Goal: Task Accomplishment & Management: Complete application form

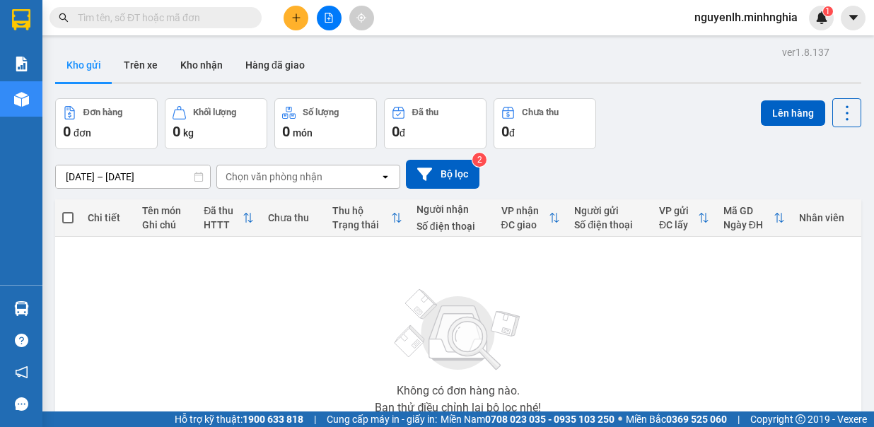
click at [303, 22] on button at bounding box center [296, 18] width 25 height 25
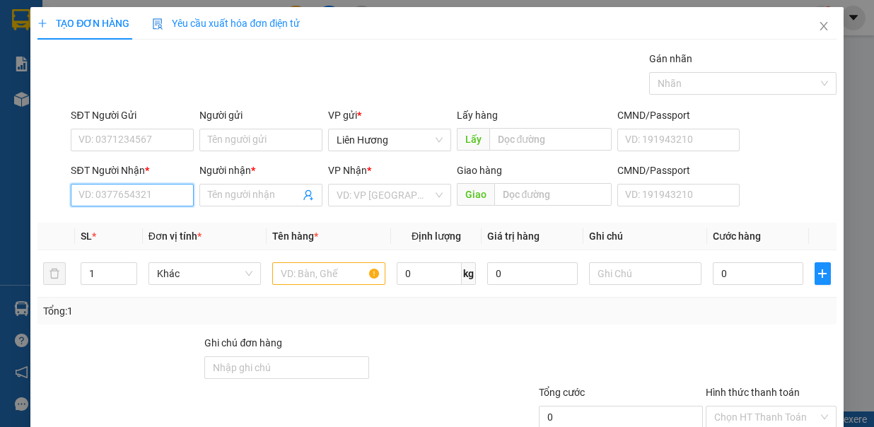
click at [173, 202] on input "SĐT Người Nhận *" at bounding box center [132, 195] width 123 height 23
click at [135, 226] on div "0987352980 - NGỌC" at bounding box center [131, 222] width 104 height 16
type input "0987352980"
type input "NGỌC"
type input "0987352980"
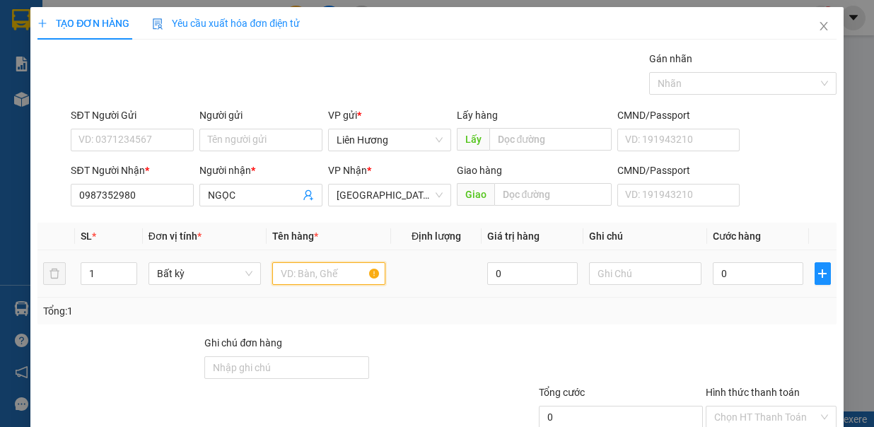
click at [311, 274] on input "text" at bounding box center [328, 273] width 113 height 23
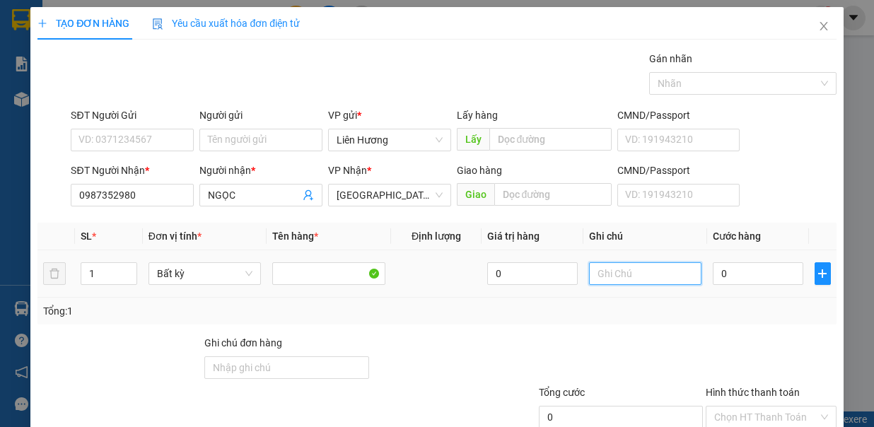
click at [659, 276] on input "text" at bounding box center [645, 273] width 113 height 23
type input "1 th xôp hs"
click at [735, 278] on input "0" at bounding box center [758, 273] width 91 height 23
type input "1"
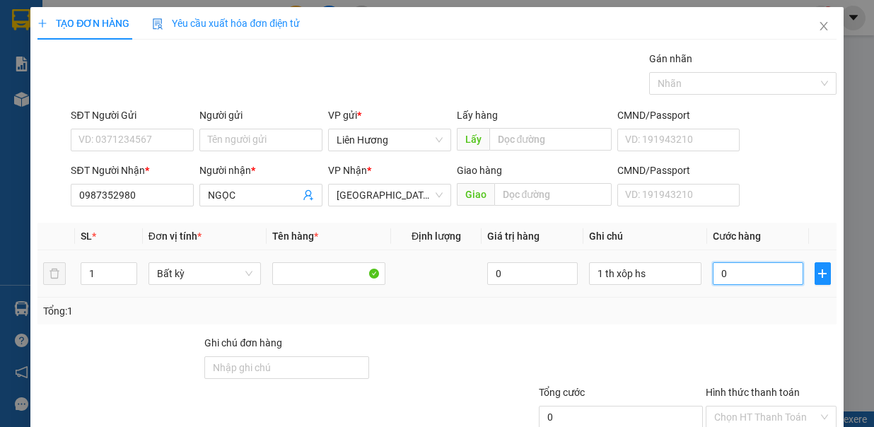
type input "1"
type input "10"
type input "100"
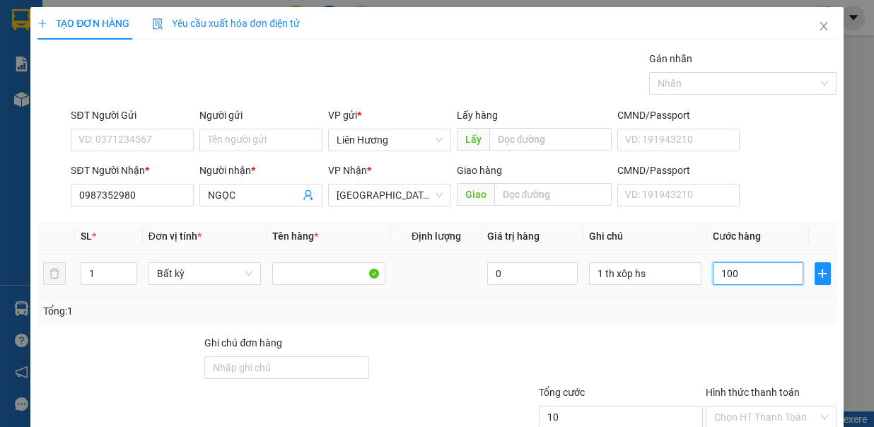
type input "100"
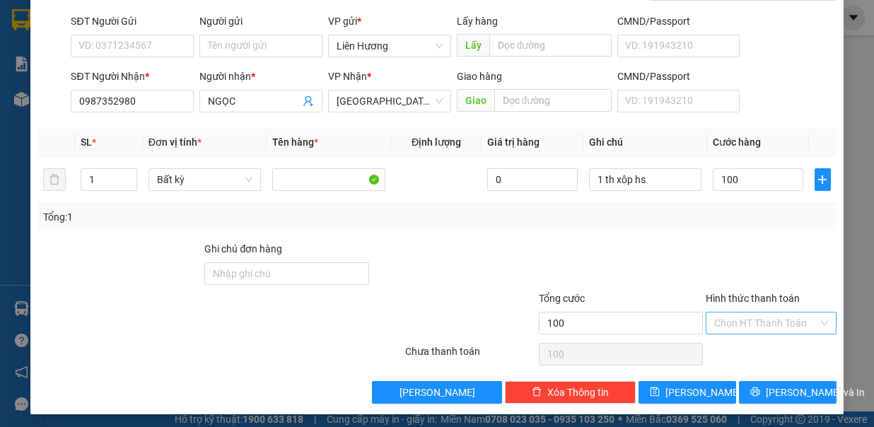
click at [729, 324] on input "Hình thức thanh toán" at bounding box center [766, 323] width 104 height 21
type input "100.000"
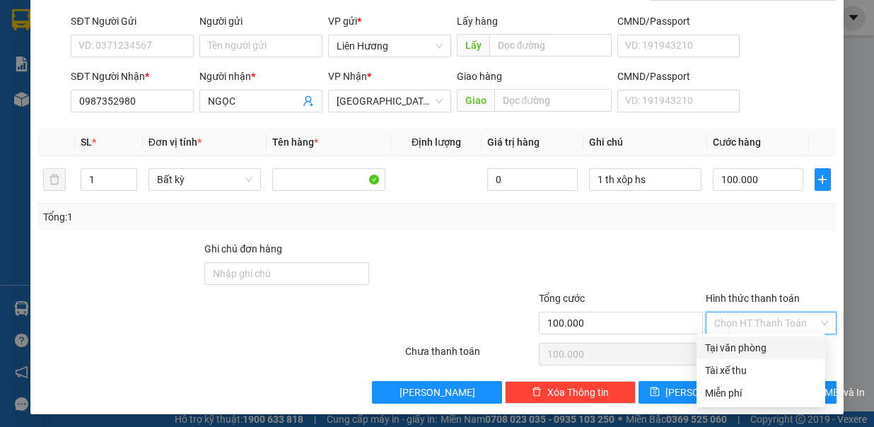
click at [734, 347] on div "Tại văn phòng" at bounding box center [761, 348] width 112 height 16
type input "0"
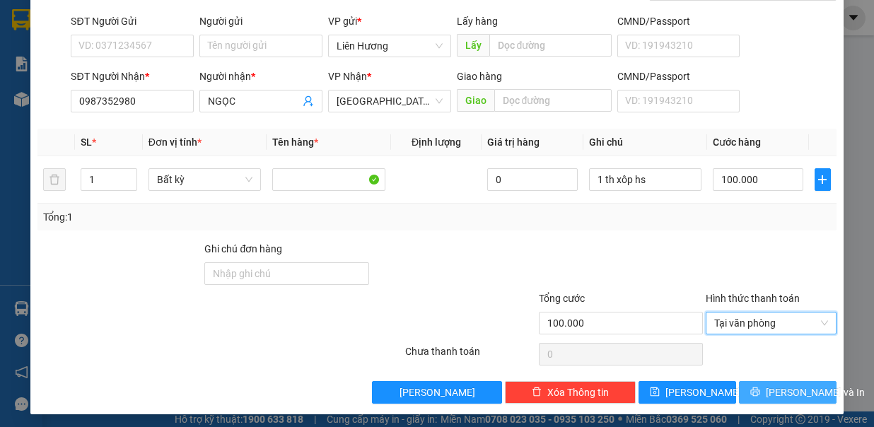
click at [770, 387] on span "[PERSON_NAME] và In" at bounding box center [815, 393] width 99 height 16
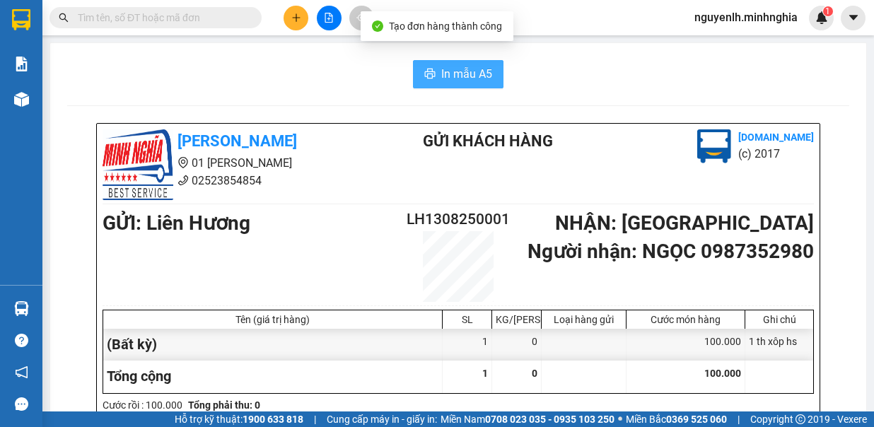
click at [473, 74] on span "In mẫu A5" at bounding box center [466, 74] width 51 height 18
click at [448, 72] on span "In mẫu A5" at bounding box center [466, 74] width 51 height 18
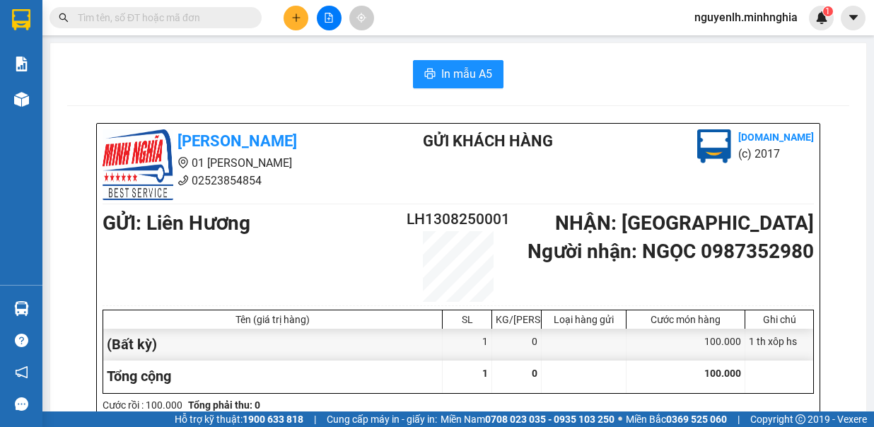
click at [111, 14] on input "text" at bounding box center [161, 18] width 167 height 16
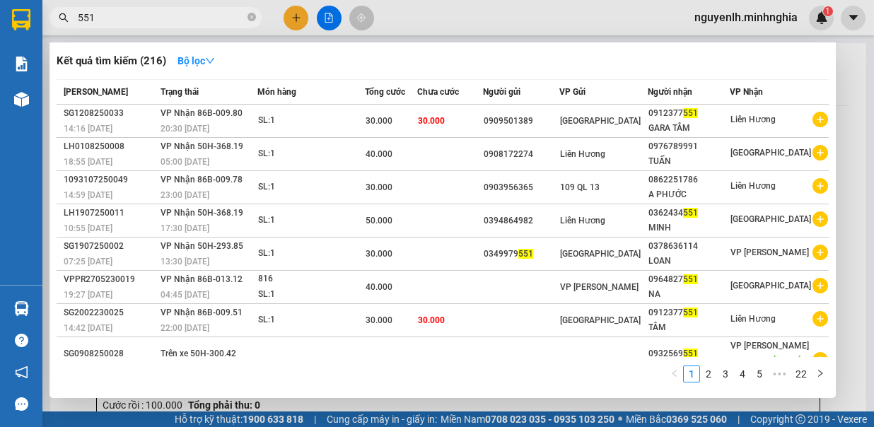
type input "551"
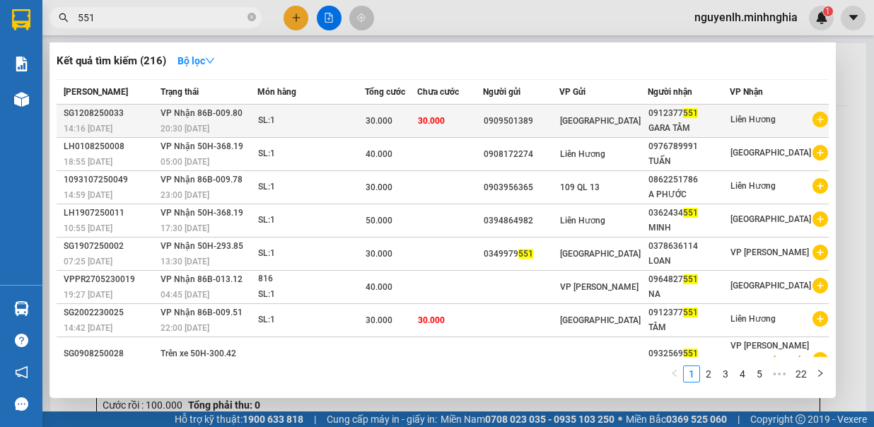
click at [682, 122] on div "GARA TÂM" at bounding box center [689, 128] width 81 height 15
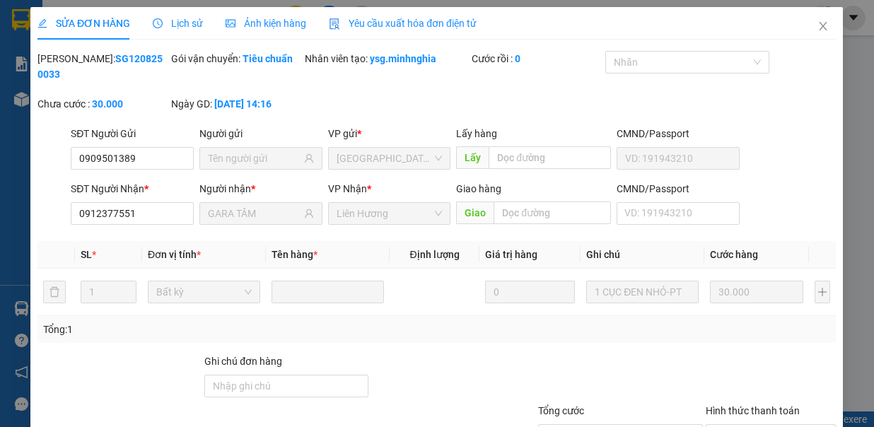
type input "0909501389"
type input "0912377551"
type input "GARA TÂM"
type input "30.000"
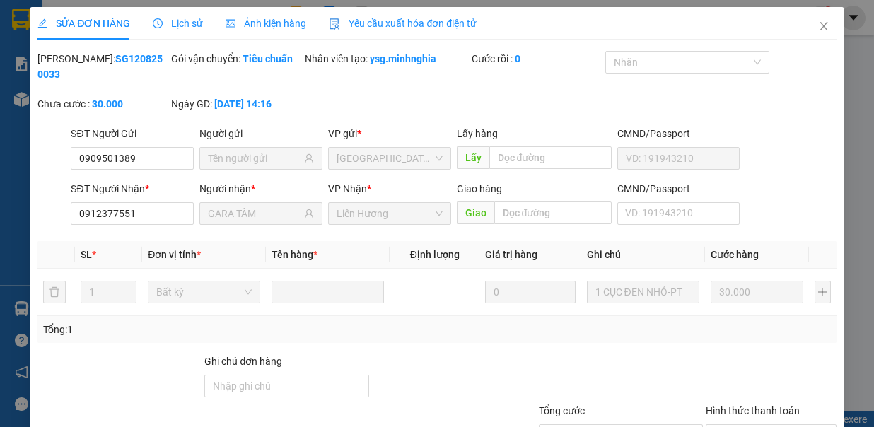
click at [818, 23] on icon "close" at bounding box center [823, 26] width 11 height 11
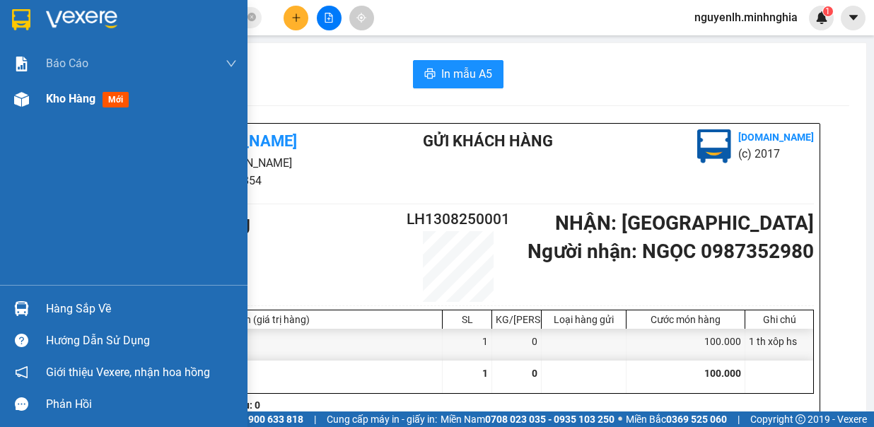
click at [31, 100] on div at bounding box center [21, 99] width 25 height 25
click at [107, 99] on span "mới" at bounding box center [116, 100] width 26 height 16
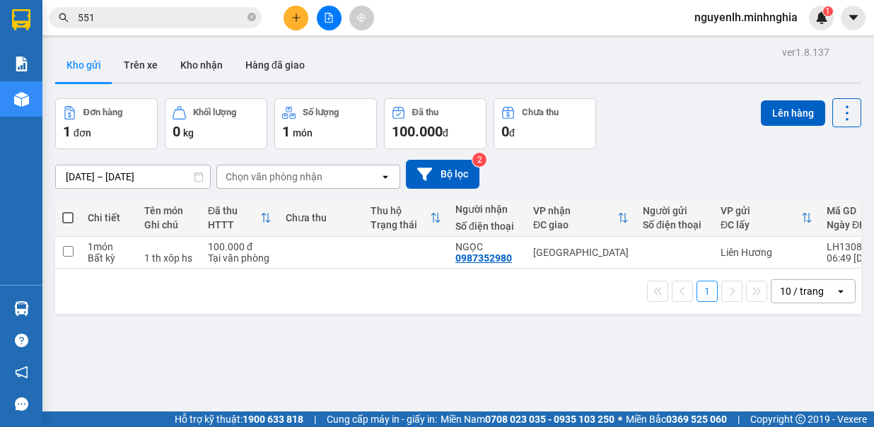
click at [64, 216] on span at bounding box center [67, 217] width 11 height 11
click at [68, 211] on input "checkbox" at bounding box center [68, 211] width 0 height 0
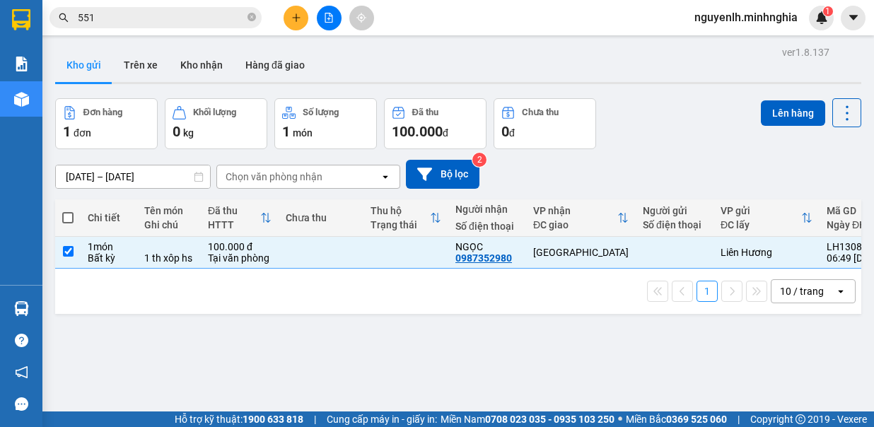
checkbox input "true"
click at [779, 123] on button "Lên hàng" at bounding box center [793, 112] width 64 height 25
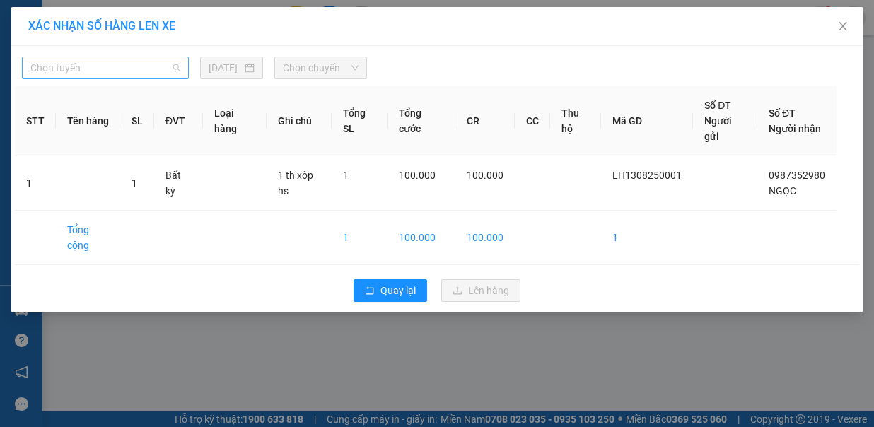
click at [146, 71] on span "Chọn tuyến" at bounding box center [105, 67] width 150 height 21
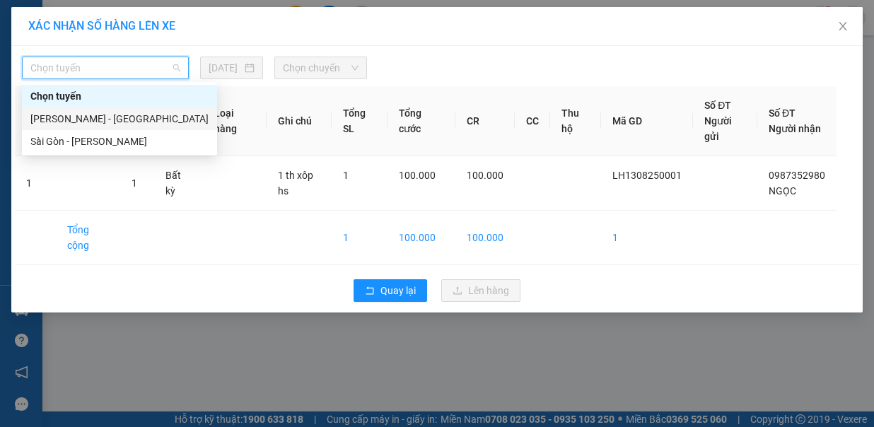
click at [68, 122] on div "[PERSON_NAME] - [GEOGRAPHIC_DATA]" at bounding box center [119, 119] width 178 height 16
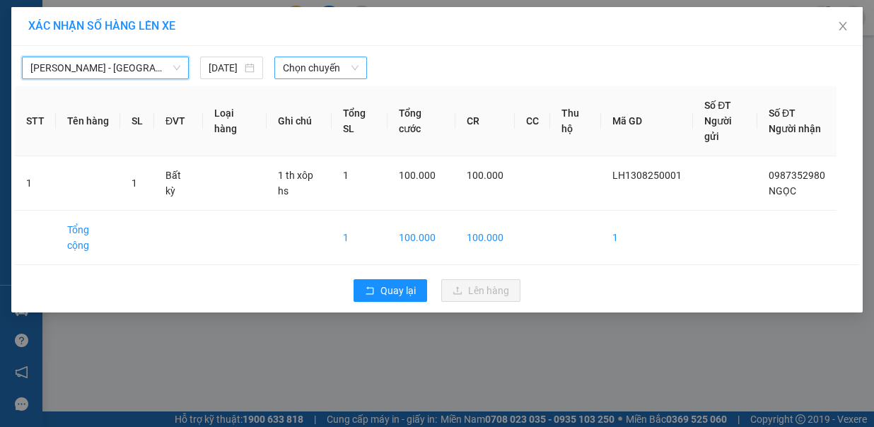
click at [301, 70] on span "Chọn chuyến" at bounding box center [321, 67] width 76 height 21
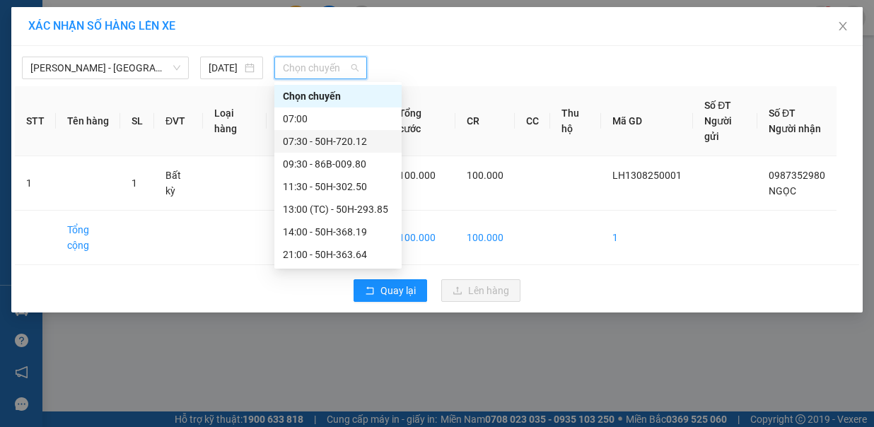
click at [315, 144] on div "07:30 - 50H-720.12" at bounding box center [338, 142] width 110 height 16
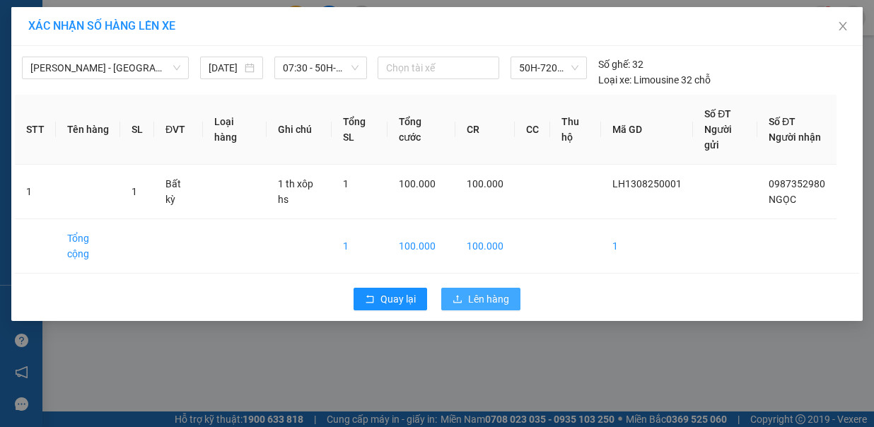
click at [480, 298] on span "Lên hàng" at bounding box center [488, 299] width 41 height 16
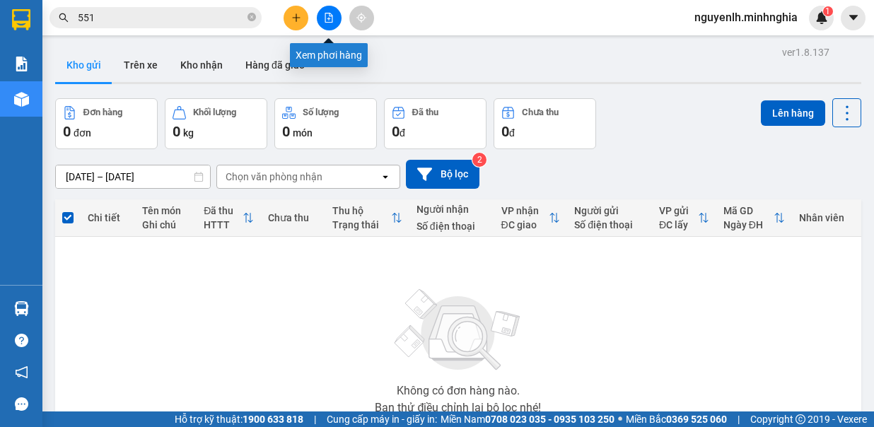
click at [333, 19] on icon "file-add" at bounding box center [329, 18] width 10 height 10
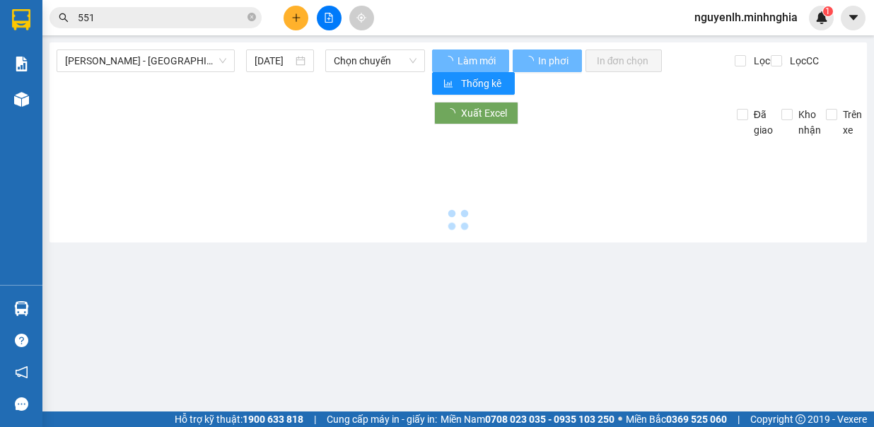
type input "[DATE]"
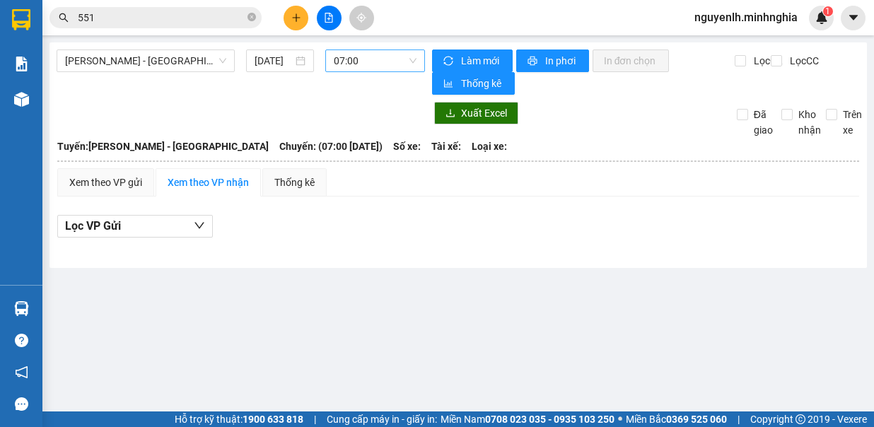
click at [383, 60] on span "07:00" at bounding box center [375, 60] width 83 height 21
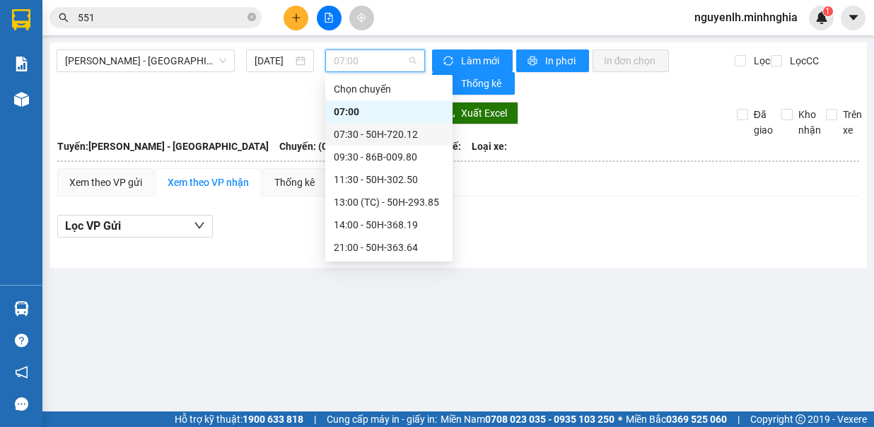
click at [350, 139] on div "07:30 - 50H-720.12" at bounding box center [389, 135] width 110 height 16
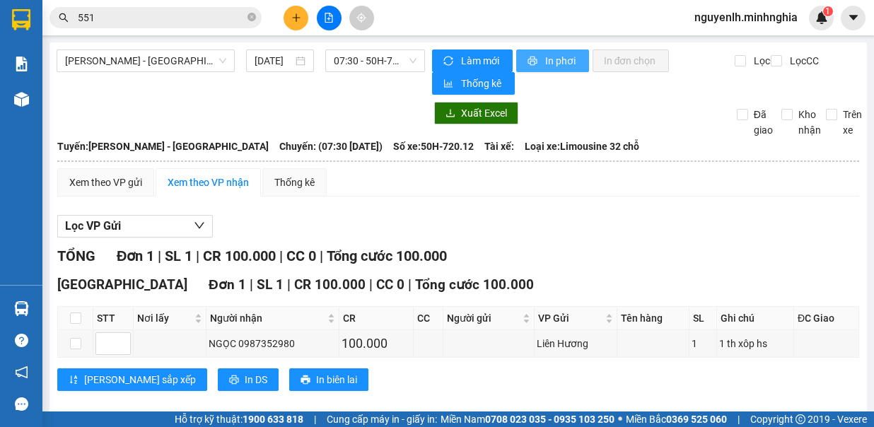
click at [545, 59] on span "In phơi" at bounding box center [561, 61] width 33 height 16
click at [295, 19] on icon "plus" at bounding box center [296, 18] width 10 height 10
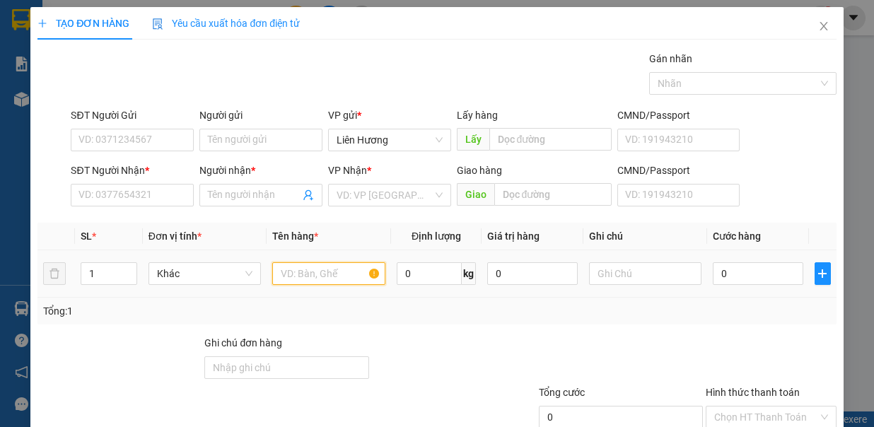
click at [321, 274] on input "text" at bounding box center [328, 273] width 113 height 23
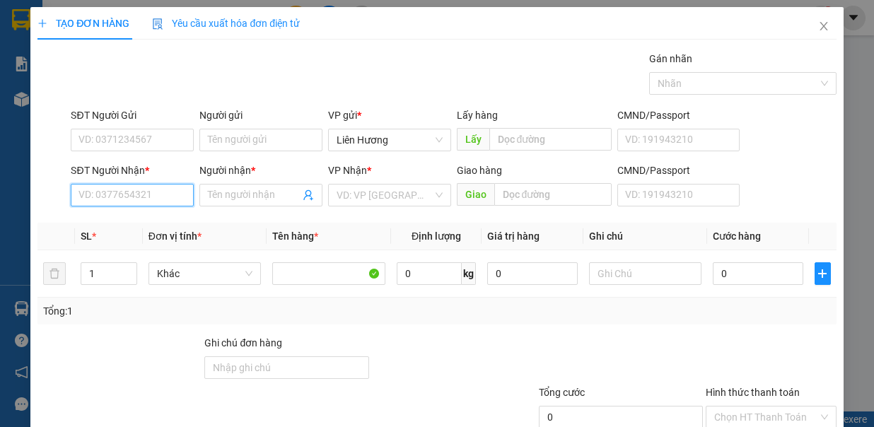
click at [173, 197] on input "SĐT Người Nhận *" at bounding box center [132, 195] width 123 height 23
click at [146, 194] on input "SĐT Người Nhận *" at bounding box center [132, 195] width 123 height 23
type input "0353051207"
click at [170, 226] on div "0353051207 - CÔNG" at bounding box center [131, 222] width 104 height 16
type input "CÔNG"
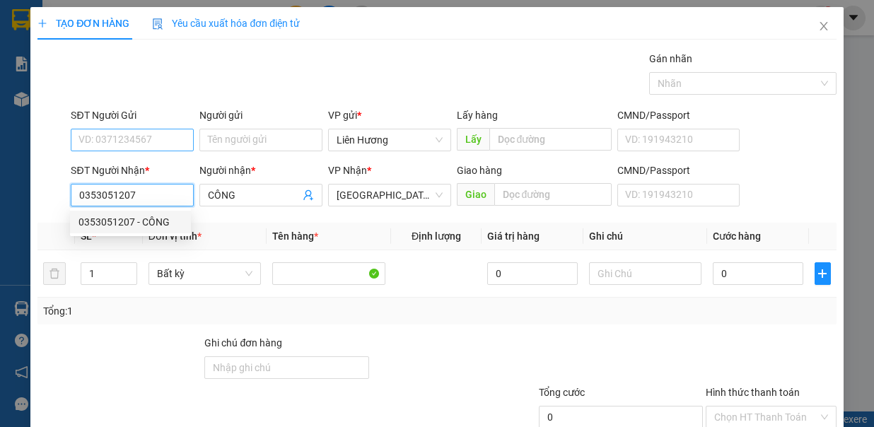
type input "0353051207"
click at [107, 142] on input "SĐT Người Gửi" at bounding box center [132, 140] width 123 height 23
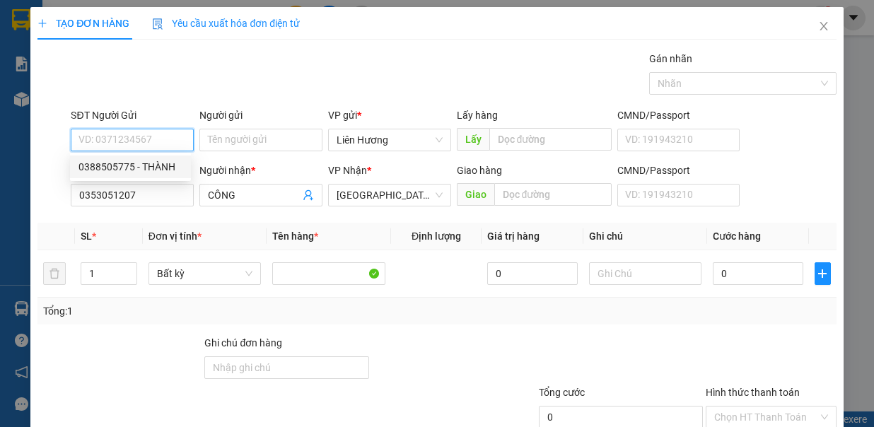
click at [131, 165] on div "0388505775 - THÀNH" at bounding box center [131, 167] width 104 height 16
type input "0388505775"
type input "THÀNH"
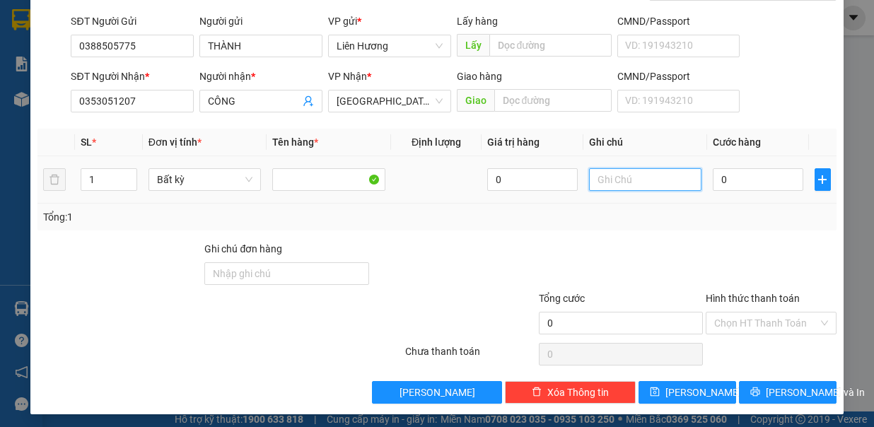
click at [597, 175] on input "text" at bounding box center [645, 179] width 113 height 23
type input "1 TH XỐP - ĐỒ ĂN"
type input "6"
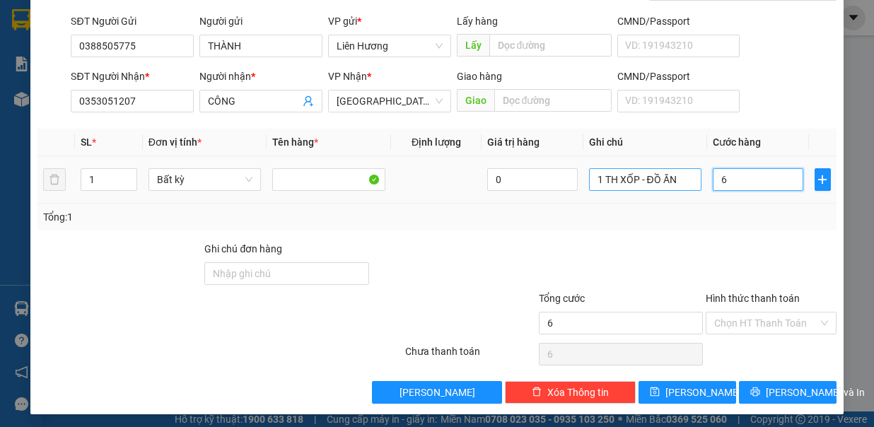
type input "60"
type input "60X"
type input "0"
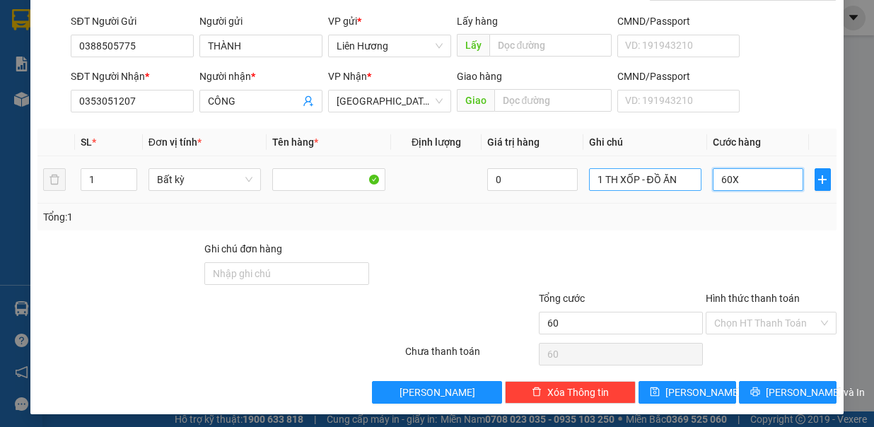
type input "0"
type input "60"
type input "60.000"
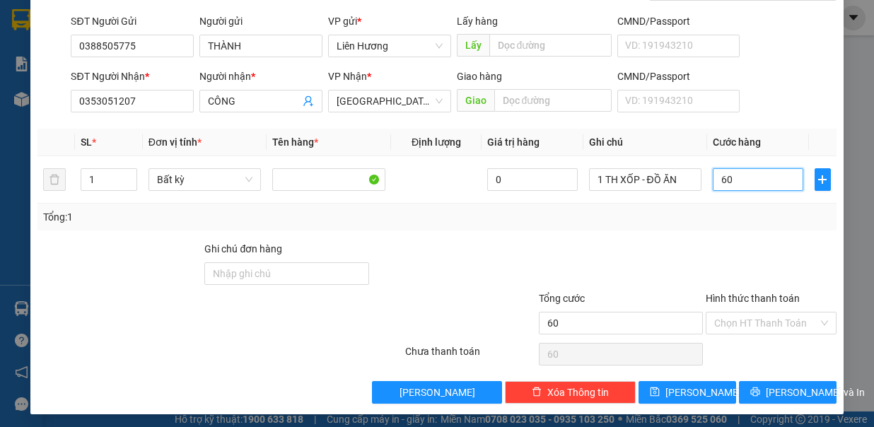
type input "60.000"
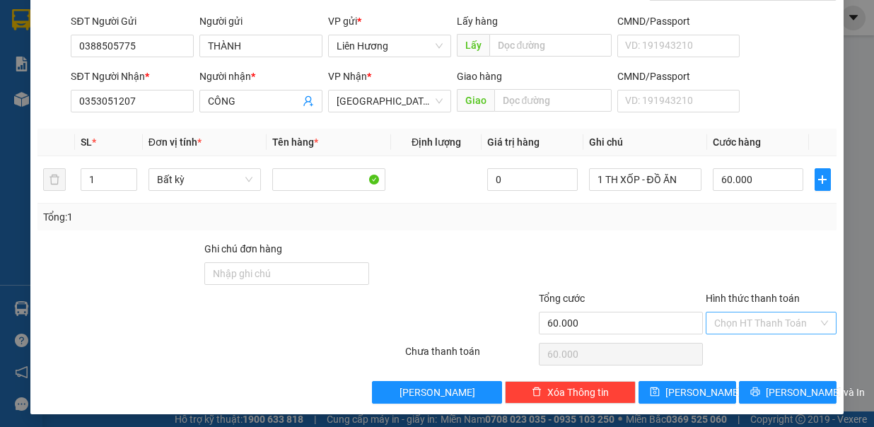
click at [755, 325] on input "Hình thức thanh toán" at bounding box center [766, 323] width 104 height 21
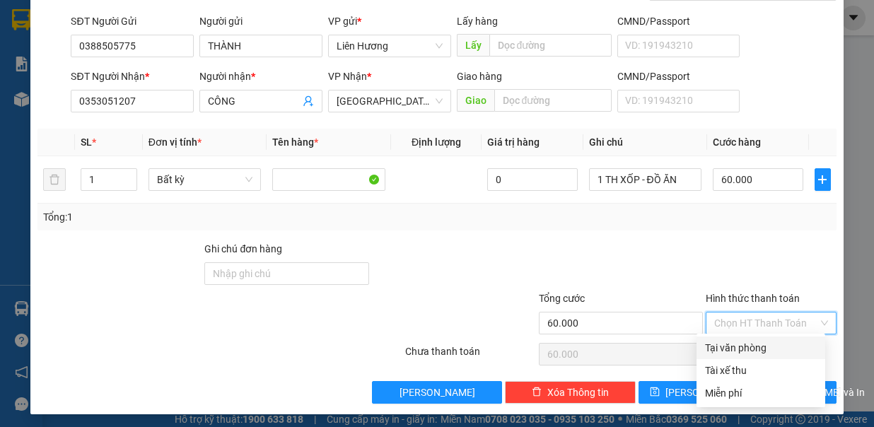
click at [755, 344] on div "Tại văn phòng" at bounding box center [761, 348] width 112 height 16
type input "0"
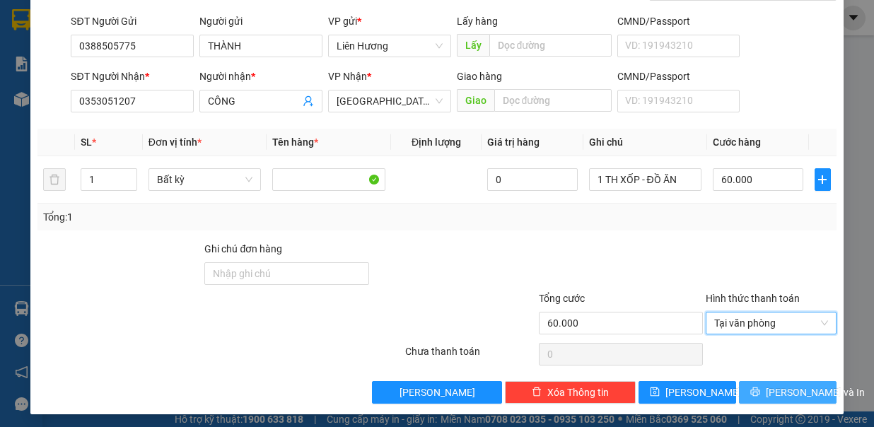
click at [772, 381] on button "[PERSON_NAME] và In" at bounding box center [788, 392] width 98 height 23
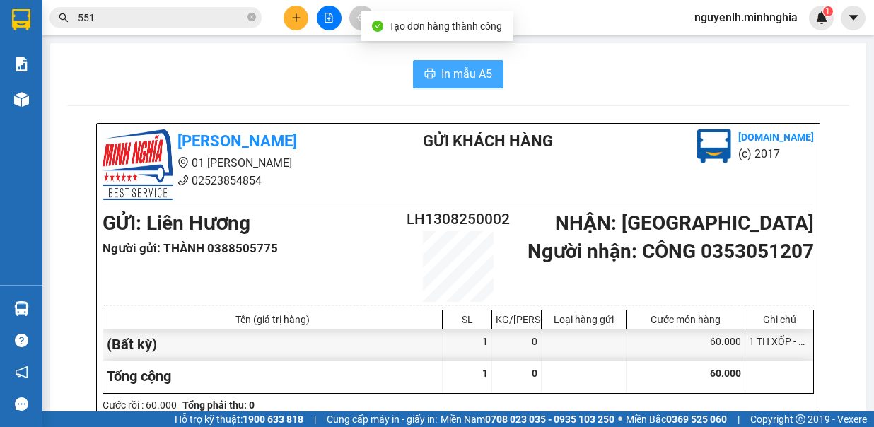
click at [459, 74] on span "In mẫu A5" at bounding box center [466, 74] width 51 height 18
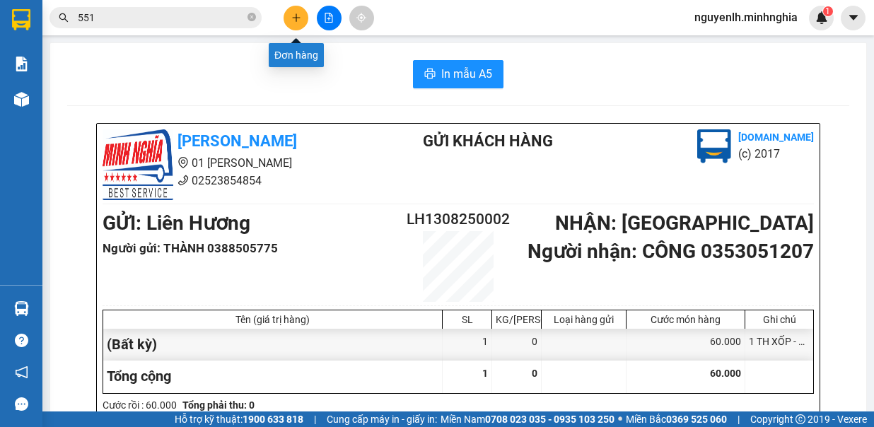
click at [294, 26] on button at bounding box center [296, 18] width 25 height 25
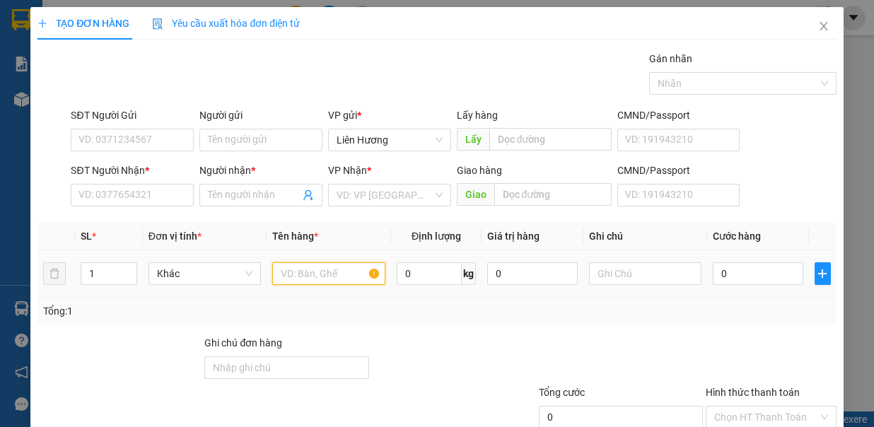
click at [272, 273] on input "text" at bounding box center [328, 273] width 113 height 23
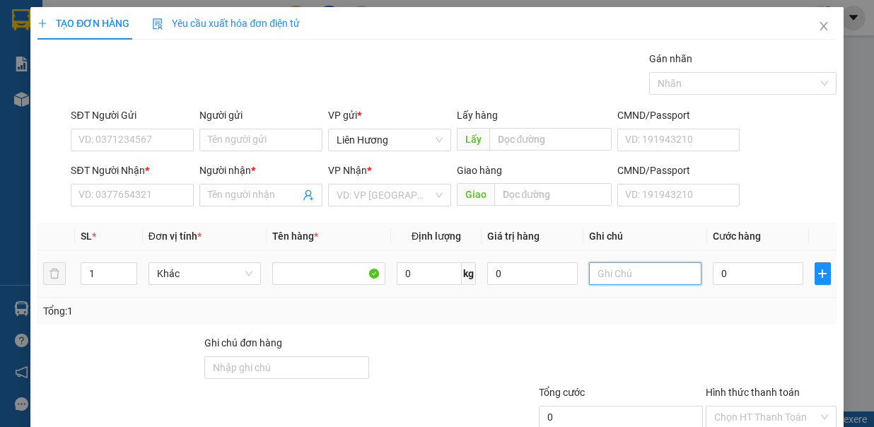
click at [614, 267] on input "text" at bounding box center [645, 273] width 113 height 23
type input "1 TH XỐP - HS"
click at [720, 279] on input "0" at bounding box center [758, 273] width 91 height 23
type input "01"
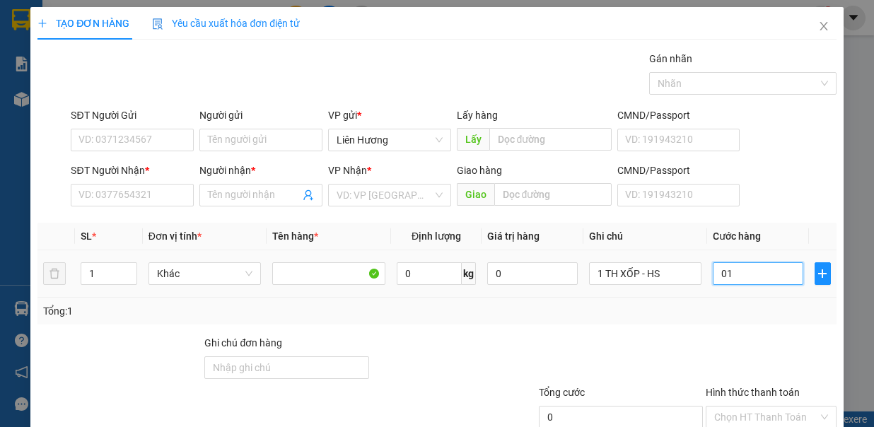
type input "1"
type input "012"
type input "12"
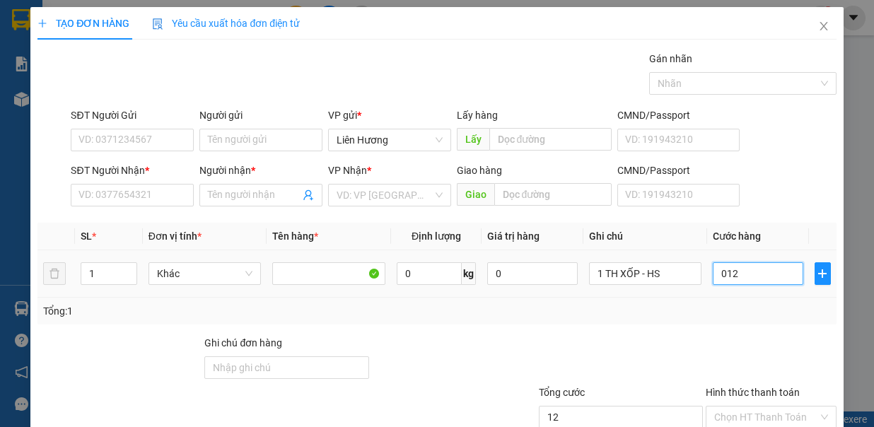
type input "01"
type input "1"
type input "011"
type input "11"
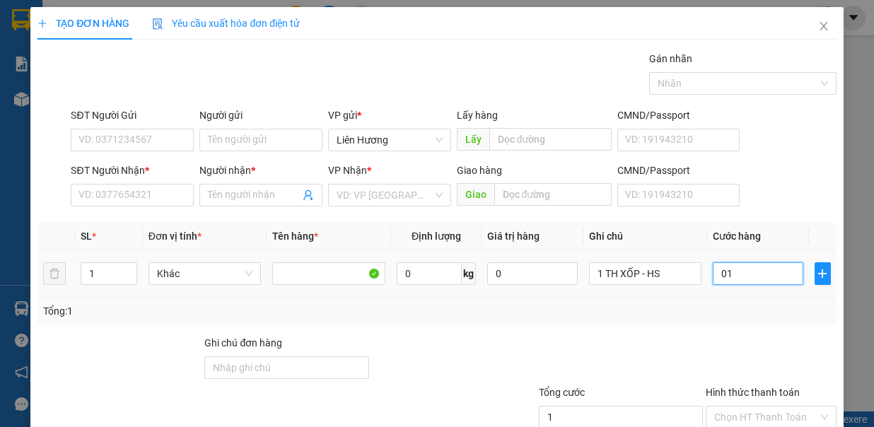
type input "11"
type input "0.110"
type input "110"
type input "110.000"
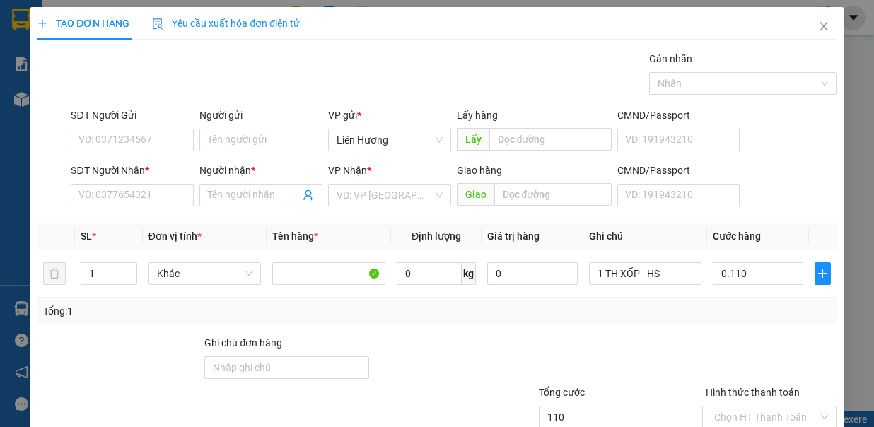
type input "110.000"
click at [784, 192] on div "SĐT Người Nhận * VD: 0377654321 Người nhận * Tên người nhận VP Nhận * VD: VP [G…" at bounding box center [453, 188] width 771 height 50
click at [125, 136] on input "SĐT Người Gửi" at bounding box center [132, 140] width 123 height 23
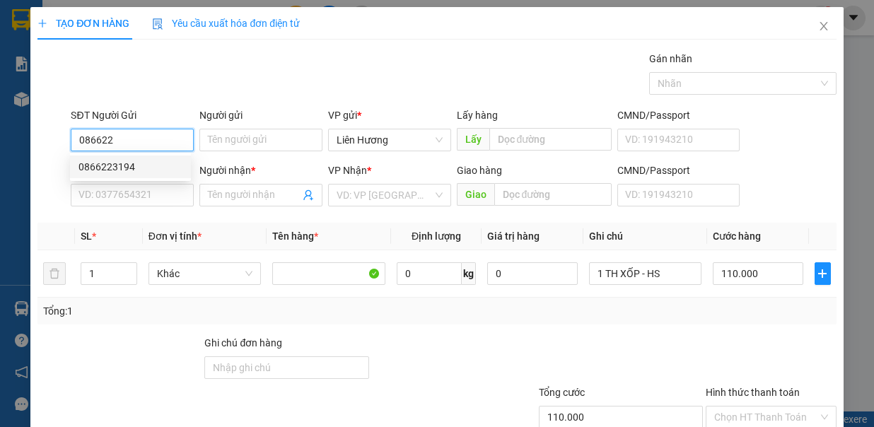
click at [151, 163] on div "0866223194" at bounding box center [131, 167] width 104 height 16
type input "0866223194"
type input "0974681766"
type input "DIỆU"
type input "CĂN CỨ 6"
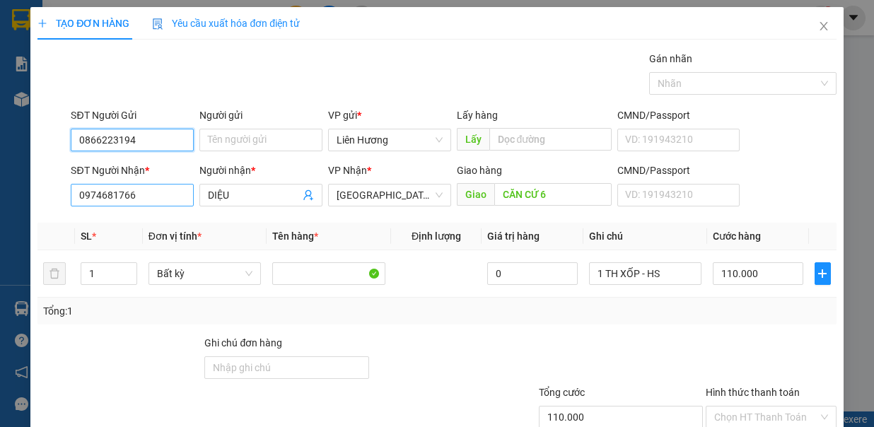
type input "0866223194"
click at [153, 197] on input "0974681766" at bounding box center [132, 195] width 123 height 23
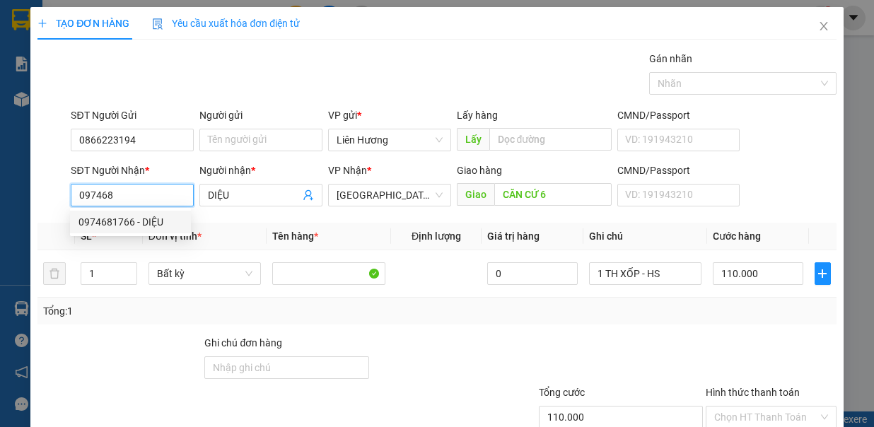
click at [141, 226] on div "0974681766 - DIỆU" at bounding box center [131, 222] width 104 height 16
type input "0974681766"
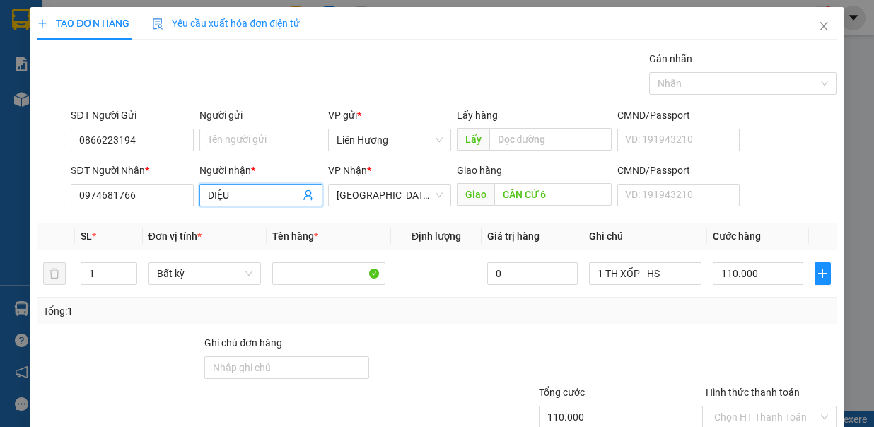
click at [254, 199] on input "DIỆU" at bounding box center [254, 195] width 92 height 16
type input "D"
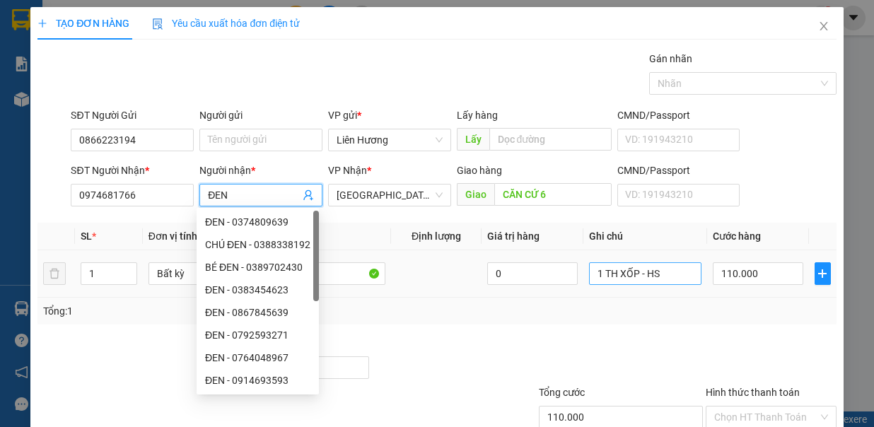
type input "ĐEN"
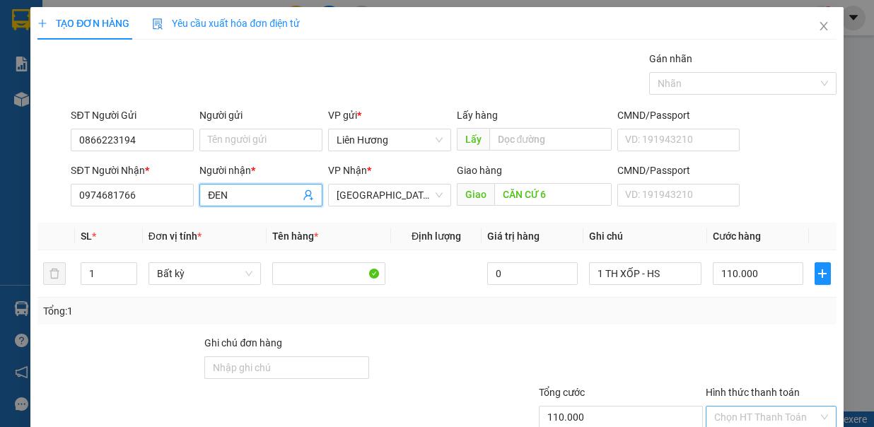
scroll to position [94, 0]
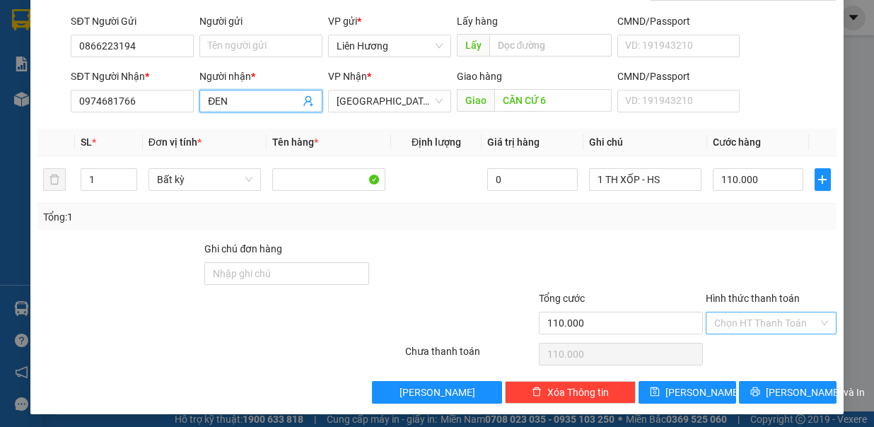
click at [763, 314] on input "Hình thức thanh toán" at bounding box center [766, 323] width 104 height 21
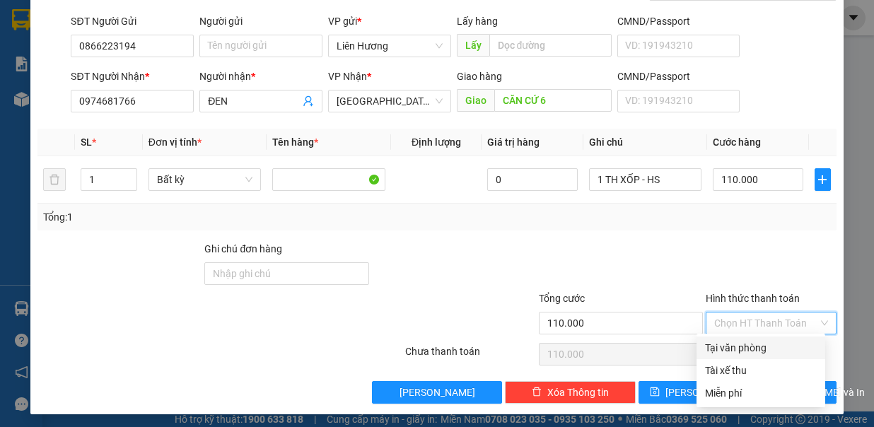
click at [748, 349] on div "Tại văn phòng" at bounding box center [761, 348] width 112 height 16
type input "0"
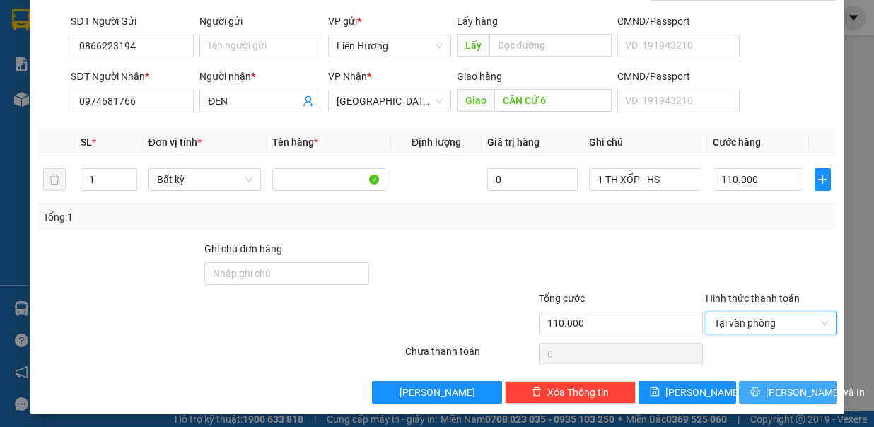
click at [769, 386] on span "[PERSON_NAME] và In" at bounding box center [815, 393] width 99 height 16
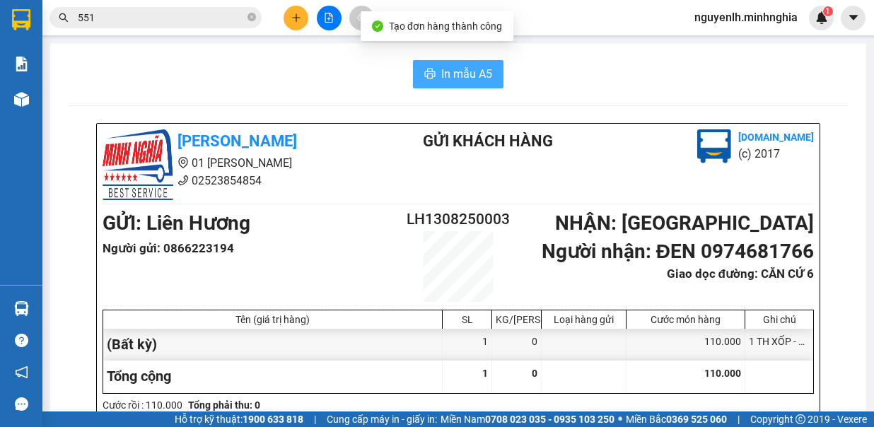
click at [427, 68] on span "printer" at bounding box center [429, 74] width 11 height 13
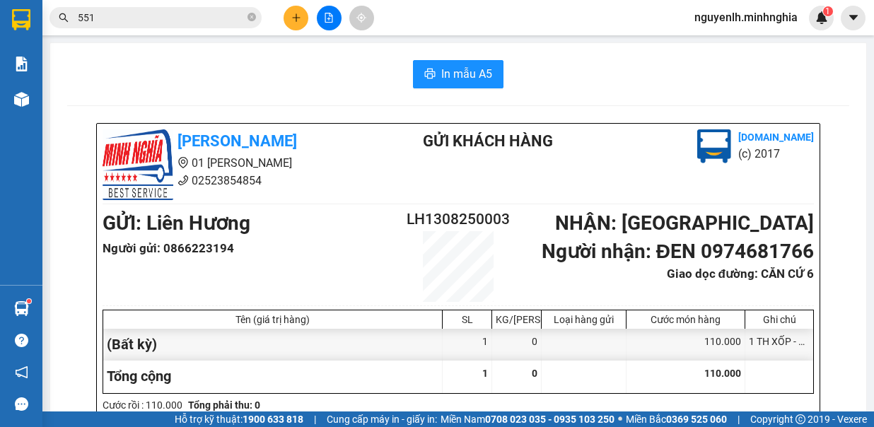
scroll to position [71, 0]
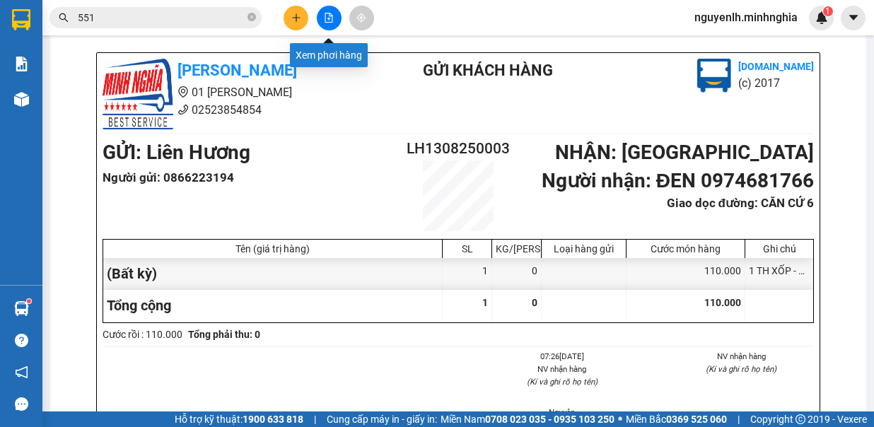
click at [331, 17] on icon "file-add" at bounding box center [329, 18] width 10 height 10
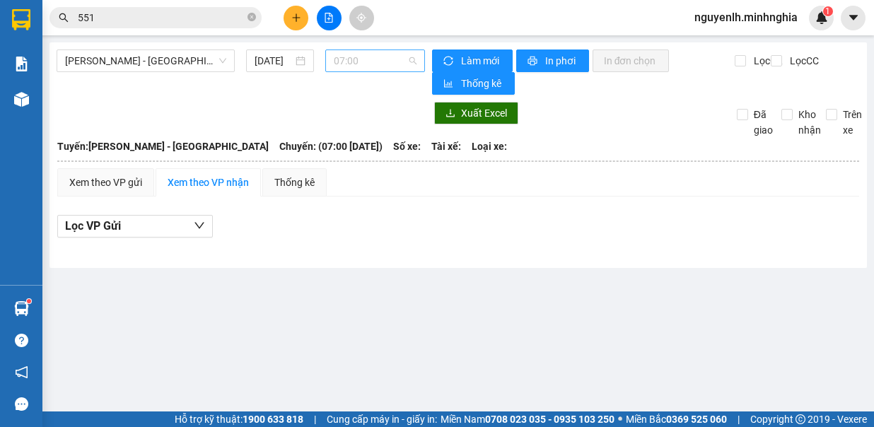
click at [367, 59] on span "07:00" at bounding box center [375, 60] width 83 height 21
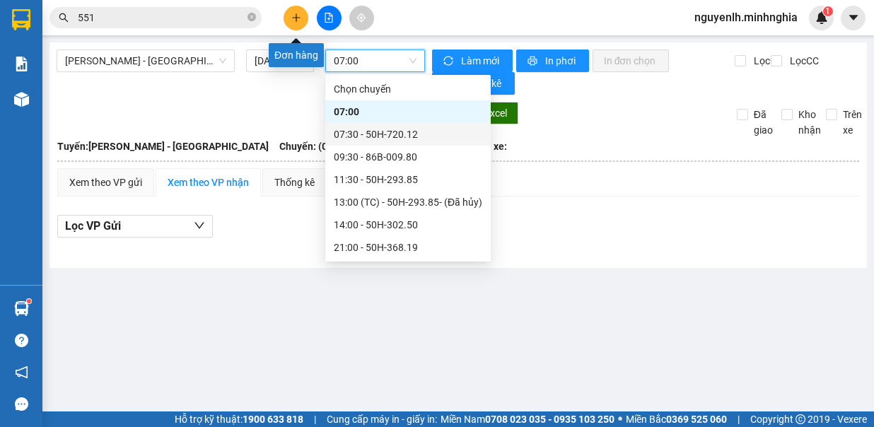
click at [293, 16] on icon "plus" at bounding box center [296, 18] width 10 height 10
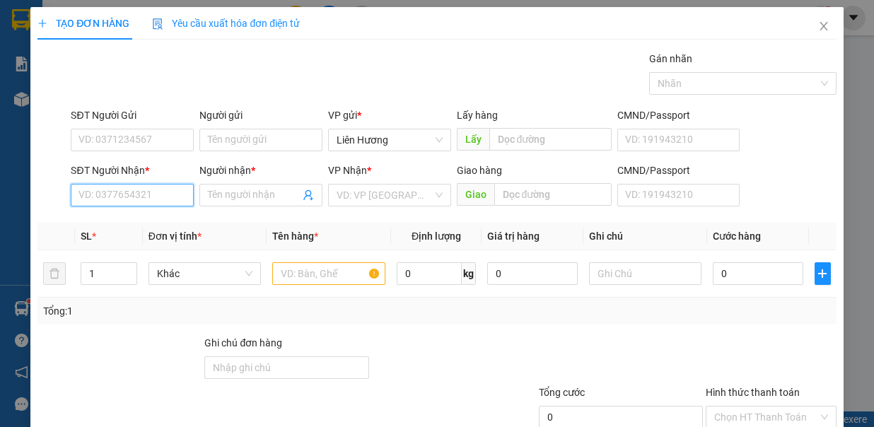
click at [152, 187] on input "SĐT Người Nhận *" at bounding box center [132, 195] width 123 height 23
click at [164, 221] on div "0977506015 - THẢO TRÀ CỔ" at bounding box center [142, 222] width 126 height 16
type input "0977506015"
type input "THẢO TRÀ CỔ"
type input "TRÀ CỔ / TRỊ AN"
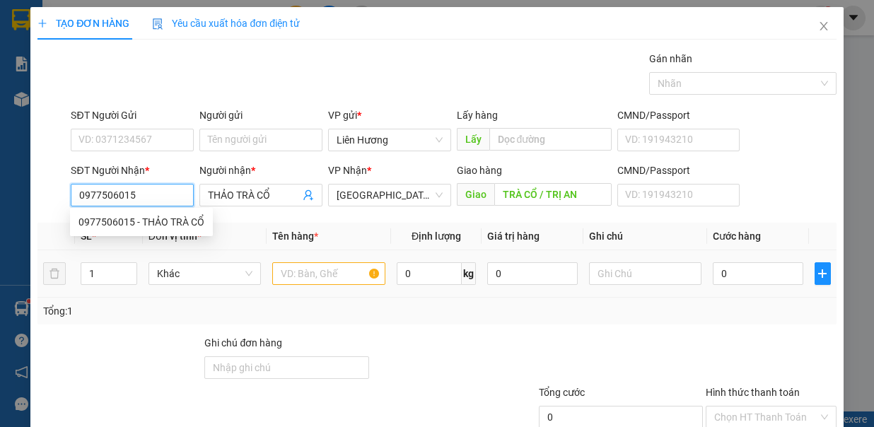
type input "0977506015"
click at [300, 274] on input "text" at bounding box center [328, 273] width 113 height 23
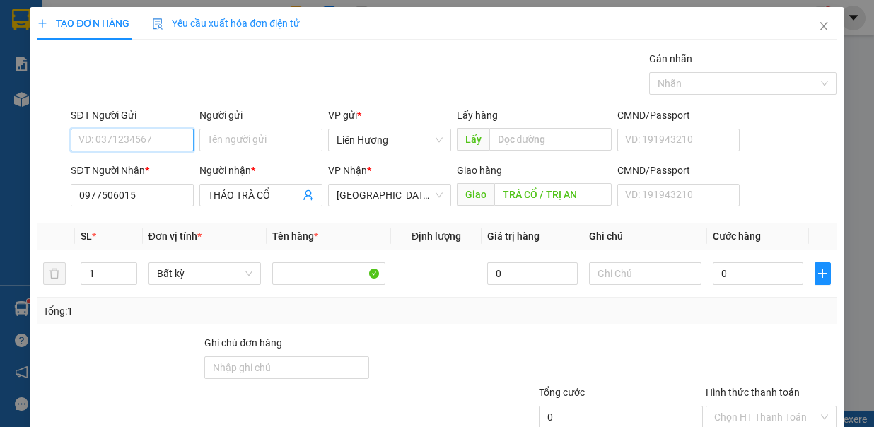
click at [155, 144] on input "SĐT Người Gửi" at bounding box center [132, 140] width 123 height 23
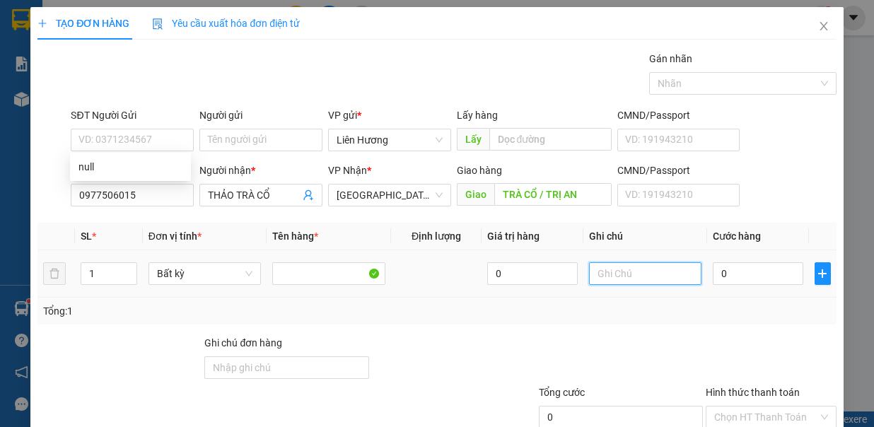
click at [653, 277] on input "text" at bounding box center [645, 273] width 113 height 23
type input "1TX - HS"
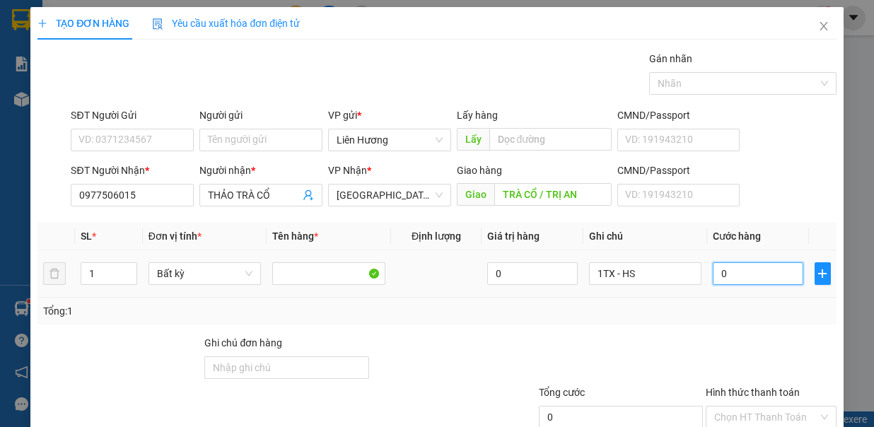
click at [721, 271] on input "0" at bounding box center [758, 273] width 91 height 23
type input "8"
type input "80"
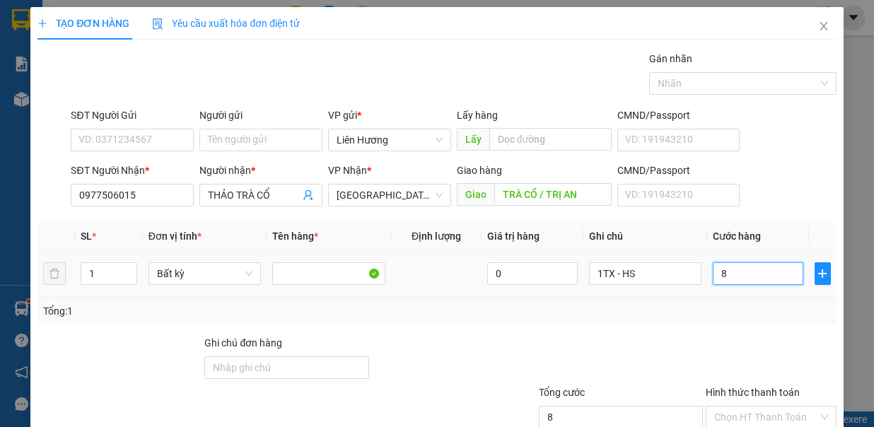
type input "80"
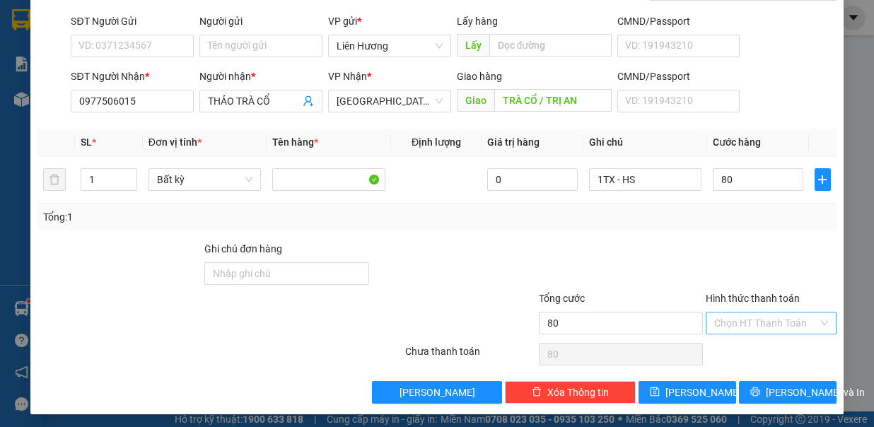
type input "80.000"
click at [752, 319] on input "Hình thức thanh toán" at bounding box center [766, 323] width 104 height 21
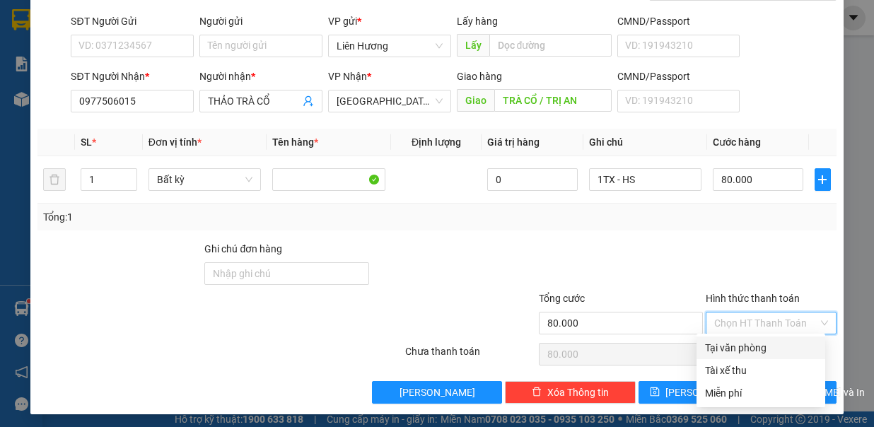
click at [752, 340] on div "Tại văn phòng" at bounding box center [761, 348] width 112 height 16
type input "0"
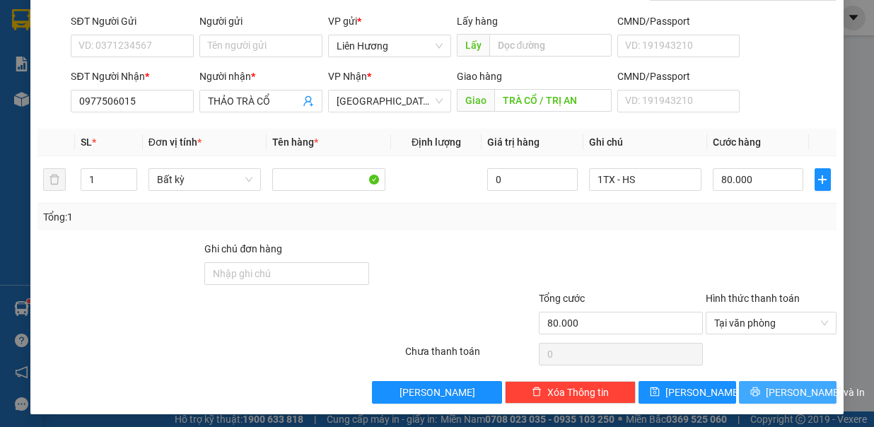
click at [757, 395] on button "[PERSON_NAME] và In" at bounding box center [788, 392] width 98 height 23
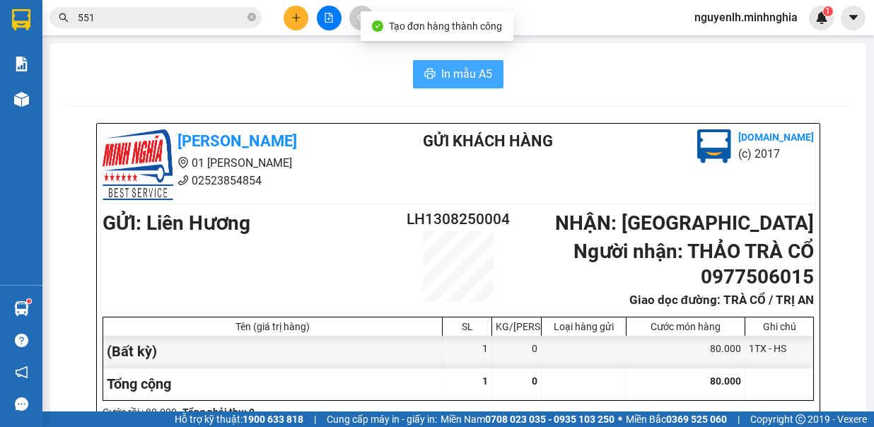
click at [434, 78] on button "In mẫu A5" at bounding box center [458, 74] width 91 height 28
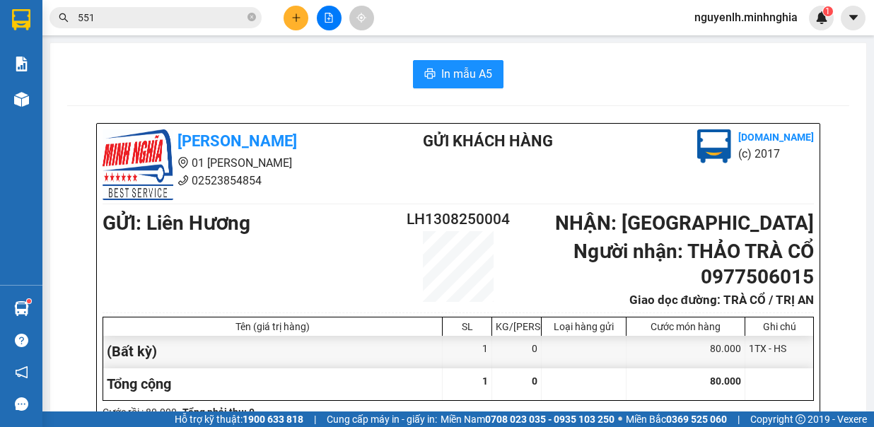
click at [296, 18] on icon "plus" at bounding box center [296, 17] width 1 height 8
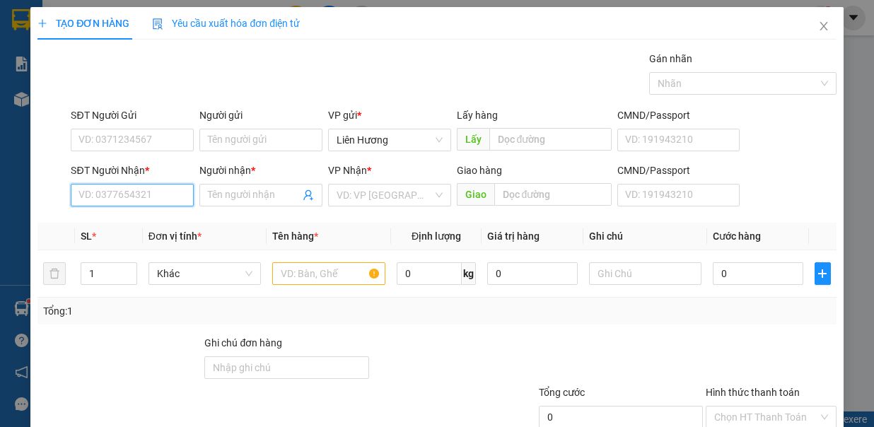
click at [153, 198] on input "SĐT Người Nhận *" at bounding box center [132, 195] width 123 height 23
drag, startPoint x: 153, startPoint y: 211, endPoint x: 152, endPoint y: 194, distance: 17.7
click at [152, 209] on div "Transit Pickup Surcharge Ids Transit Deliver Surcharge Ids Transit Deliver Surc…" at bounding box center [436, 275] width 798 height 449
click at [153, 188] on input "SĐT Người Nhận *" at bounding box center [132, 195] width 123 height 23
drag, startPoint x: 164, startPoint y: 218, endPoint x: 223, endPoint y: 205, distance: 60.1
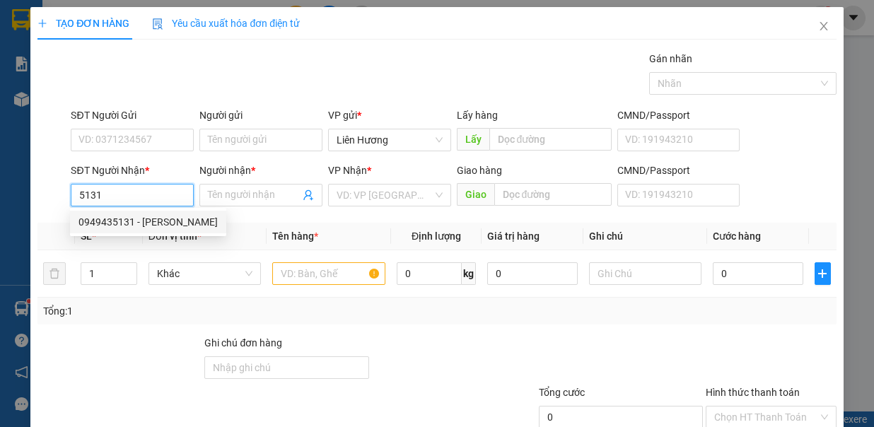
click at [165, 217] on div "0949435131 - [PERSON_NAME]" at bounding box center [148, 222] width 139 height 16
type input "0949435131"
type input "[PERSON_NAME]"
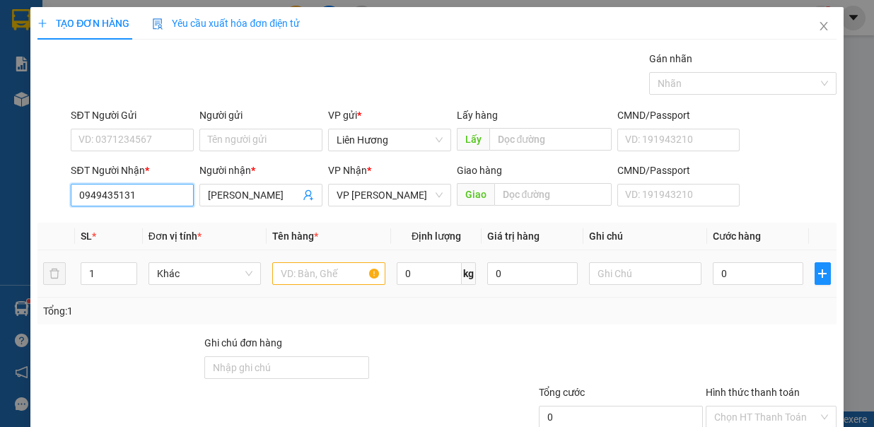
type input "0949435131"
click at [306, 266] on input "text" at bounding box center [328, 273] width 113 height 23
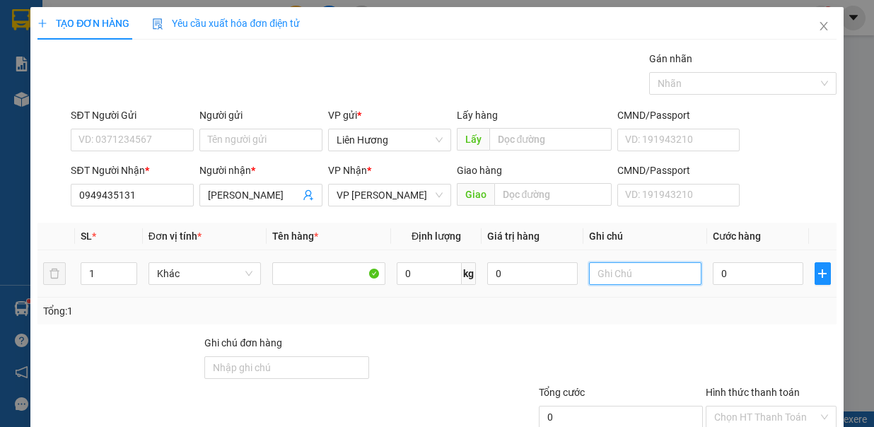
click at [645, 269] on input "text" at bounding box center [645, 273] width 113 height 23
type input "1TX - HS"
click at [733, 267] on input "0" at bounding box center [758, 273] width 91 height 23
type input "3"
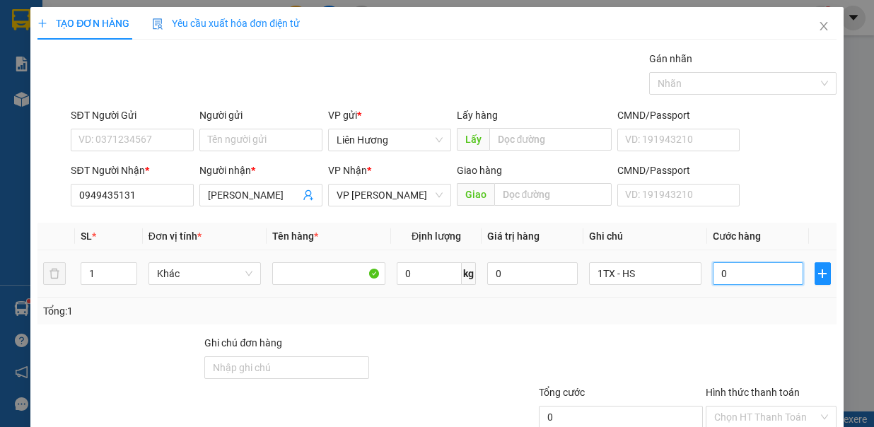
type input "3"
type input "30"
type input "30.000"
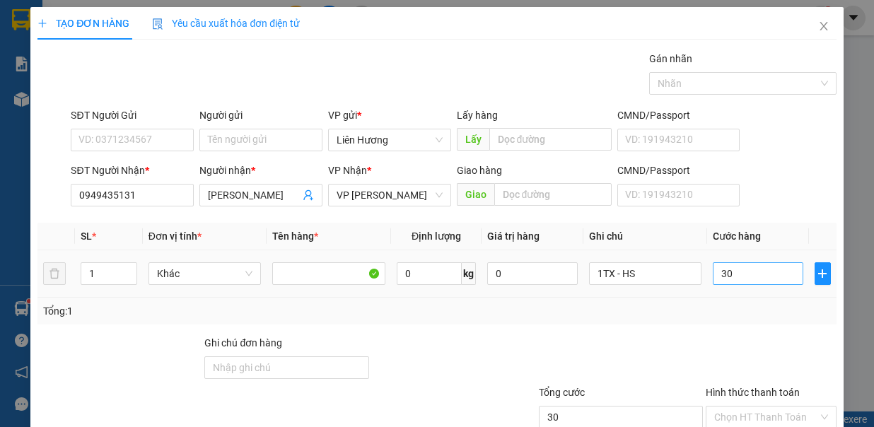
type input "30.000"
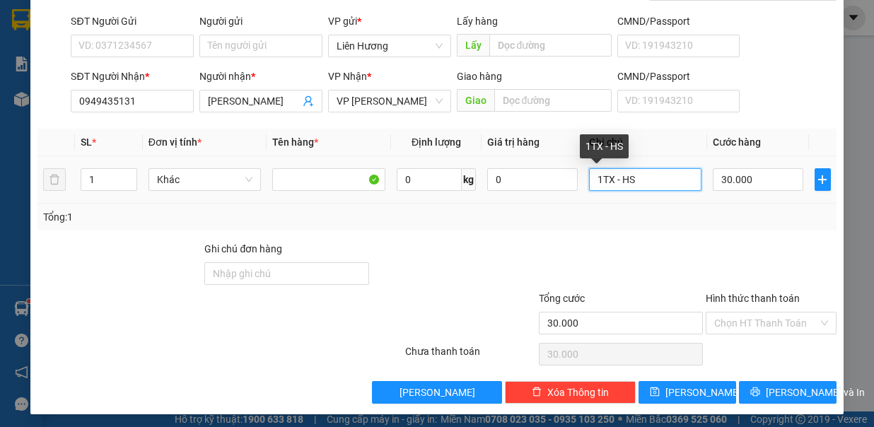
click at [642, 178] on input "1TX - HS" at bounding box center [645, 179] width 113 height 23
type input "1TX -ĐL"
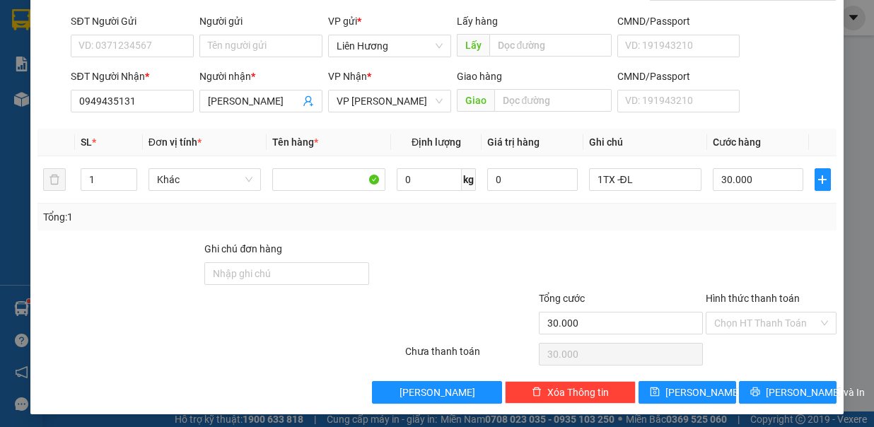
click at [769, 306] on div "Hình thức thanh toán" at bounding box center [771, 301] width 131 height 21
click at [769, 313] on input "Hình thức thanh toán" at bounding box center [766, 323] width 104 height 21
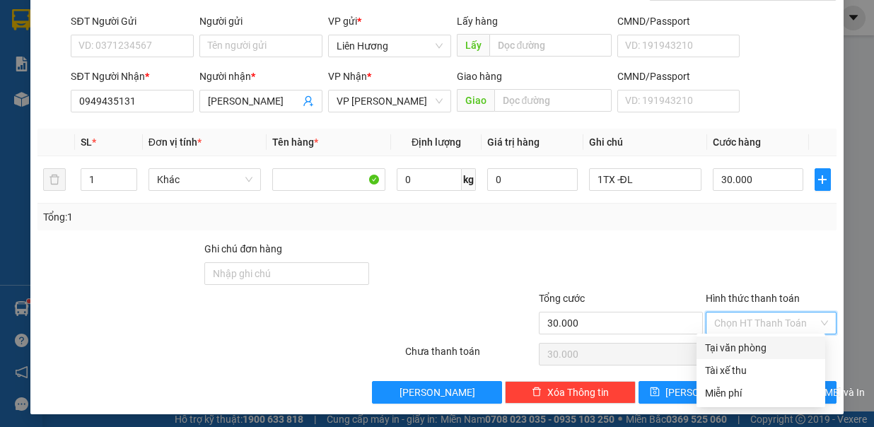
click at [774, 347] on div "Tại văn phòng" at bounding box center [761, 348] width 112 height 16
type input "0"
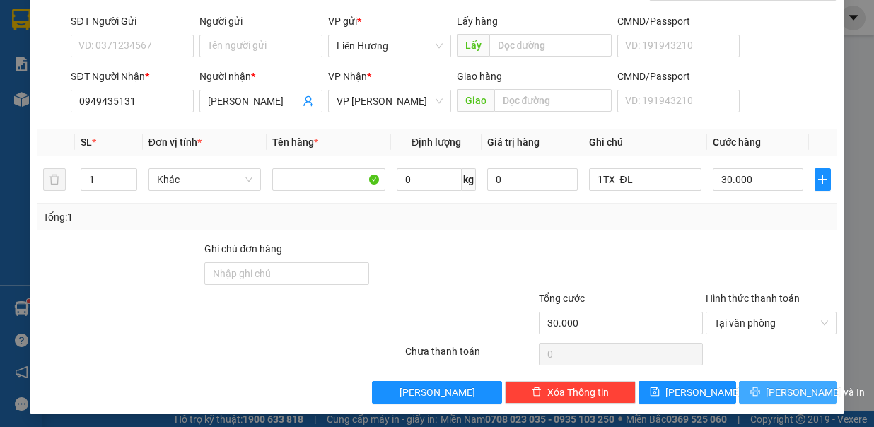
click at [785, 385] on span "[PERSON_NAME] và In" at bounding box center [815, 393] width 99 height 16
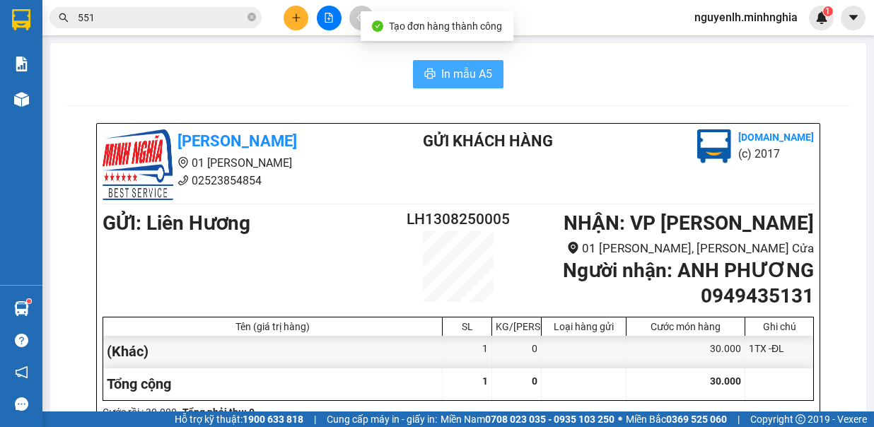
click at [450, 60] on button "In mẫu A5" at bounding box center [458, 74] width 91 height 28
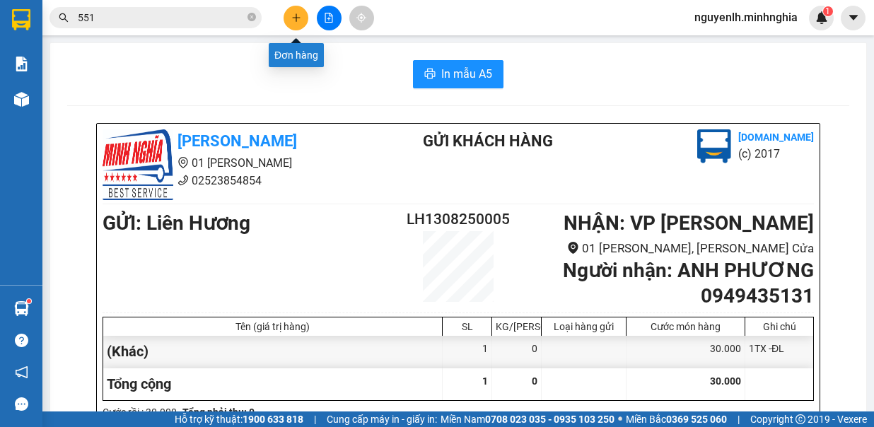
click at [296, 14] on icon "plus" at bounding box center [296, 17] width 1 height 8
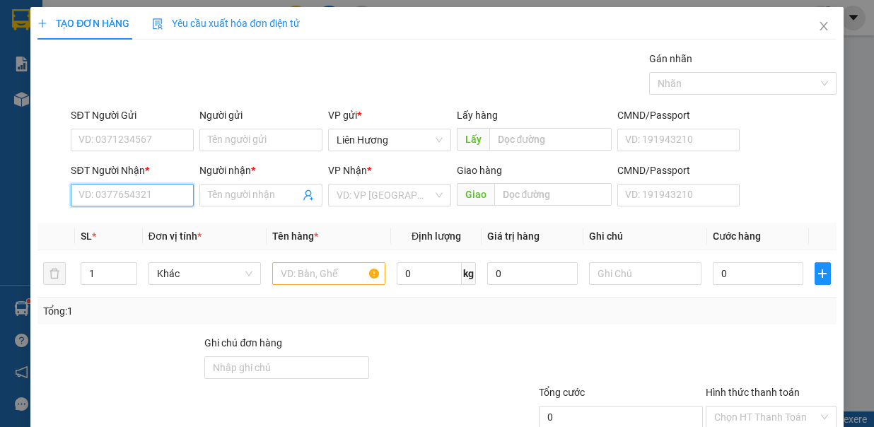
click at [174, 196] on input "SĐT Người Nhận *" at bounding box center [132, 195] width 123 height 23
click at [156, 212] on div "0388486414 - QUÝ" at bounding box center [130, 222] width 121 height 23
type input "0388486414"
type input "QUÝ"
type input "0388486414"
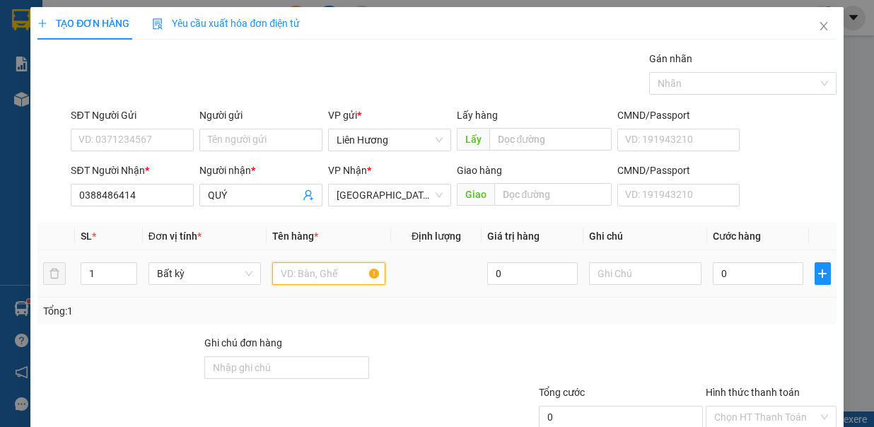
click at [302, 267] on input "text" at bounding box center [328, 273] width 113 height 23
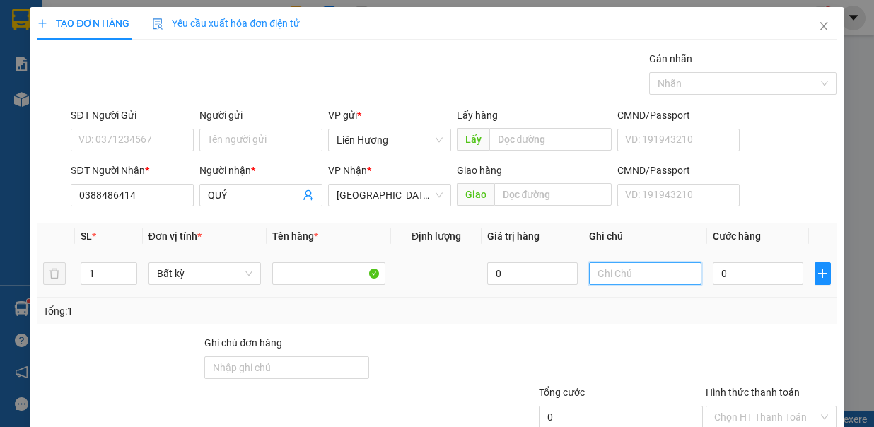
click at [655, 268] on input "text" at bounding box center [645, 273] width 113 height 23
type input "1TX - ĐL"
click at [747, 269] on input "0" at bounding box center [758, 273] width 91 height 23
click at [713, 277] on input "0" at bounding box center [758, 273] width 91 height 23
type input "50"
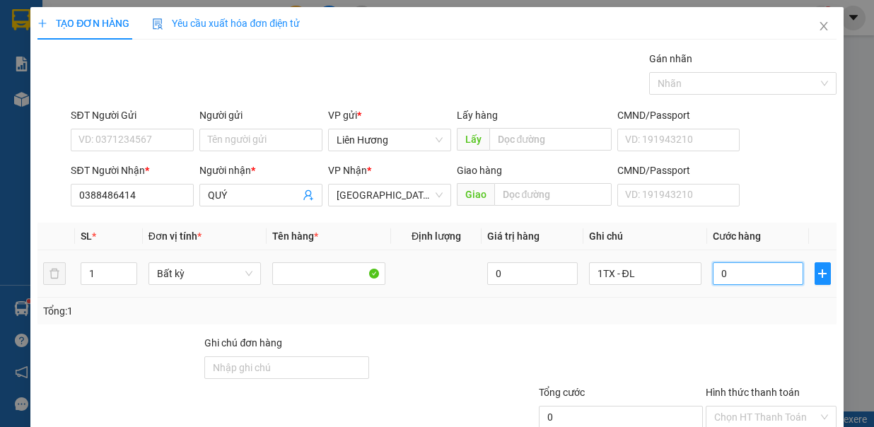
type input "50"
type input "50.000"
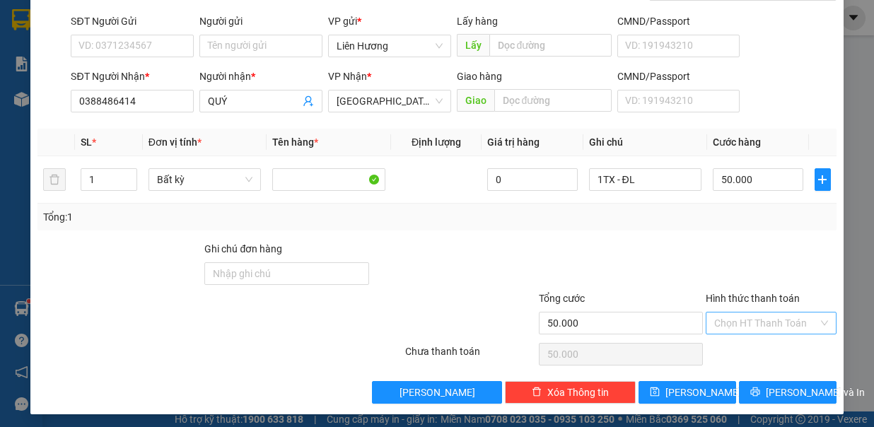
click at [764, 318] on input "Hình thức thanh toán" at bounding box center [766, 323] width 104 height 21
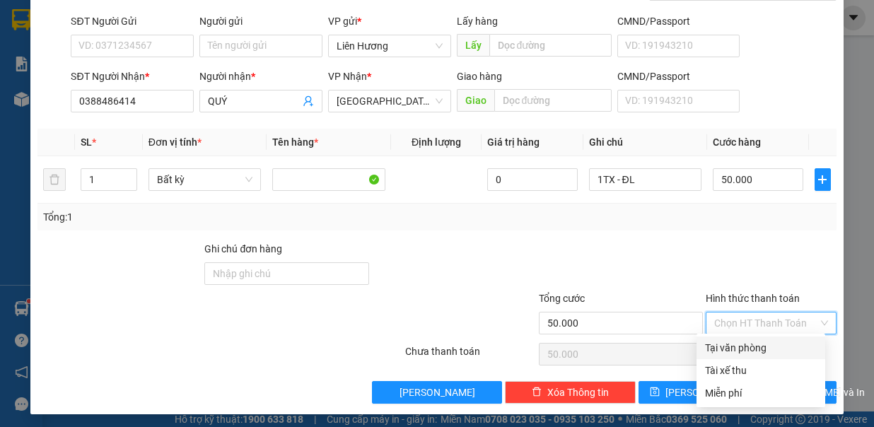
drag, startPoint x: 772, startPoint y: 339, endPoint x: 769, endPoint y: 349, distance: 9.9
click at [772, 341] on div "Tại văn phòng" at bounding box center [761, 348] width 112 height 16
type input "0"
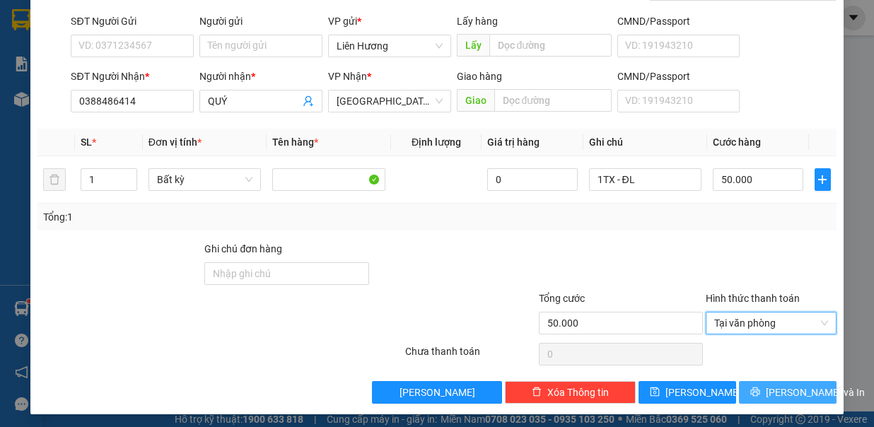
click at [756, 381] on button "[PERSON_NAME] và In" at bounding box center [788, 392] width 98 height 23
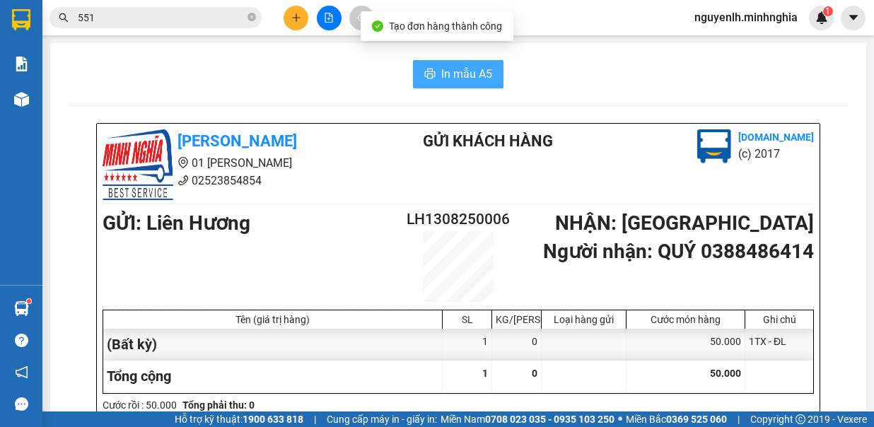
click at [470, 76] on span "In mẫu A5" at bounding box center [466, 74] width 51 height 18
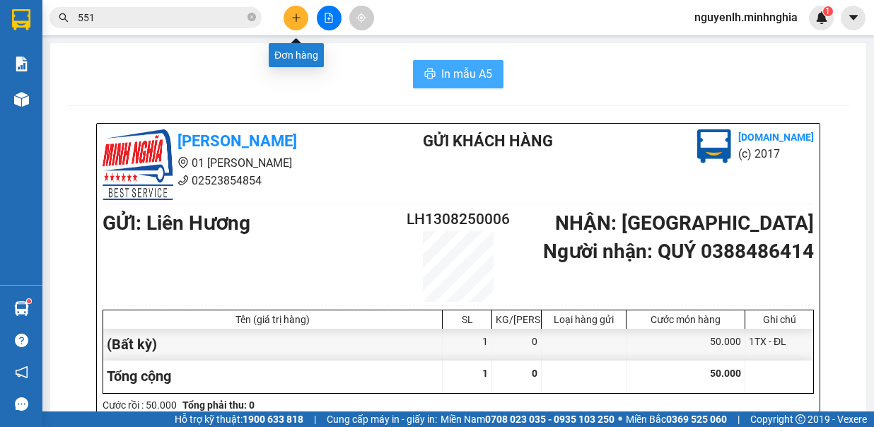
click at [293, 15] on icon "plus" at bounding box center [296, 18] width 10 height 10
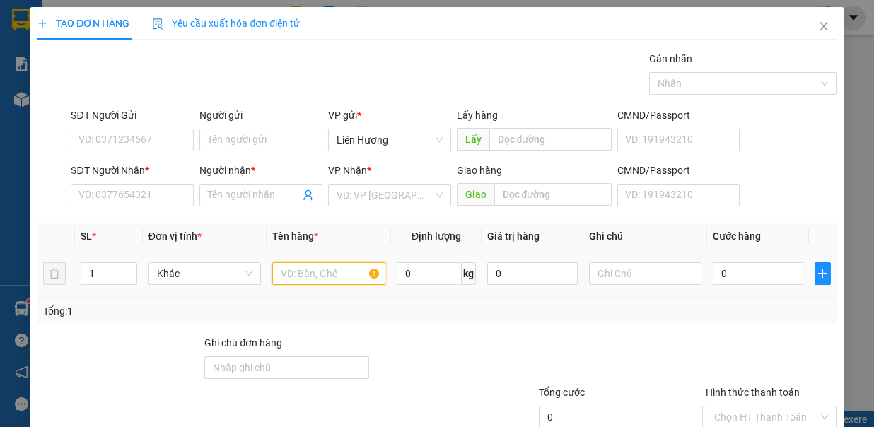
click at [339, 275] on input "text" at bounding box center [328, 273] width 113 height 23
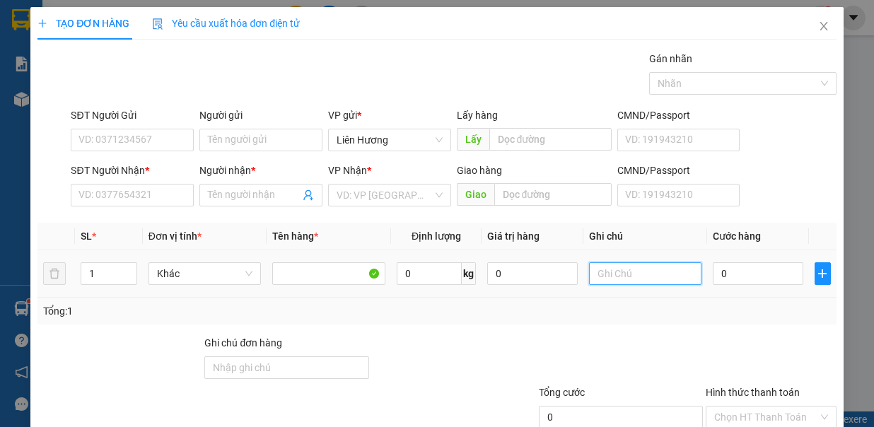
click at [606, 273] on input "text" at bounding box center [645, 273] width 113 height 23
type input "1TX - Đ.ĂN"
click at [714, 273] on input "0" at bounding box center [758, 273] width 91 height 23
type input "8"
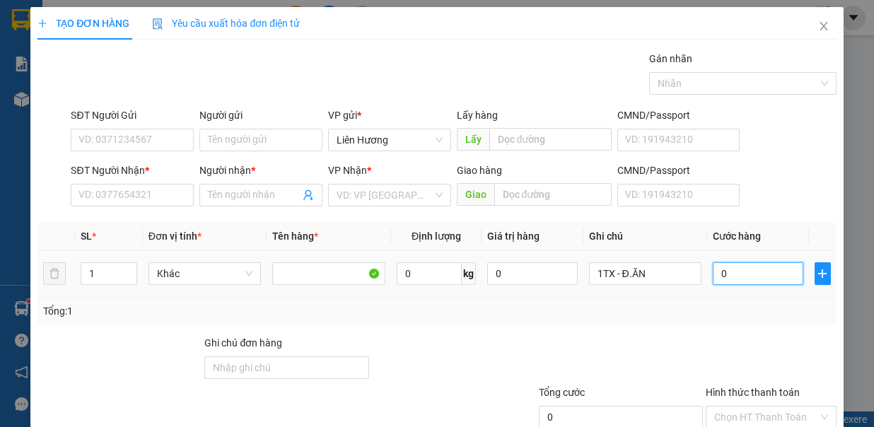
type input "8"
type input "80"
type input "80.000"
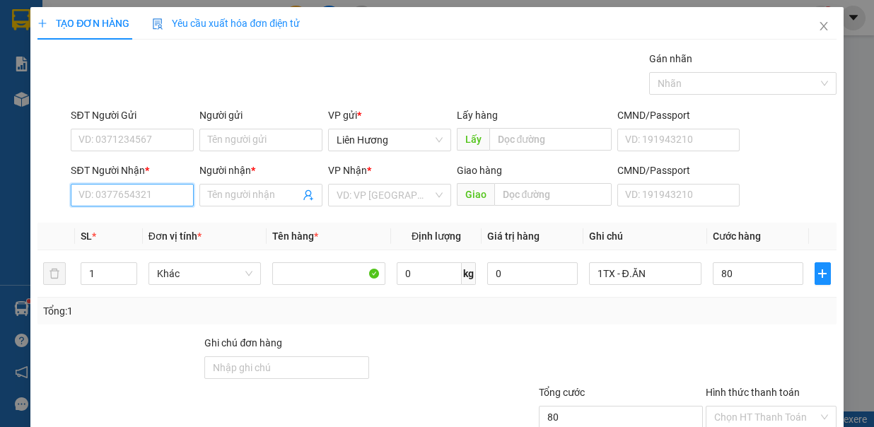
type input "80.000"
click at [142, 199] on input "SĐT Người Nhận *" at bounding box center [132, 195] width 123 height 23
type input "0"
click at [146, 218] on div "0935667722 - TỈNH" at bounding box center [131, 222] width 104 height 16
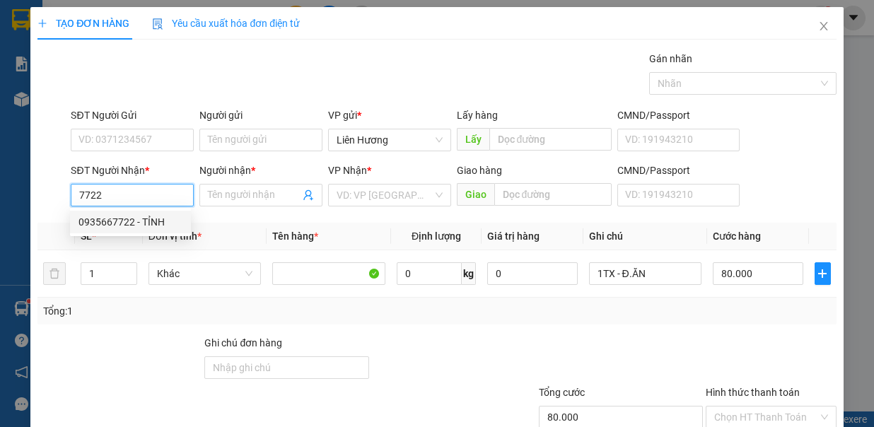
type input "0935667722"
type input "TỈNH"
type input "0935667722"
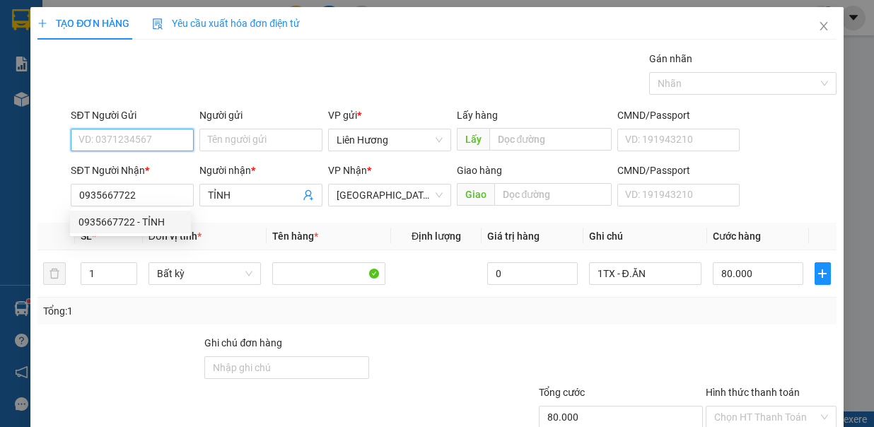
click at [141, 133] on input "SĐT Người Gửi" at bounding box center [132, 140] width 123 height 23
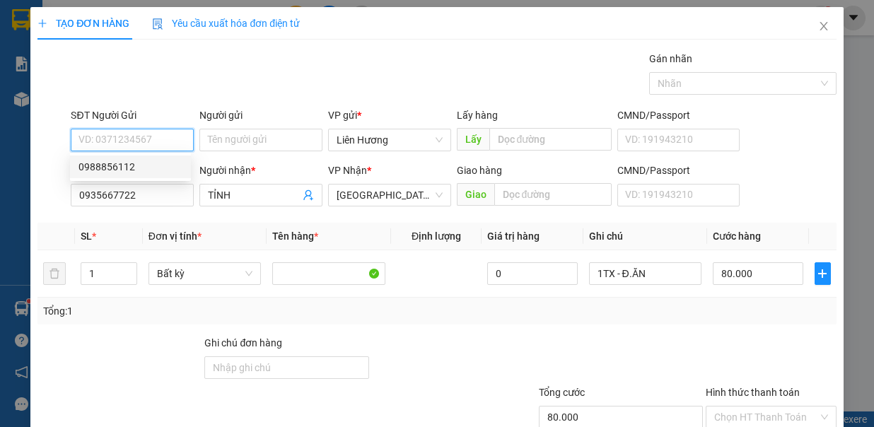
drag, startPoint x: 147, startPoint y: 167, endPoint x: 426, endPoint y: 212, distance: 282.3
click at [152, 169] on div "0988856112" at bounding box center [131, 167] width 104 height 16
type input "0988856112"
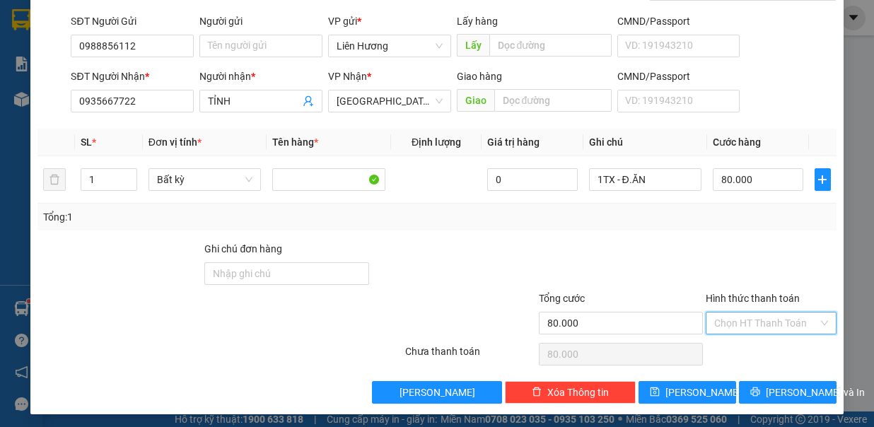
click at [746, 321] on input "Hình thức thanh toán" at bounding box center [766, 323] width 104 height 21
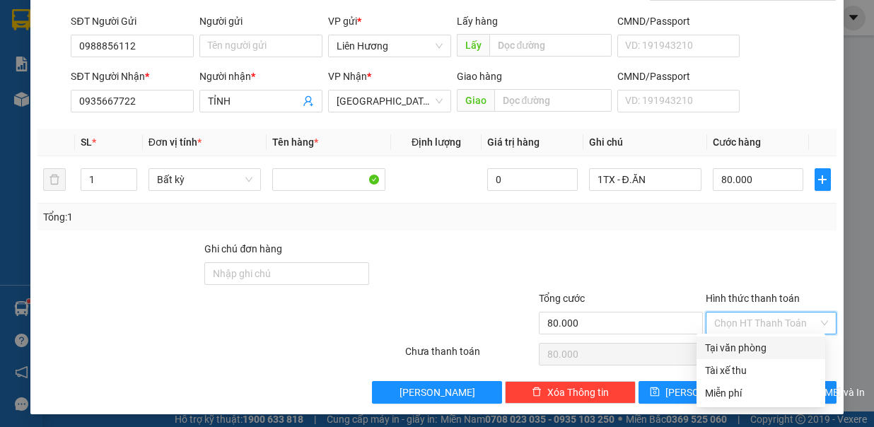
click at [757, 356] on div "Tại văn phòng" at bounding box center [761, 348] width 129 height 23
type input "0"
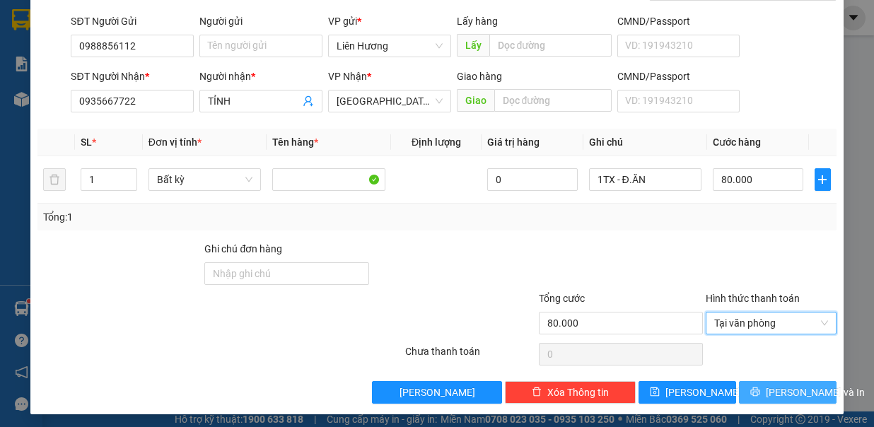
click at [766, 386] on span "[PERSON_NAME] và In" at bounding box center [815, 393] width 99 height 16
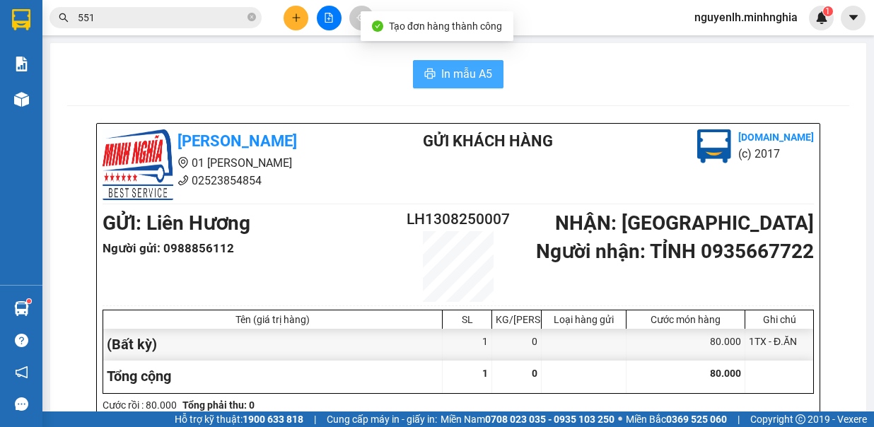
click at [458, 69] on span "In mẫu A5" at bounding box center [466, 74] width 51 height 18
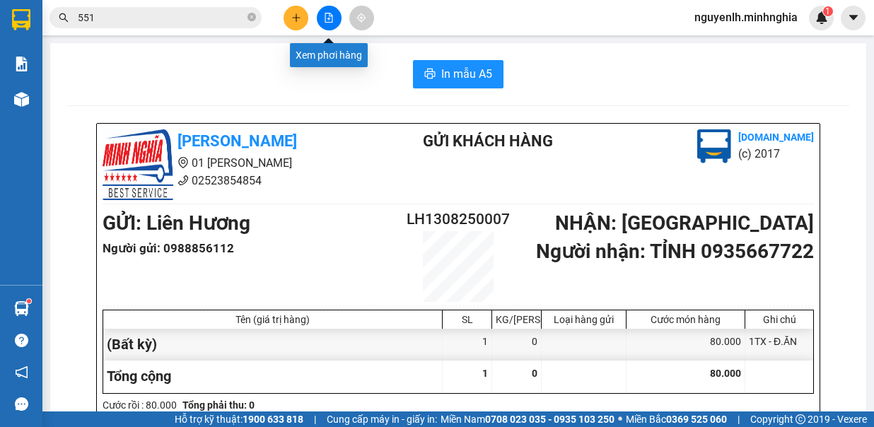
click at [328, 23] on button at bounding box center [329, 18] width 25 height 25
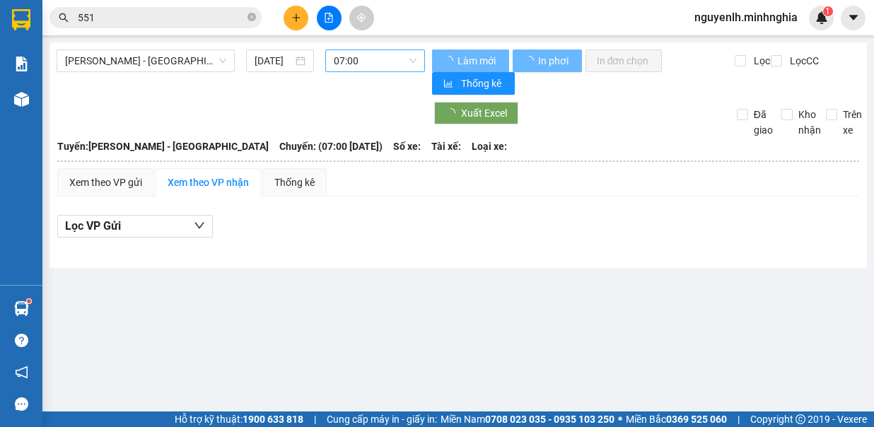
click at [359, 57] on span "07:00" at bounding box center [375, 60] width 83 height 21
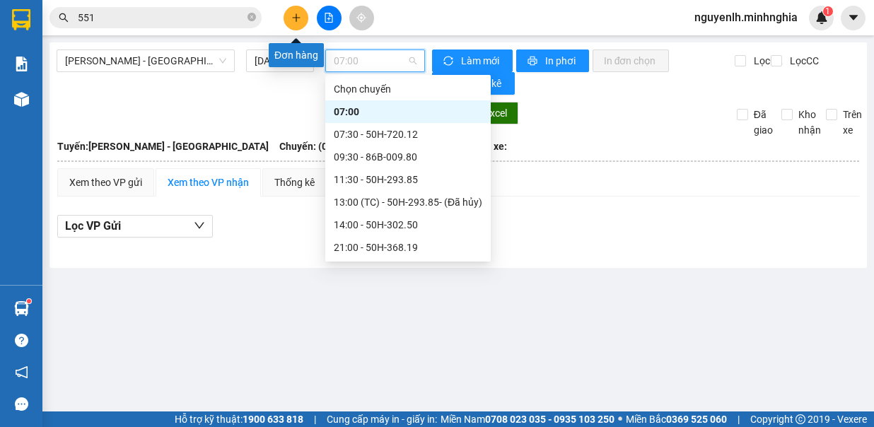
click at [294, 6] on button at bounding box center [296, 18] width 25 height 25
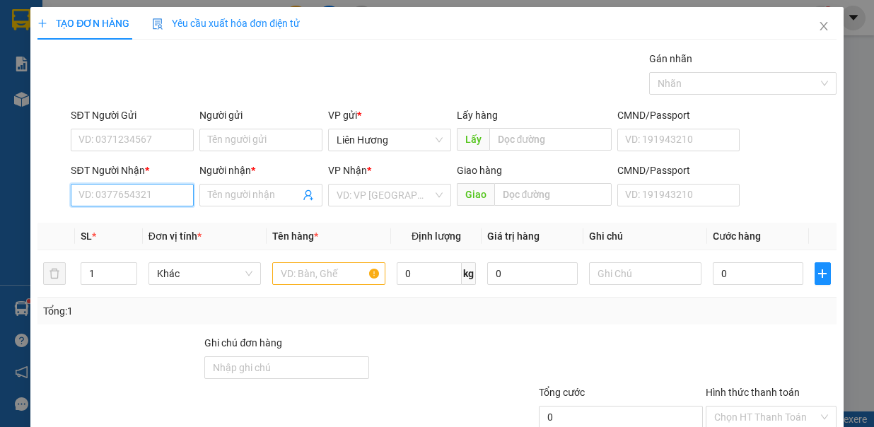
click at [167, 198] on input "SĐT Người Nhận *" at bounding box center [132, 195] width 123 height 23
type input "0934134390"
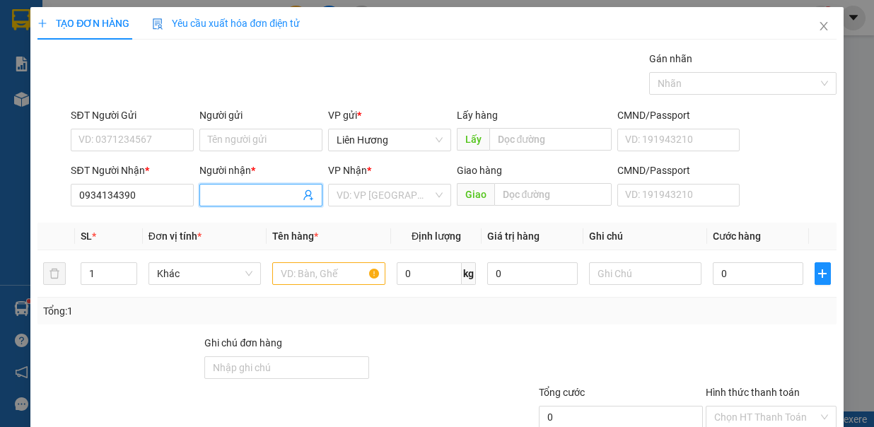
click at [241, 198] on input "Người nhận *" at bounding box center [254, 195] width 92 height 16
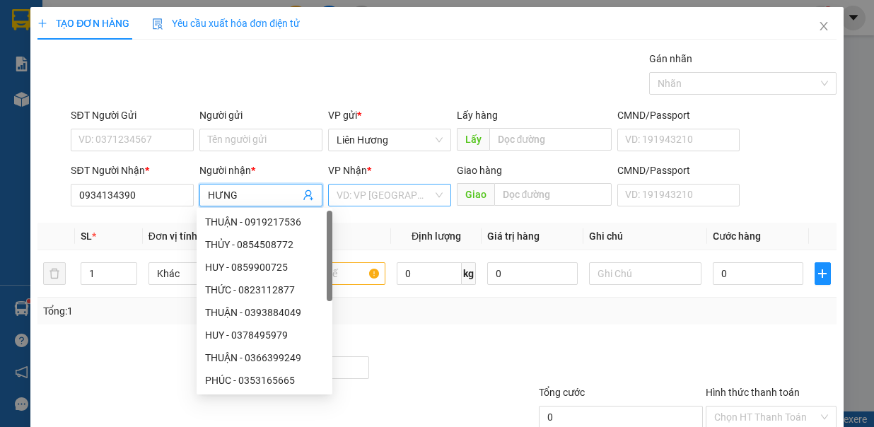
type input "HƯNG"
click at [390, 187] on input "search" at bounding box center [385, 195] width 96 height 21
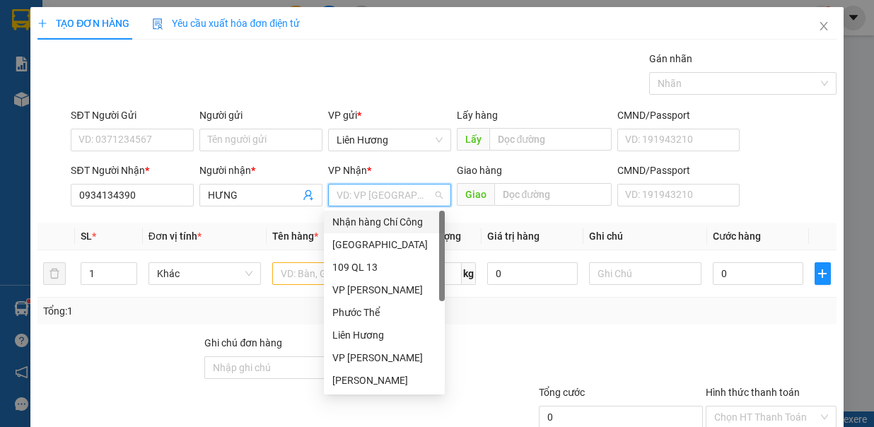
click at [368, 243] on div "[GEOGRAPHIC_DATA]" at bounding box center [384, 245] width 104 height 16
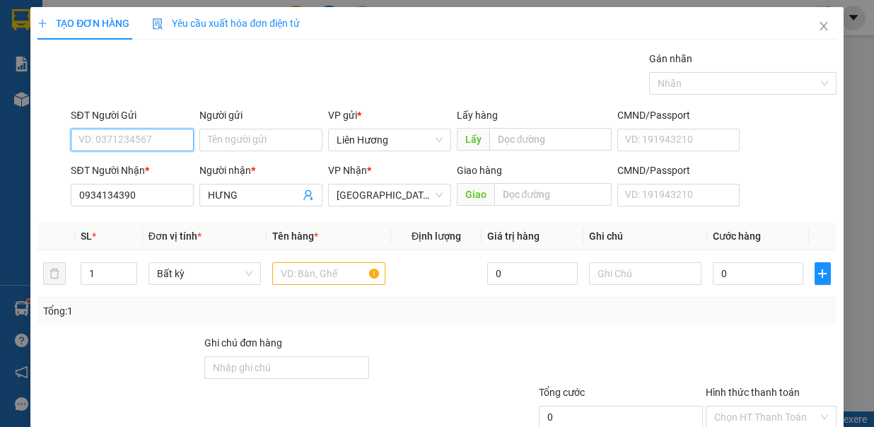
click at [159, 137] on input "SĐT Người Gửi" at bounding box center [132, 140] width 123 height 23
drag, startPoint x: 175, startPoint y: 163, endPoint x: 190, endPoint y: 189, distance: 29.1
click at [175, 163] on div "0943599113 - TÂN" at bounding box center [131, 167] width 104 height 16
type input "0943599113"
type input "TÂN"
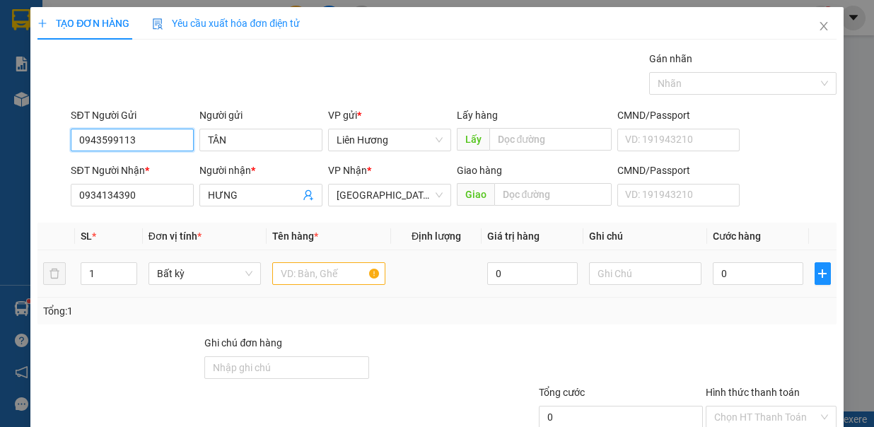
type input "0943599113"
click at [345, 269] on input "text" at bounding box center [328, 273] width 113 height 23
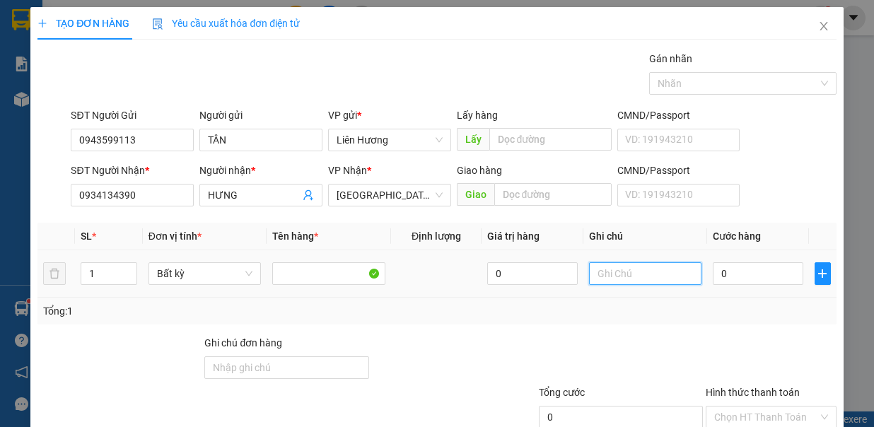
click at [629, 277] on input "text" at bounding box center [645, 273] width 113 height 23
type input "1HG - ĐT IP12PM"
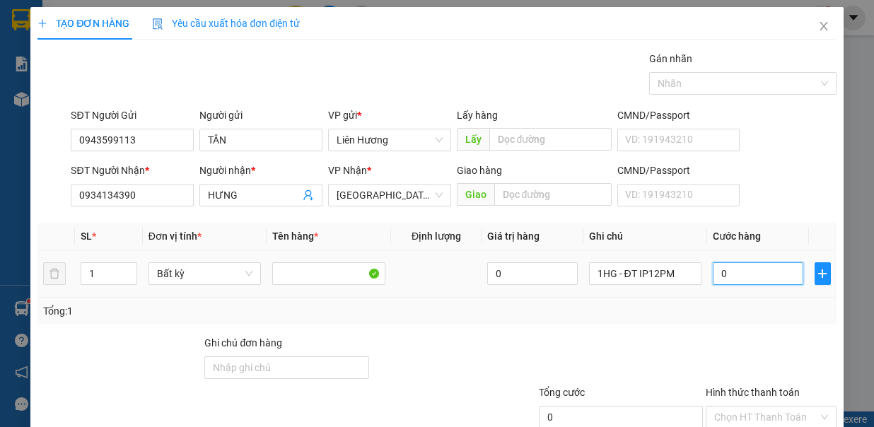
type input "3"
type input "30"
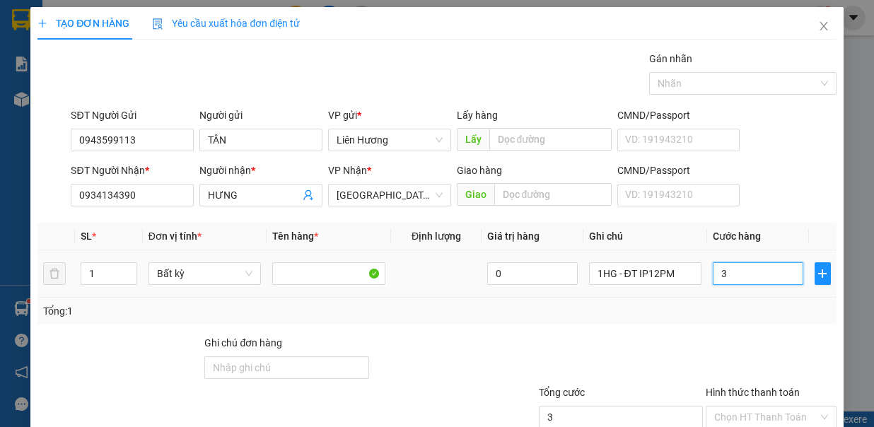
type input "30"
type input "30.000"
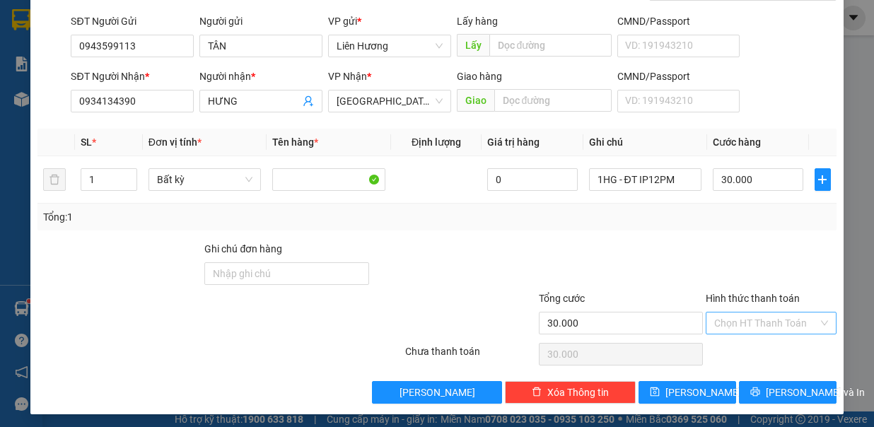
click at [769, 313] on input "Hình thức thanh toán" at bounding box center [766, 323] width 104 height 21
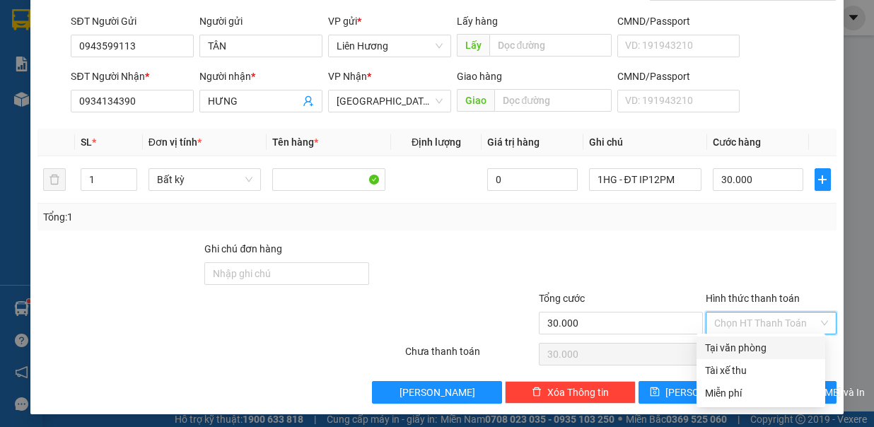
click at [775, 347] on div "Tại văn phòng" at bounding box center [761, 348] width 112 height 16
type input "0"
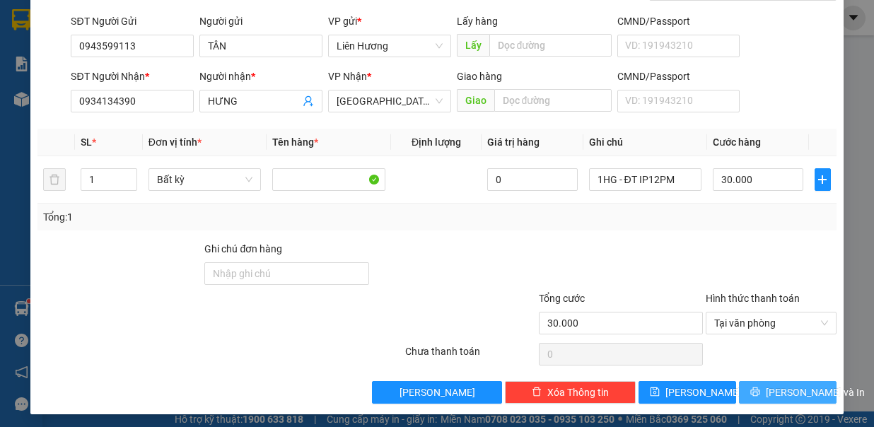
click at [772, 388] on span "[PERSON_NAME] và In" at bounding box center [815, 393] width 99 height 16
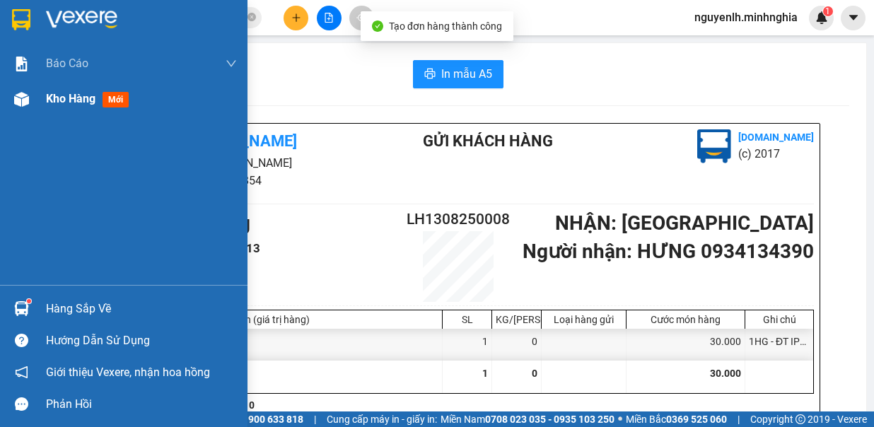
drag, startPoint x: 34, startPoint y: 105, endPoint x: 45, endPoint y: 105, distance: 11.3
click at [35, 105] on div "Kho hàng mới" at bounding box center [124, 98] width 248 height 35
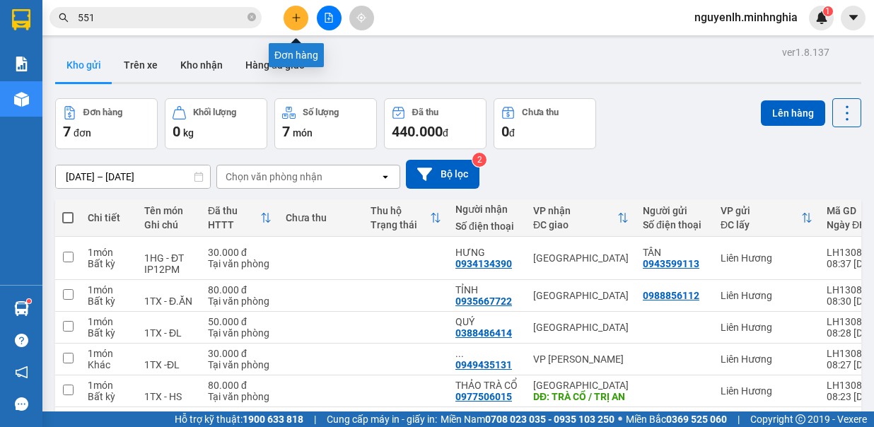
click at [294, 11] on button at bounding box center [296, 18] width 25 height 25
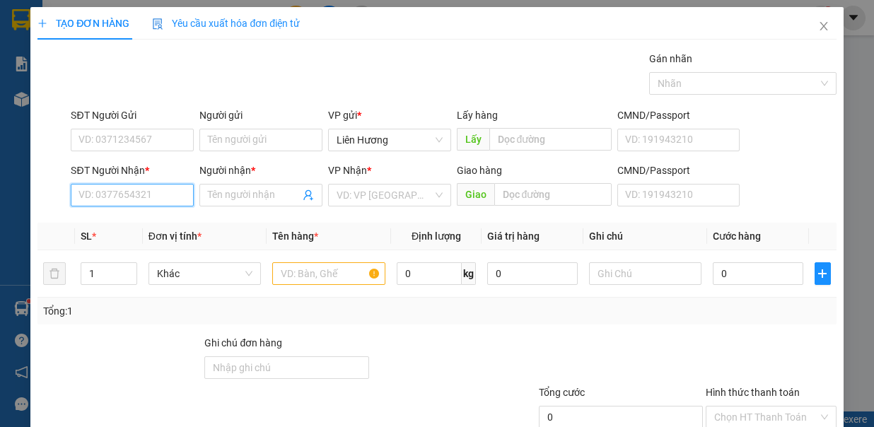
click at [138, 201] on input "SĐT Người Nhận *" at bounding box center [132, 195] width 123 height 23
drag, startPoint x: 136, startPoint y: 216, endPoint x: 139, endPoint y: 163, distance: 53.8
click at [136, 216] on div "0934134390 - HƯNG" at bounding box center [131, 222] width 104 height 16
type input "0934134390"
type input "HƯNG"
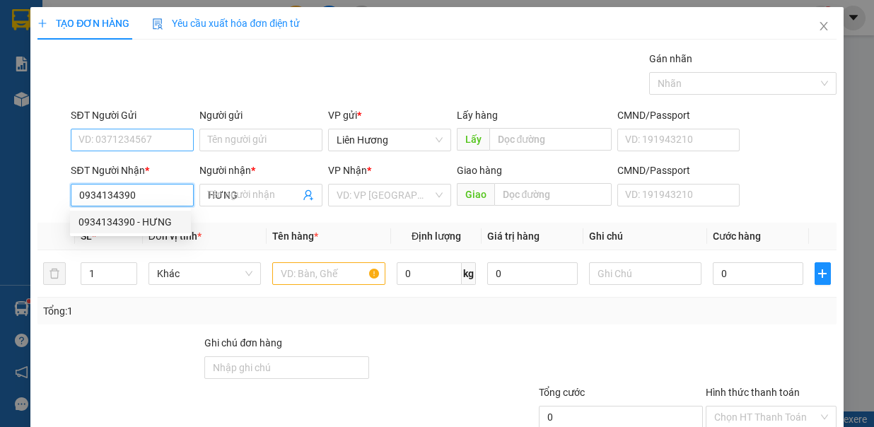
type input "0934134390"
click at [141, 127] on div "SĐT Người Gửi" at bounding box center [132, 117] width 123 height 21
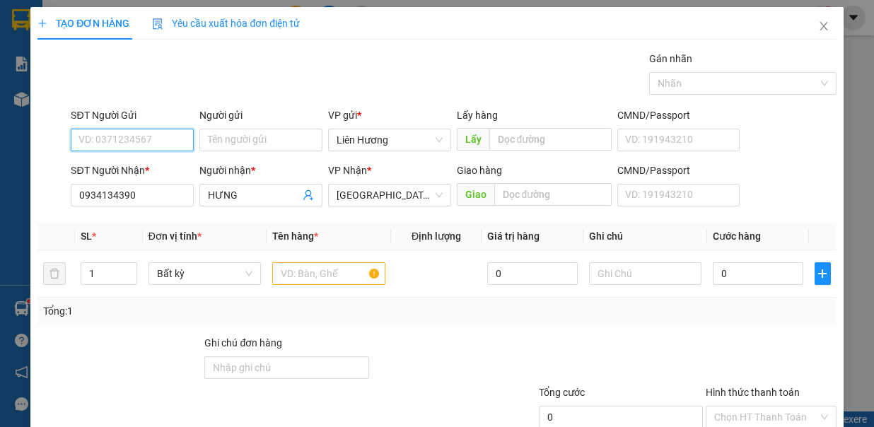
click at [142, 139] on input "SĐT Người Gửi" at bounding box center [132, 140] width 123 height 23
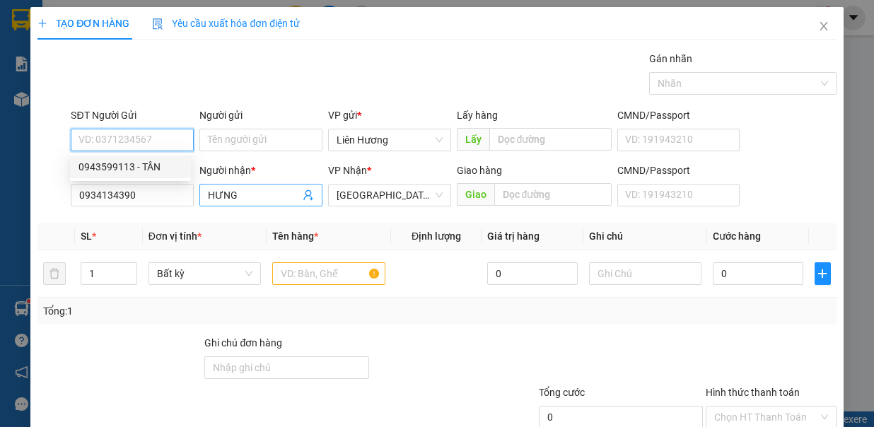
click at [158, 170] on div "0943599113 - TÂN" at bounding box center [131, 167] width 104 height 16
type input "0943599113"
type input "TÂN"
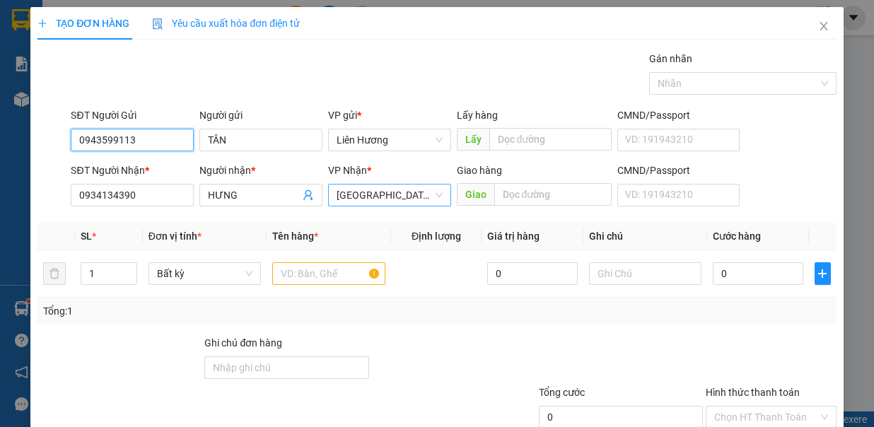
click at [370, 194] on span "[GEOGRAPHIC_DATA]" at bounding box center [390, 195] width 106 height 21
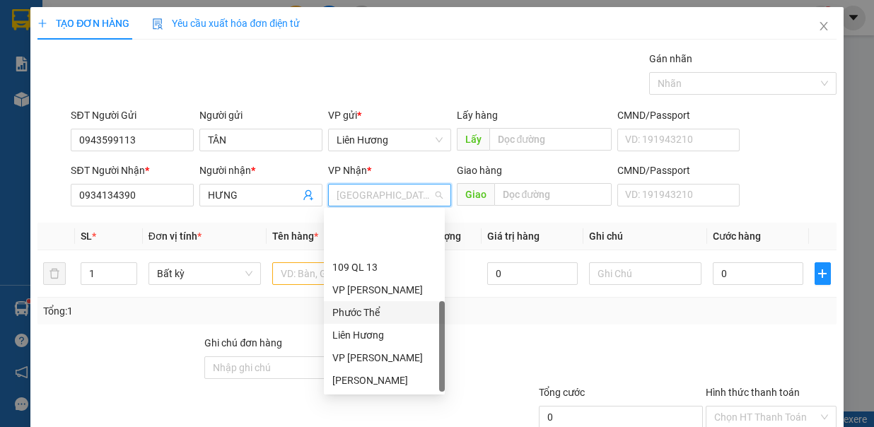
scroll to position [68, 0]
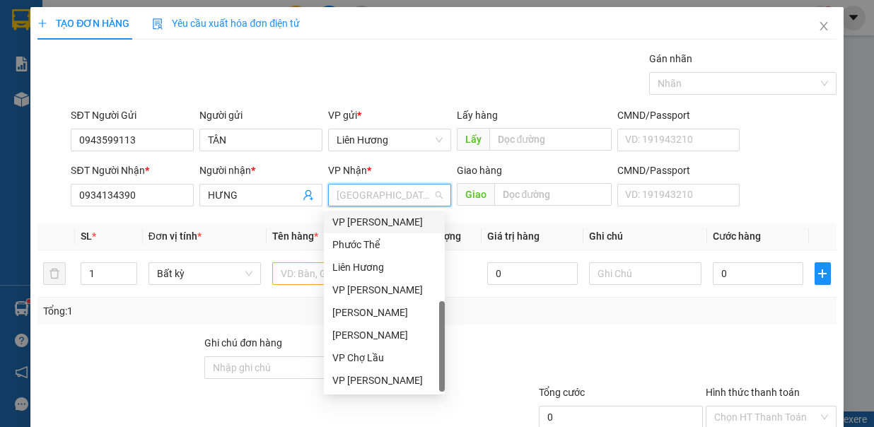
click at [379, 218] on div "VP [PERSON_NAME]" at bounding box center [384, 222] width 104 height 16
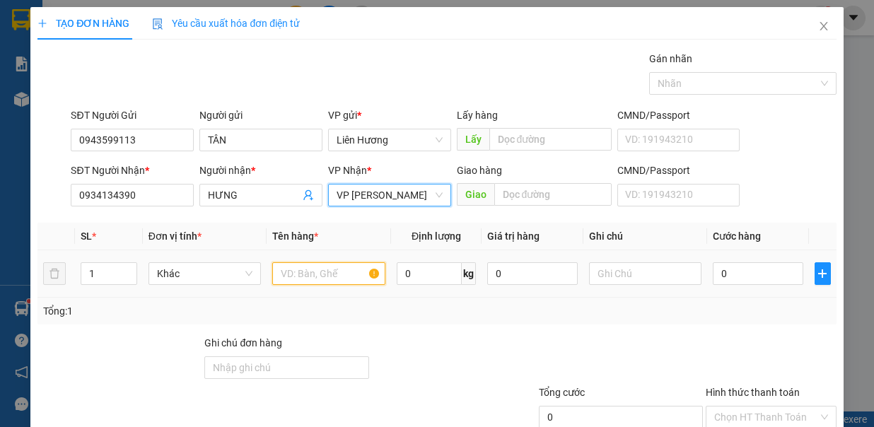
click at [300, 267] on input "text" at bounding box center [328, 273] width 113 height 23
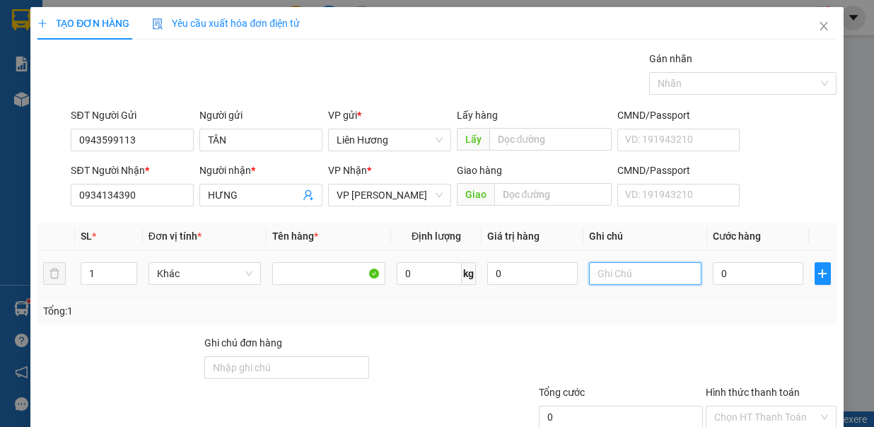
click at [618, 264] on input "text" at bounding box center [645, 273] width 113 height 23
type input "1HG - ĐT IP12PM"
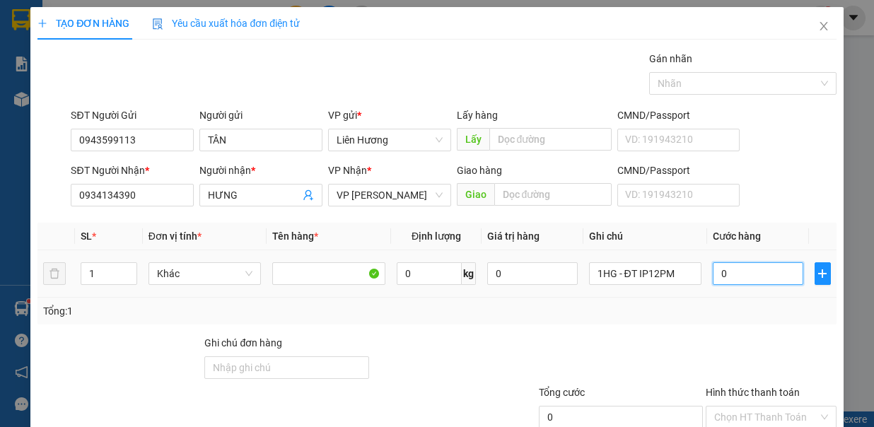
click at [738, 265] on input "0" at bounding box center [758, 273] width 91 height 23
type input "3"
type input "30"
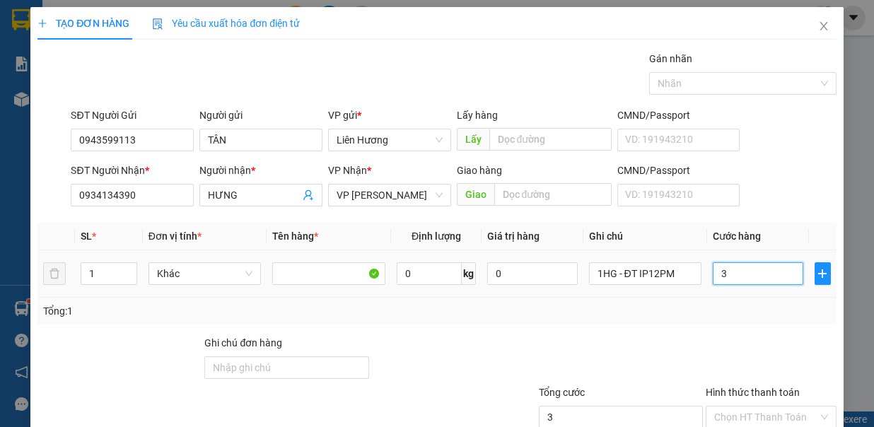
type input "30"
type input "30.000"
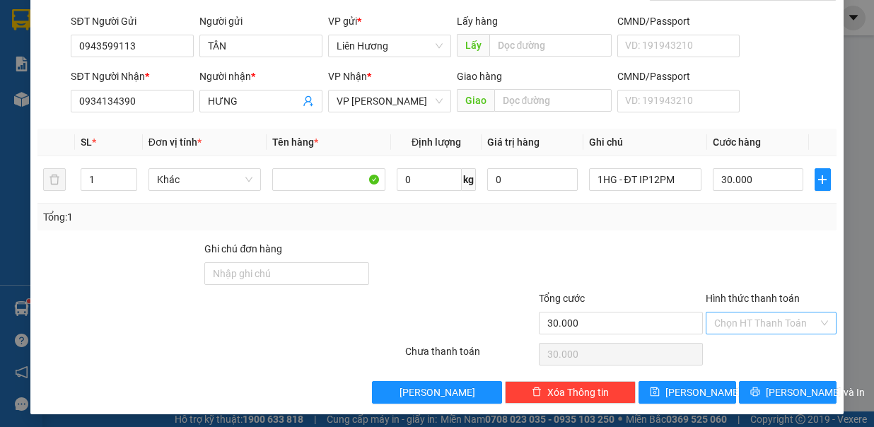
drag, startPoint x: 754, startPoint y: 317, endPoint x: 755, endPoint y: 326, distance: 9.3
click at [755, 322] on input "Hình thức thanh toán" at bounding box center [766, 323] width 104 height 21
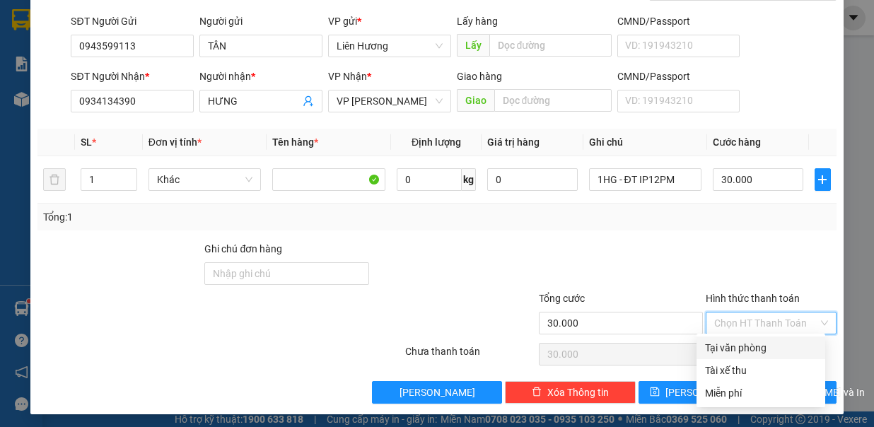
click at [764, 347] on div "Tại văn phòng" at bounding box center [761, 348] width 112 height 16
type input "0"
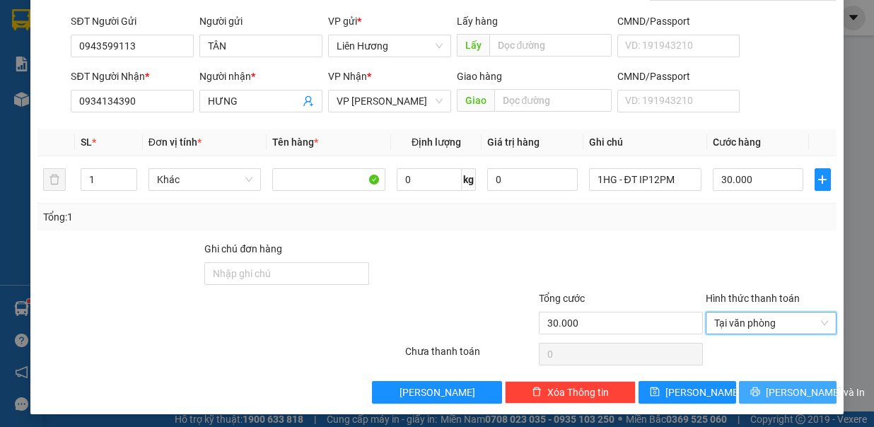
drag, startPoint x: 754, startPoint y: 385, endPoint x: 745, endPoint y: 376, distance: 12.0
click at [754, 387] on icon "printer" at bounding box center [755, 392] width 10 height 10
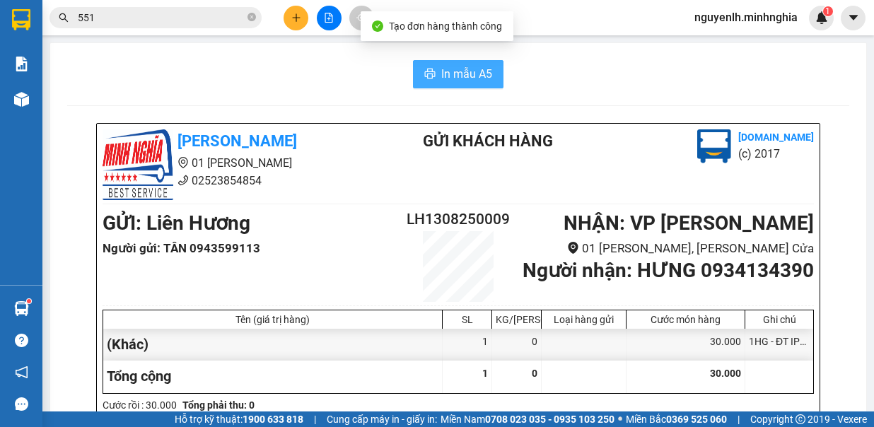
click at [457, 73] on span "In mẫu A5" at bounding box center [466, 74] width 51 height 18
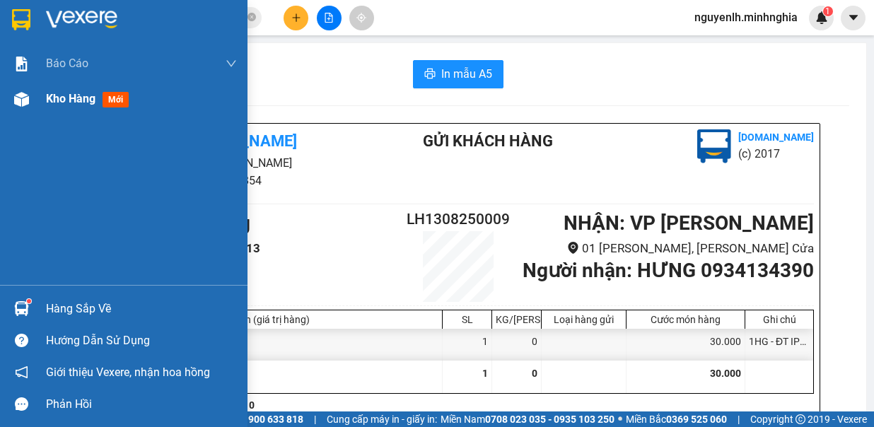
click at [59, 96] on span "Kho hàng" at bounding box center [71, 98] width 50 height 13
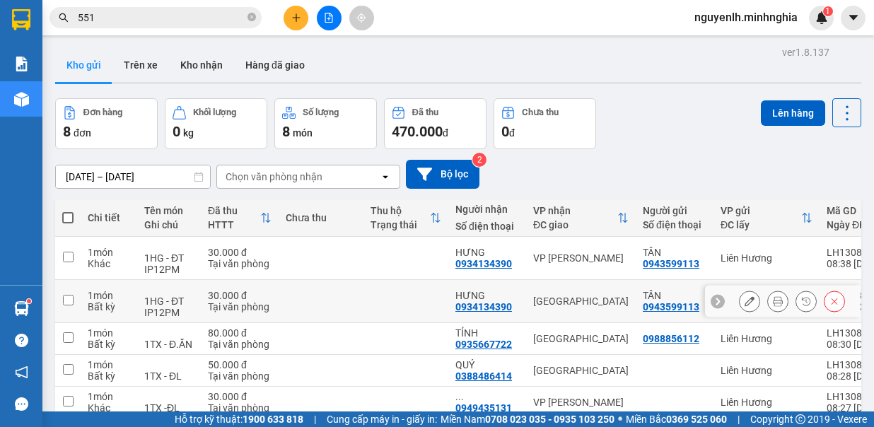
click at [825, 299] on button at bounding box center [835, 301] width 20 height 25
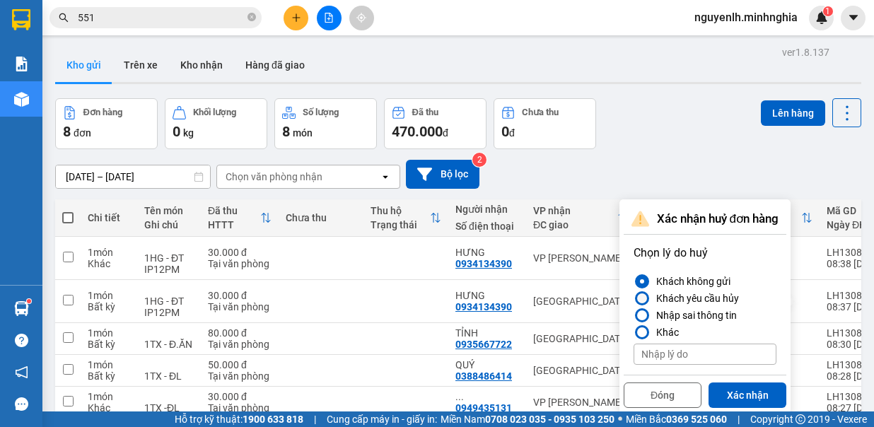
click at [634, 294] on label "Khách yêu cầu hủy" at bounding box center [705, 298] width 143 height 17
click at [634, 298] on input "Khách yêu cầu hủy" at bounding box center [634, 298] width 0 height 0
click at [729, 388] on button "Xác nhận" at bounding box center [748, 395] width 78 height 25
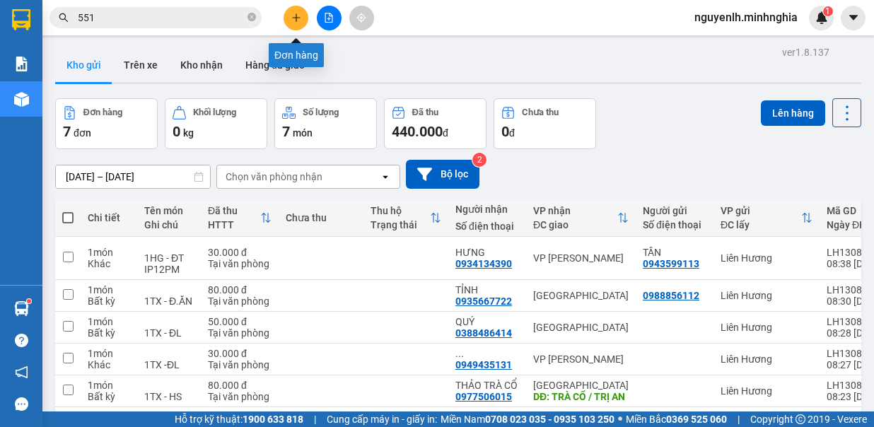
click at [297, 22] on button at bounding box center [296, 18] width 25 height 25
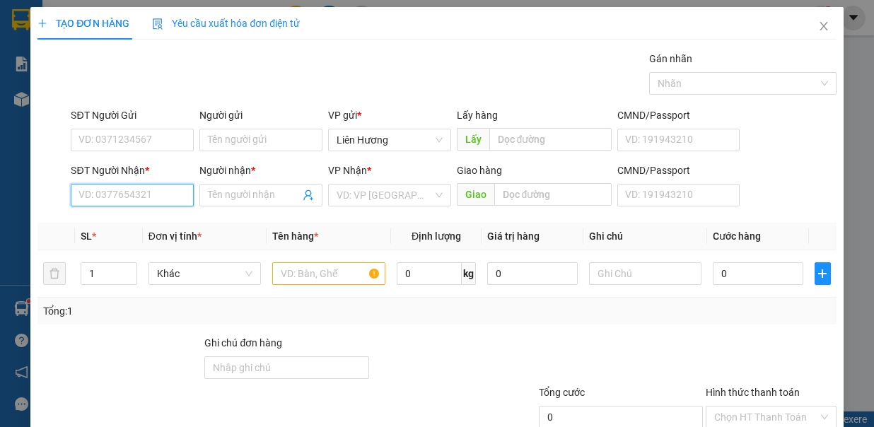
click at [145, 192] on input "SĐT Người Nhận *" at bounding box center [132, 195] width 123 height 23
drag, startPoint x: 154, startPoint y: 216, endPoint x: 250, endPoint y: 242, distance: 99.5
click at [154, 216] on div "0989830735 - SƠN" at bounding box center [131, 222] width 104 height 16
type input "0989830735"
type input "SƠN"
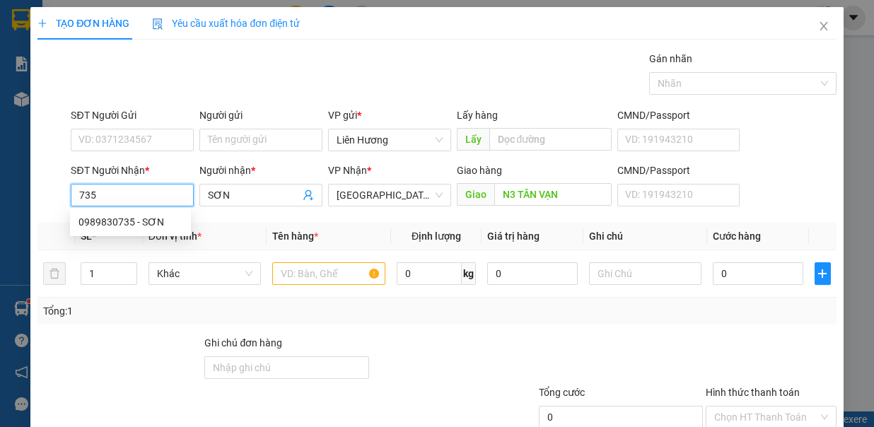
type input "N3 TÂN VẠN"
type input "0989830735"
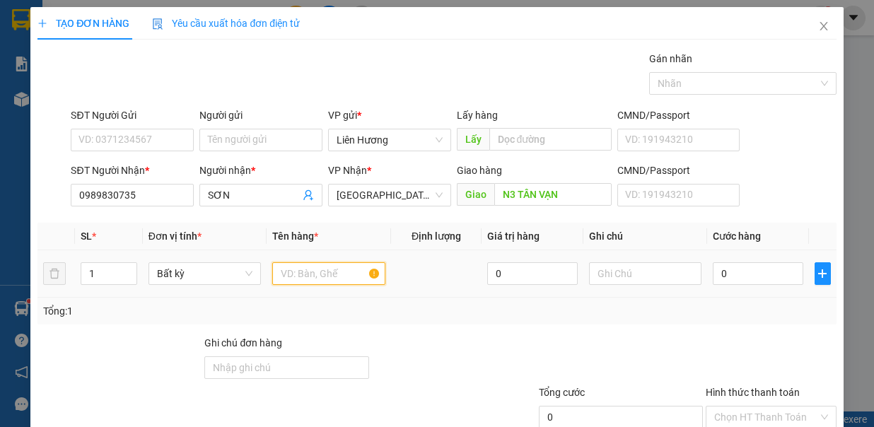
click at [322, 266] on input "text" at bounding box center [328, 273] width 113 height 23
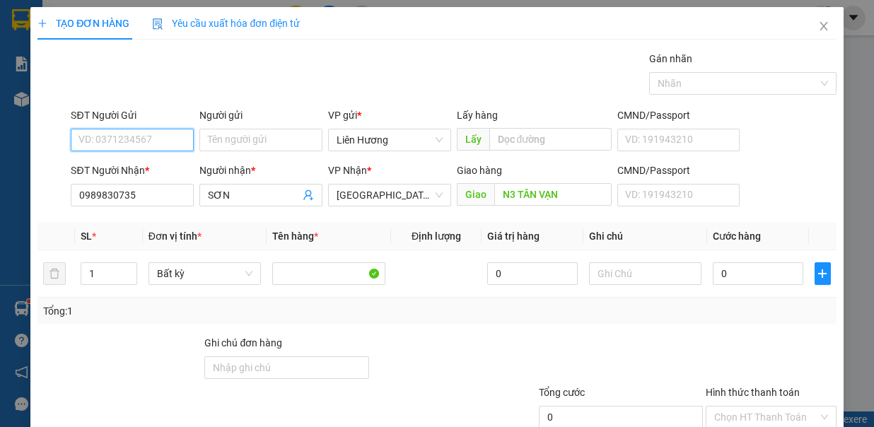
click at [156, 137] on input "SĐT Người Gửi" at bounding box center [132, 140] width 123 height 23
drag, startPoint x: 163, startPoint y: 168, endPoint x: 501, endPoint y: 228, distance: 342.5
click at [209, 168] on body "Kết quả tìm kiếm ( 216 ) Bộ lọc Mã ĐH Trạng thái Món hàng Tổng cước Chưa cước N…" at bounding box center [437, 213] width 874 height 427
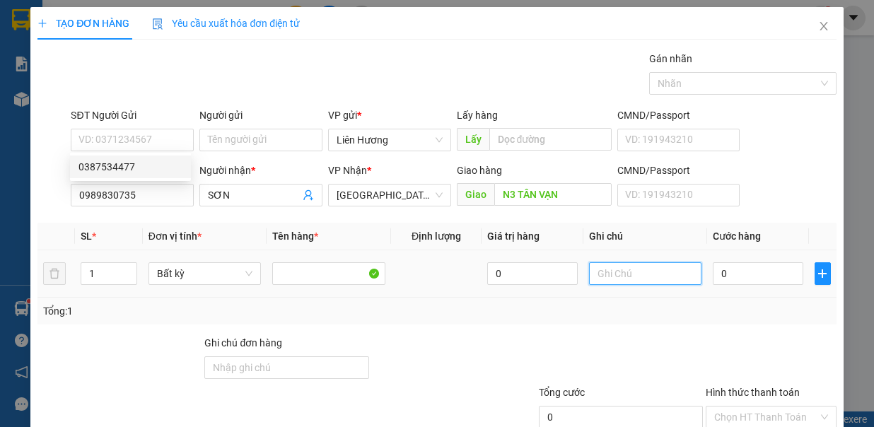
click at [641, 276] on input "text" at bounding box center [645, 273] width 113 height 23
type input "1TX - HS"
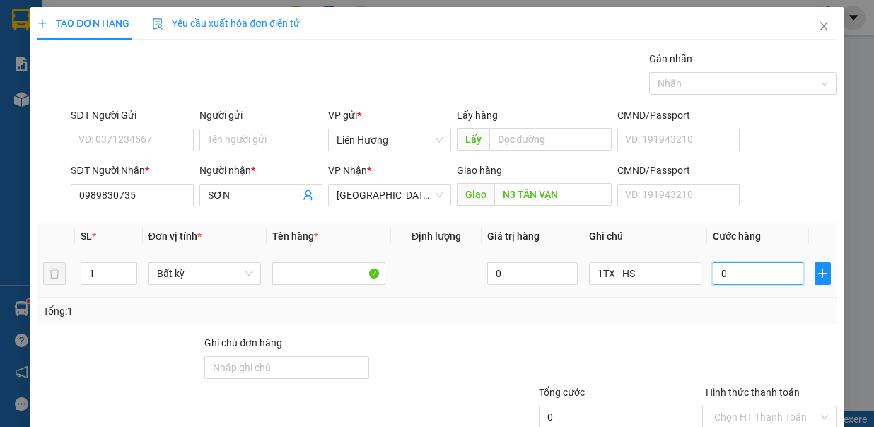
click at [744, 274] on input "0" at bounding box center [758, 273] width 91 height 23
type input "9"
type input "90"
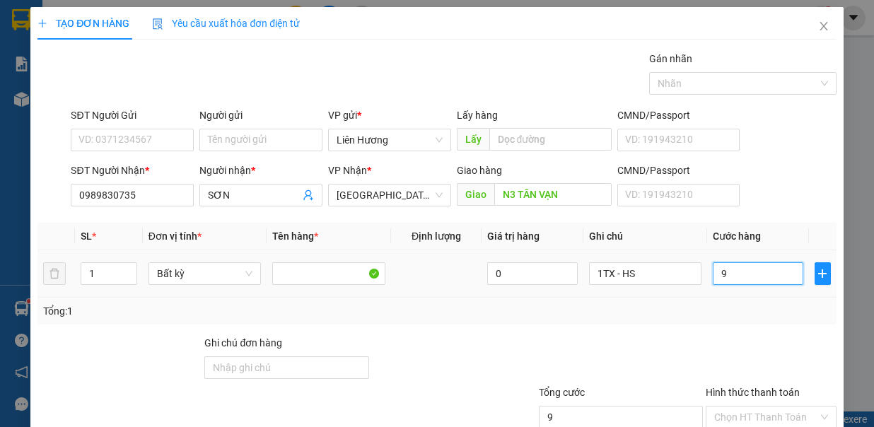
type input "90"
type input "90.000"
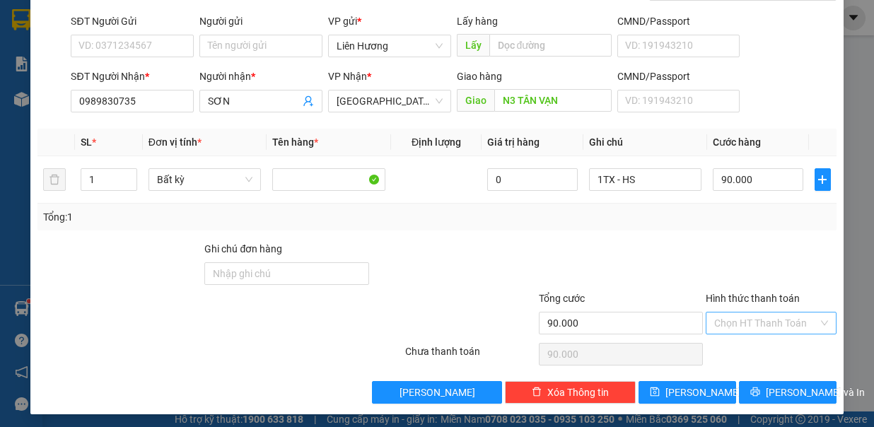
click at [769, 323] on input "Hình thức thanh toán" at bounding box center [766, 323] width 104 height 21
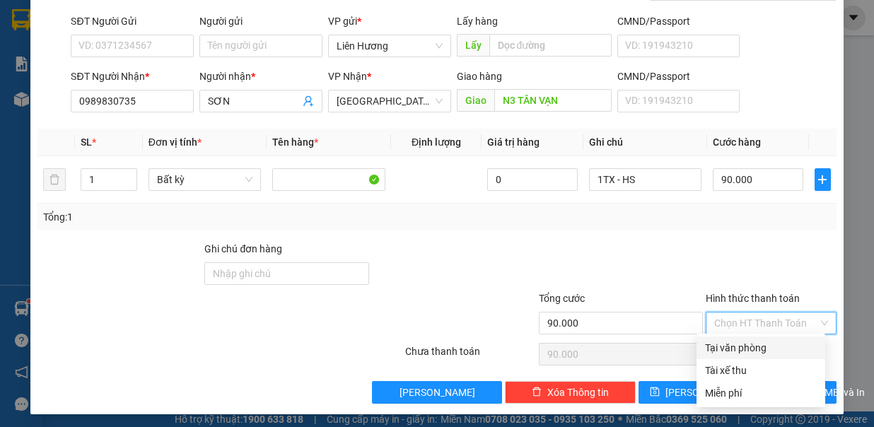
drag, startPoint x: 775, startPoint y: 344, endPoint x: 778, endPoint y: 362, distance: 18.6
click at [775, 354] on div "Tại văn phòng" at bounding box center [761, 348] width 112 height 16
type input "0"
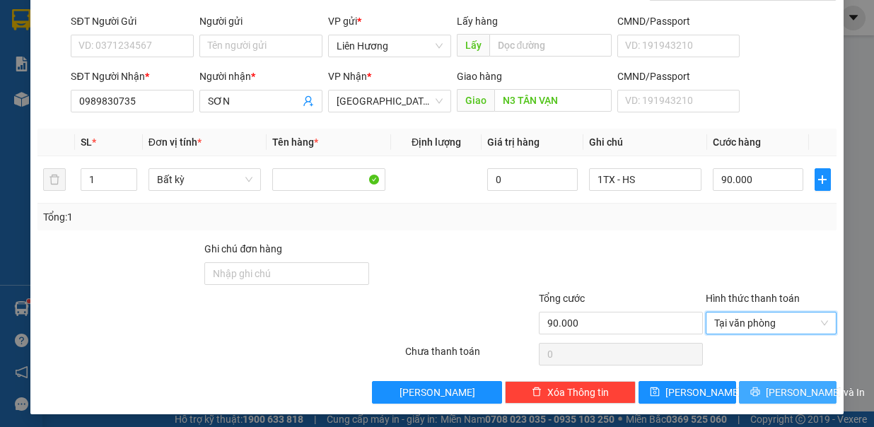
click at [780, 385] on span "[PERSON_NAME] và In" at bounding box center [815, 393] width 99 height 16
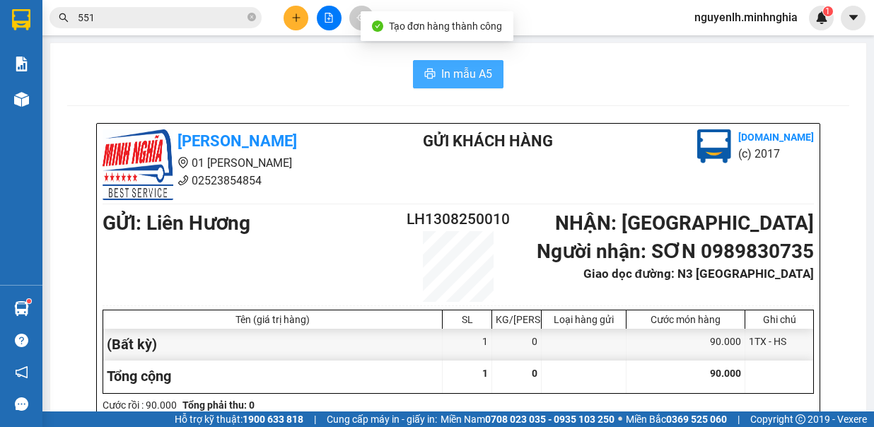
drag, startPoint x: 419, startPoint y: 77, endPoint x: 410, endPoint y: 80, distance: 8.9
click at [425, 75] on icon "printer" at bounding box center [430, 74] width 11 height 10
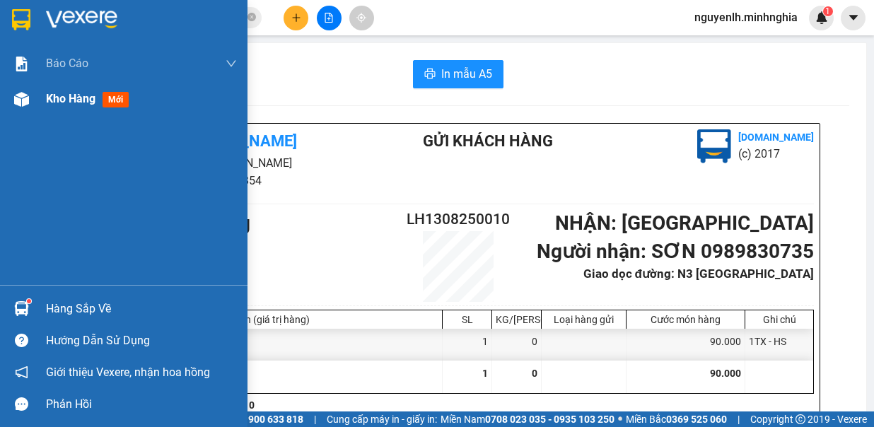
click at [65, 100] on span "Kho hàng" at bounding box center [71, 98] width 50 height 13
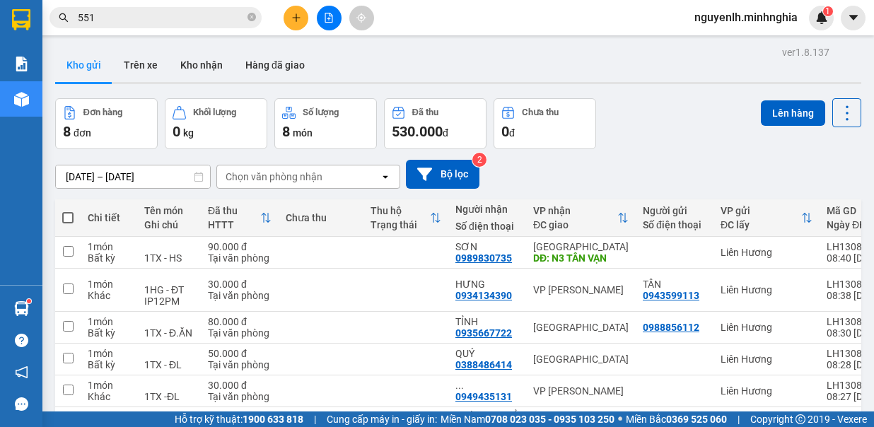
click at [330, 13] on icon "file-add" at bounding box center [329, 18] width 8 height 10
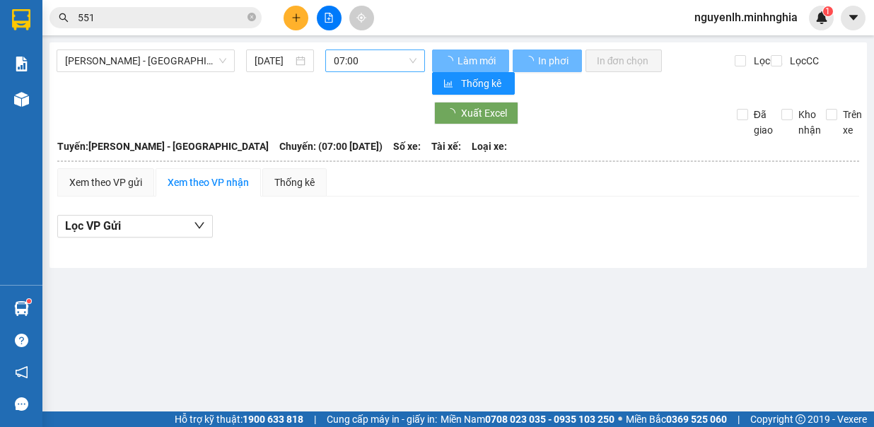
click at [362, 69] on span "07:00" at bounding box center [375, 60] width 83 height 21
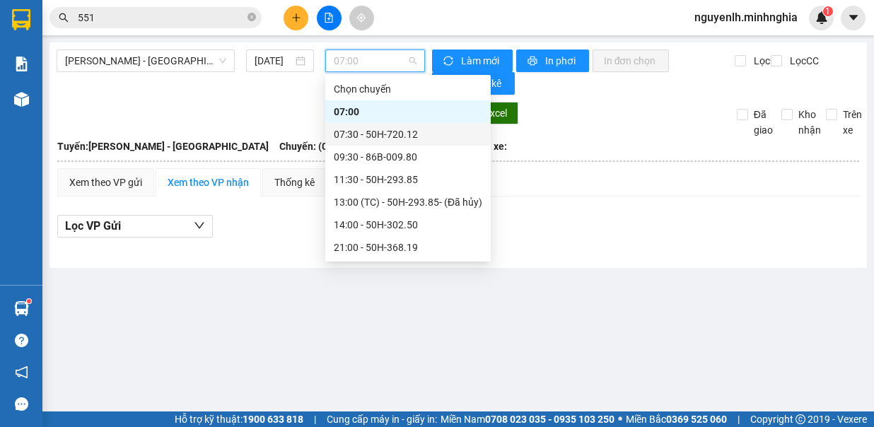
click at [387, 135] on div "07:30 - 50H-720.12" at bounding box center [408, 135] width 149 height 16
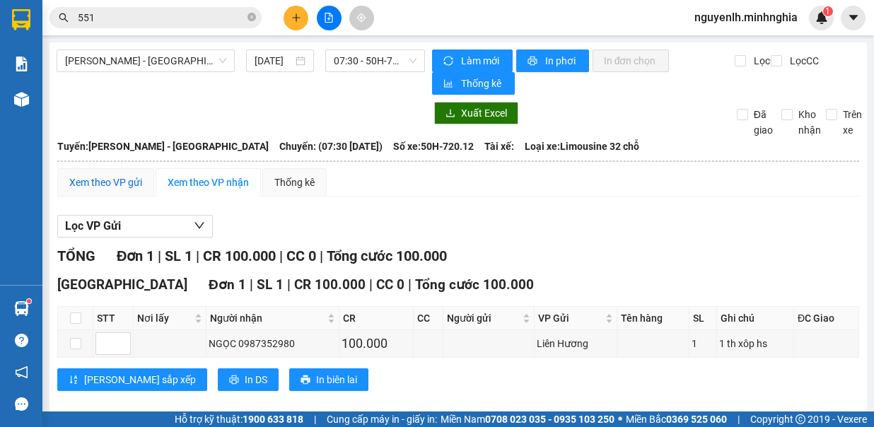
click at [113, 175] on div "Xem theo VP gửi" at bounding box center [105, 183] width 73 height 16
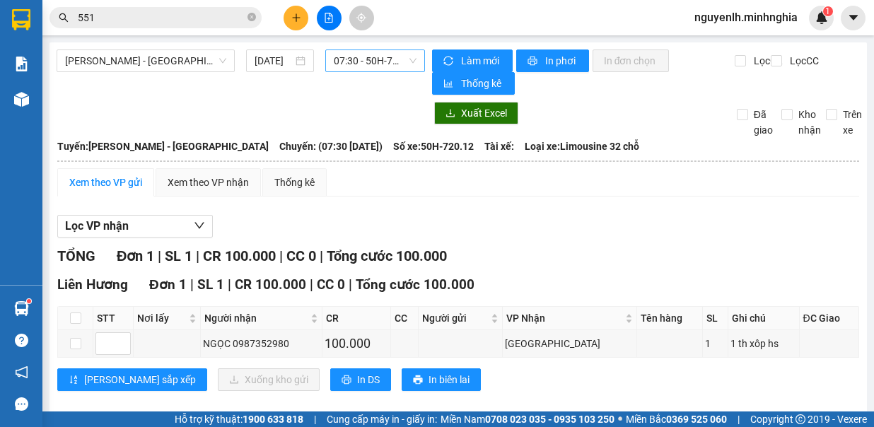
click at [342, 64] on span "07:30 - 50H-720.12" at bounding box center [375, 60] width 83 height 21
click at [652, 158] on th at bounding box center [458, 161] width 803 height 13
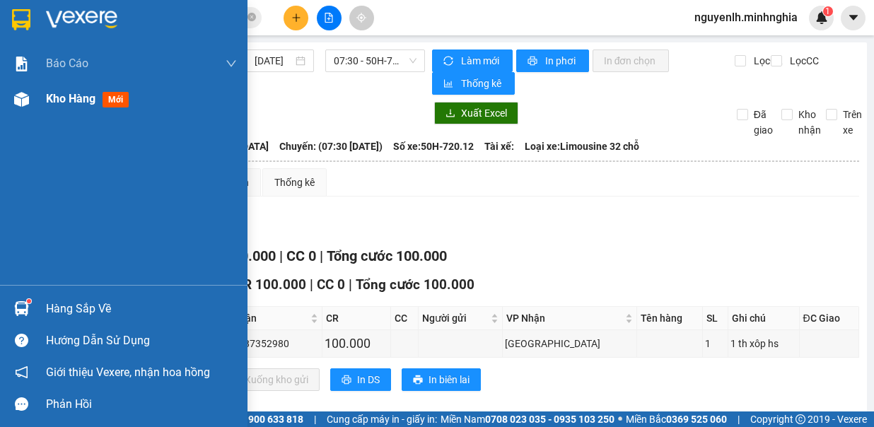
click at [42, 98] on div "Kho hàng mới" at bounding box center [124, 98] width 248 height 35
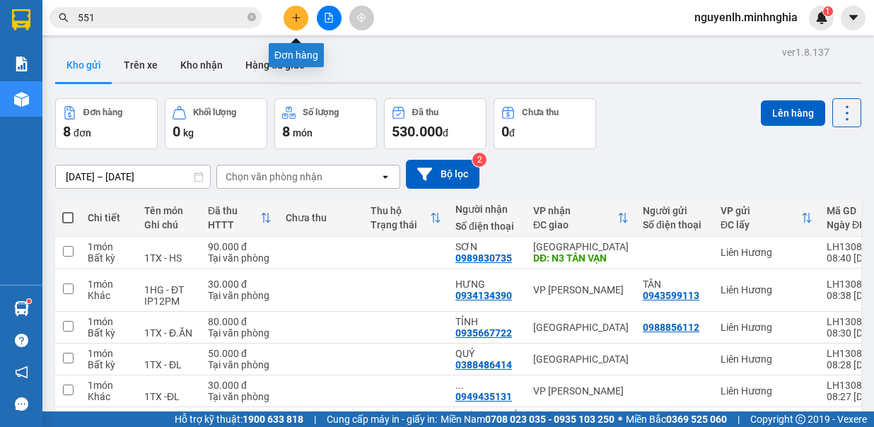
click at [293, 10] on button at bounding box center [296, 18] width 25 height 25
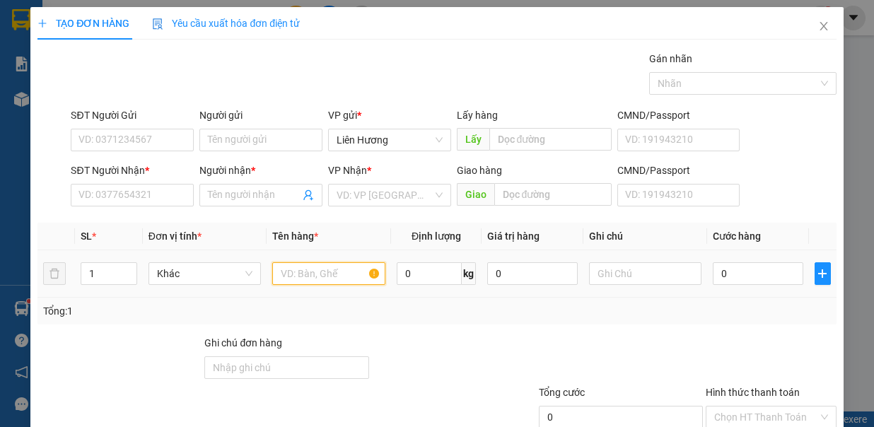
click at [318, 266] on input "text" at bounding box center [328, 273] width 113 height 23
click at [132, 267] on span "Increase Value" at bounding box center [129, 269] width 16 height 13
type input "2"
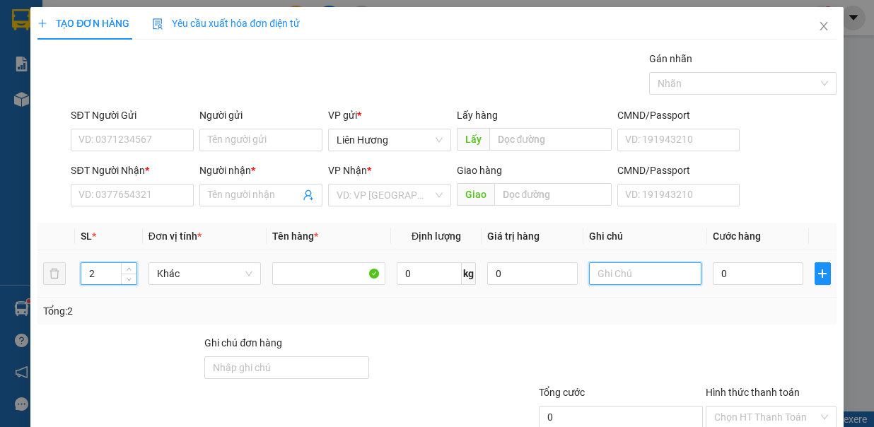
click at [607, 280] on input "text" at bounding box center [645, 273] width 113 height 23
type input "2TH NHO"
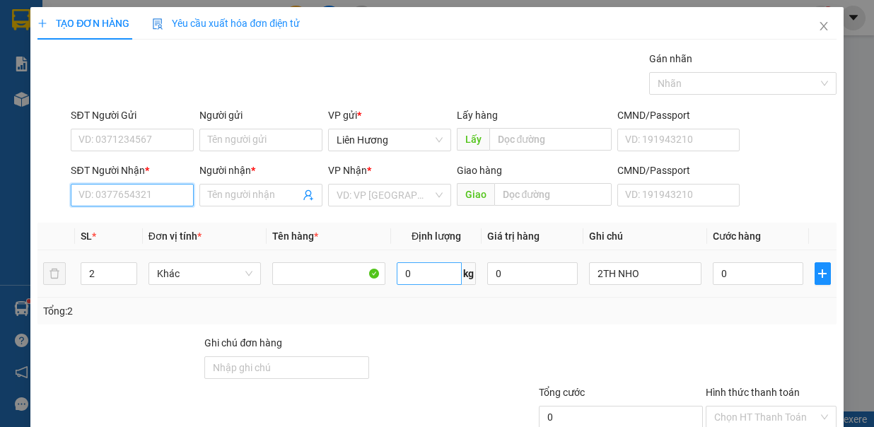
drag, startPoint x: 130, startPoint y: 192, endPoint x: 401, endPoint y: 272, distance: 282.4
click at [133, 195] on input "SĐT Người Nhận *" at bounding box center [132, 195] width 123 height 23
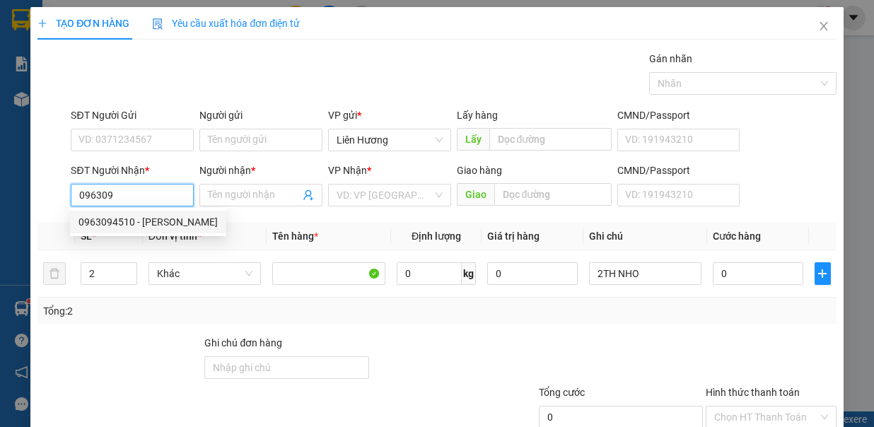
click at [133, 223] on div "0963094510 - [PERSON_NAME]" at bounding box center [148, 222] width 139 height 16
type input "0963094510"
type input "[PERSON_NAME]"
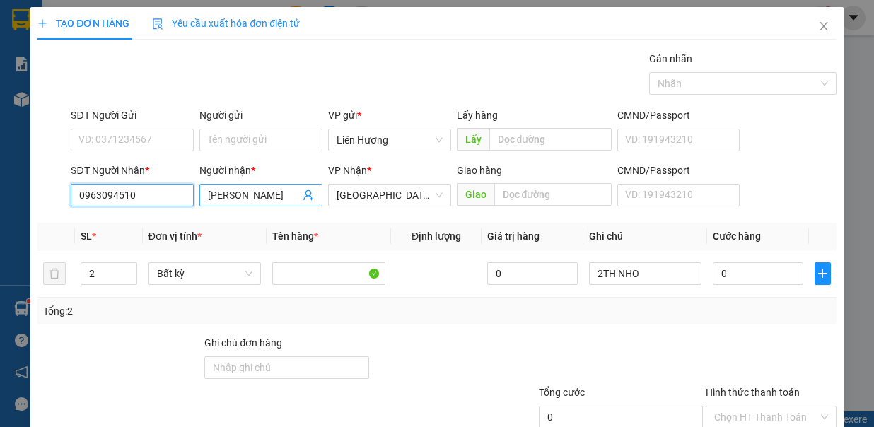
type input "0963094510"
click at [243, 192] on input "[PERSON_NAME]" at bounding box center [254, 195] width 92 height 16
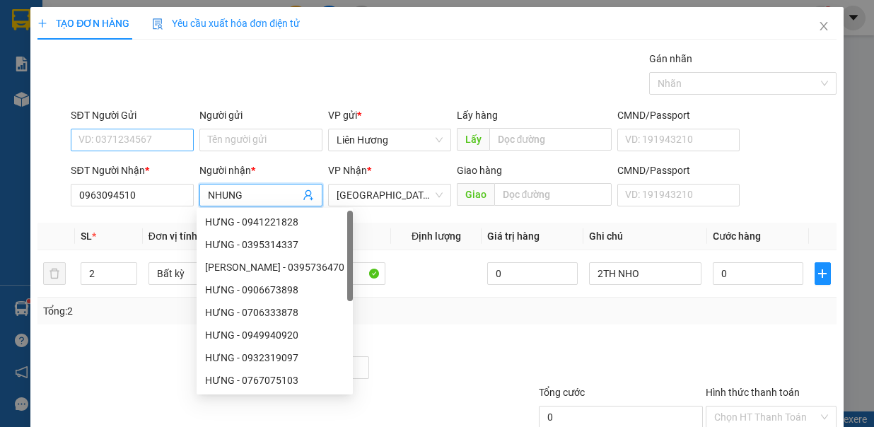
type input "NHUNG"
click at [107, 136] on input "SĐT Người Gửi" at bounding box center [132, 140] width 123 height 23
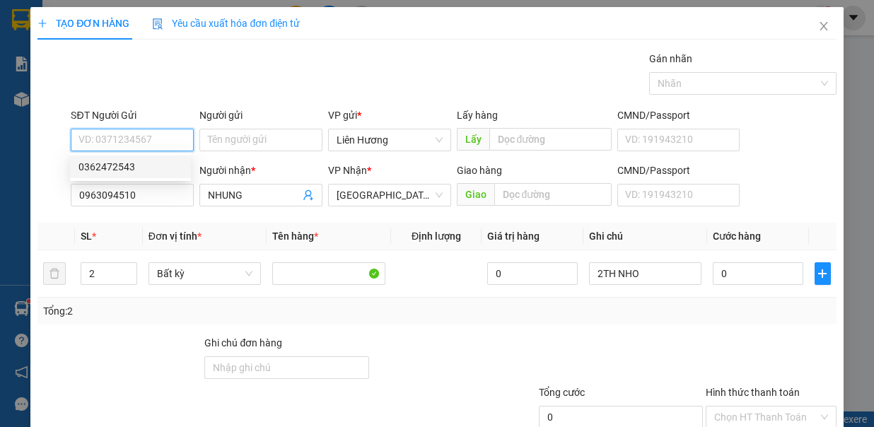
drag, startPoint x: 118, startPoint y: 164, endPoint x: 508, endPoint y: 219, distance: 393.5
click at [125, 165] on div "0362472543" at bounding box center [131, 167] width 104 height 16
type input "0362472543"
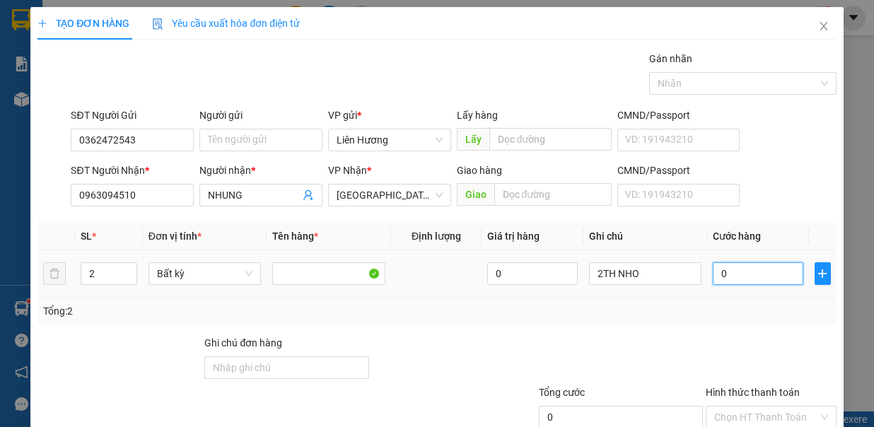
drag, startPoint x: 730, startPoint y: 274, endPoint x: 719, endPoint y: 277, distance: 11.0
click at [730, 274] on input "0" at bounding box center [758, 273] width 91 height 23
type input "6"
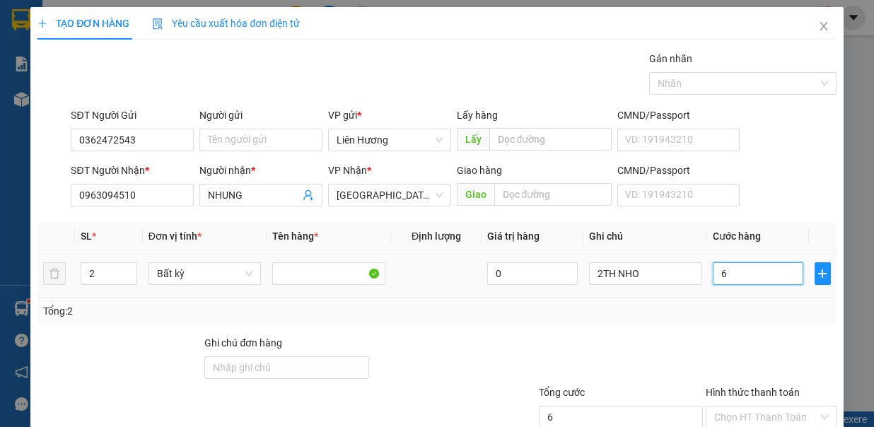
type input "60"
type input "60.000"
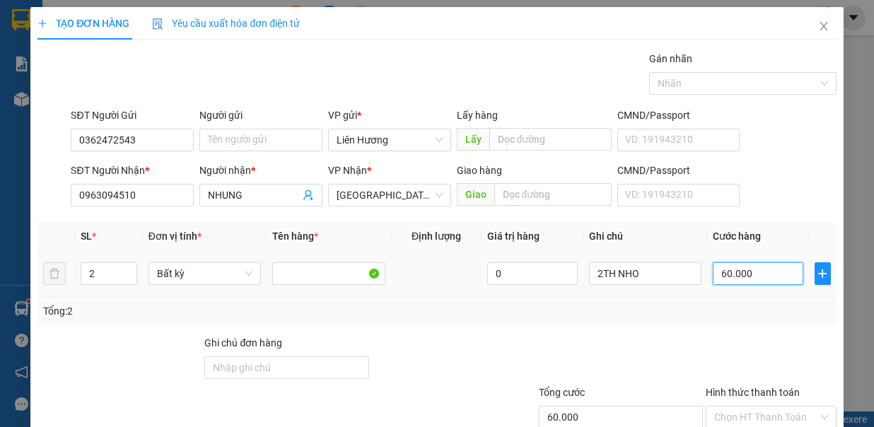
scroll to position [94, 0]
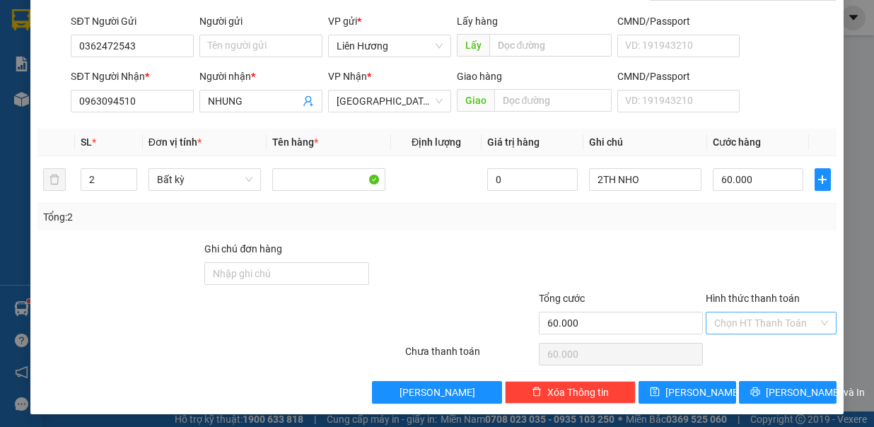
click at [767, 317] on input "Hình thức thanh toán" at bounding box center [766, 323] width 104 height 21
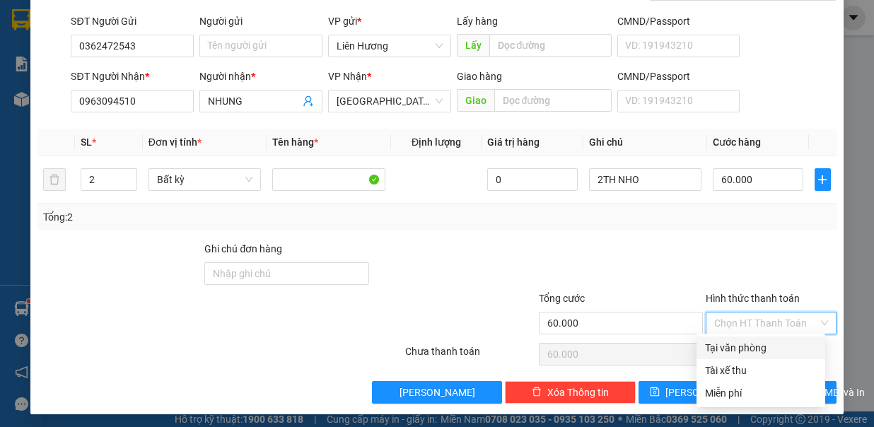
click at [784, 342] on div "Tại văn phòng" at bounding box center [761, 348] width 112 height 16
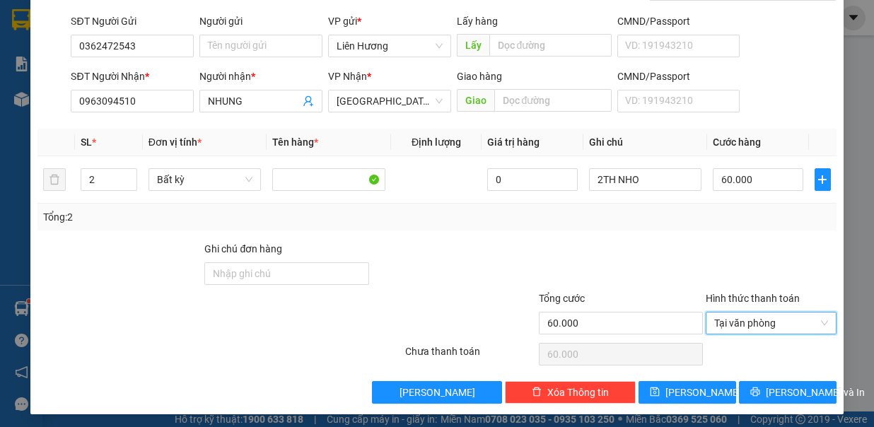
type input "0"
click at [769, 381] on button "[PERSON_NAME] và In" at bounding box center [788, 392] width 98 height 23
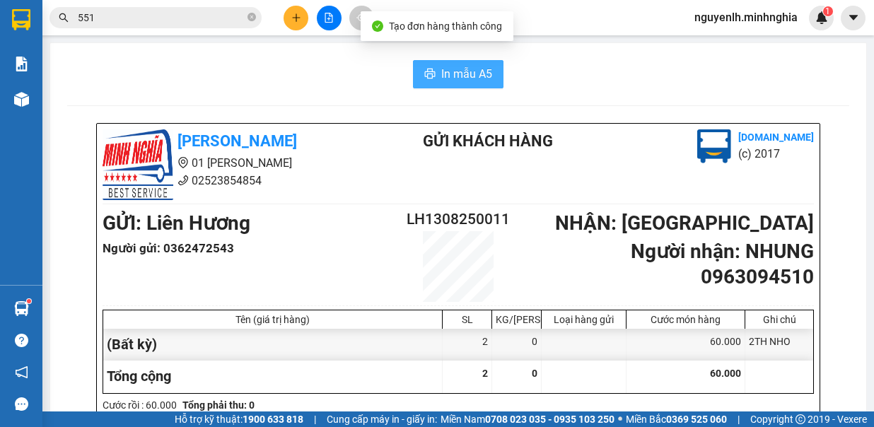
click at [457, 79] on span "In mẫu A5" at bounding box center [466, 74] width 51 height 18
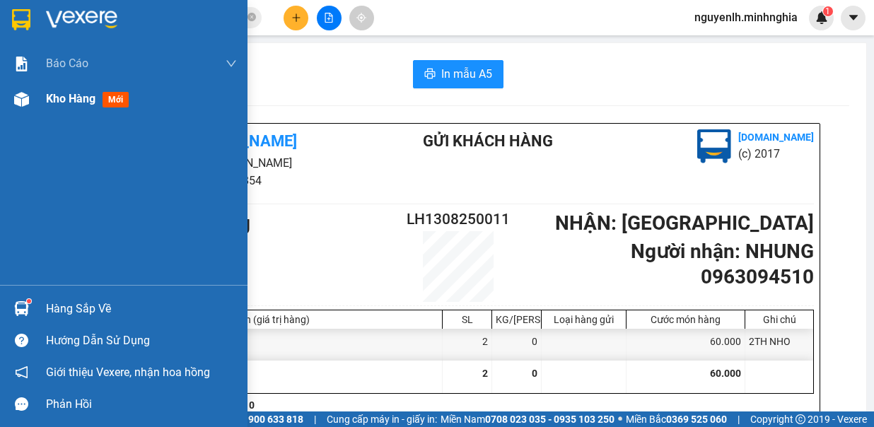
click at [93, 95] on span "Kho hàng" at bounding box center [71, 98] width 50 height 13
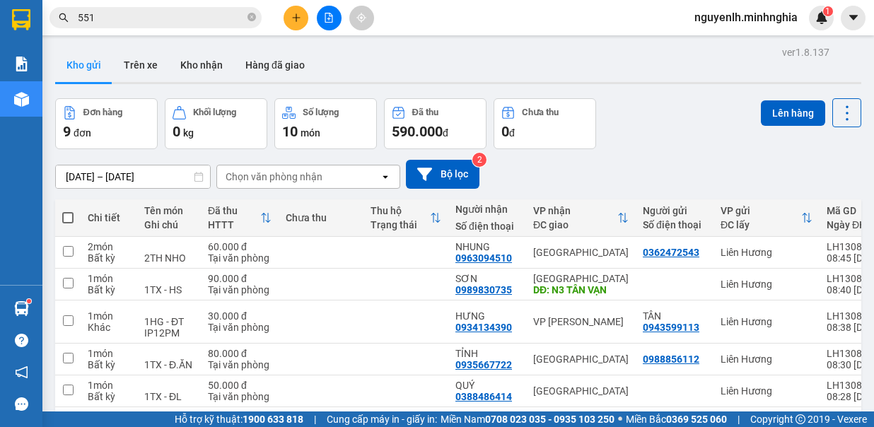
drag, startPoint x: 70, startPoint y: 214, endPoint x: 227, endPoint y: 187, distance: 159.4
click at [70, 214] on span at bounding box center [67, 217] width 11 height 11
click at [68, 211] on input "checkbox" at bounding box center [68, 211] width 0 height 0
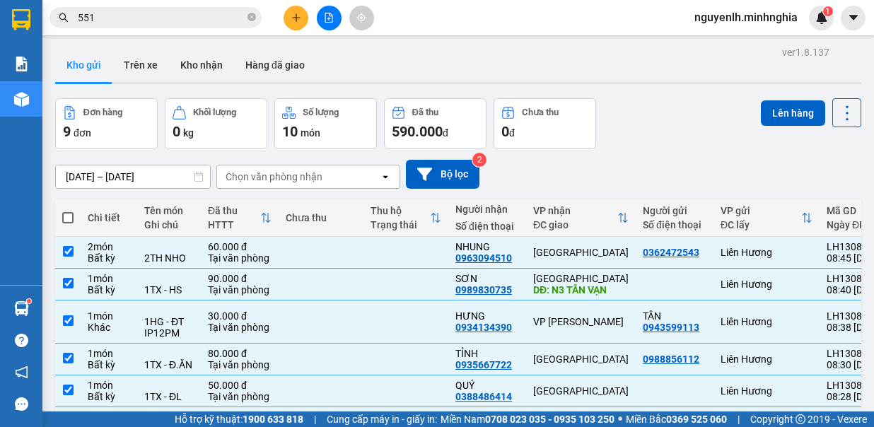
checkbox input "true"
drag, startPoint x: 787, startPoint y: 107, endPoint x: 769, endPoint y: 94, distance: 22.2
click at [781, 107] on button "Lên hàng" at bounding box center [793, 112] width 64 height 25
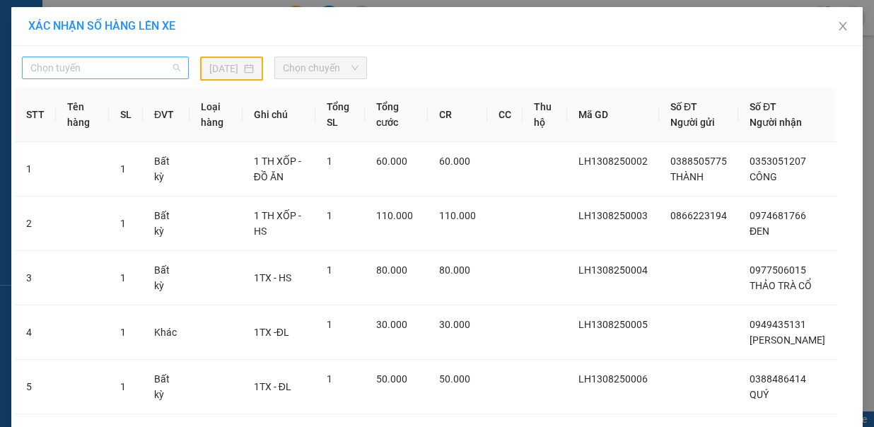
click at [99, 67] on span "Chọn tuyến" at bounding box center [105, 67] width 150 height 21
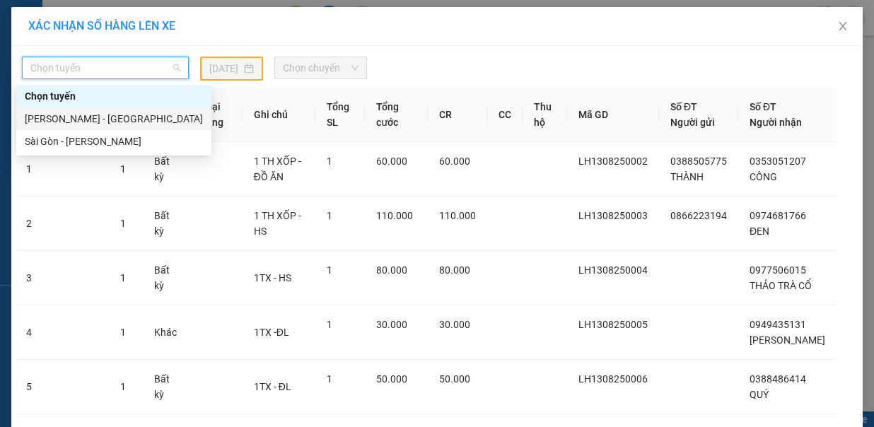
drag, startPoint x: 105, startPoint y: 127, endPoint x: 201, endPoint y: 88, distance: 102.8
click at [107, 123] on div "[PERSON_NAME] - [GEOGRAPHIC_DATA]" at bounding box center [113, 118] width 195 height 23
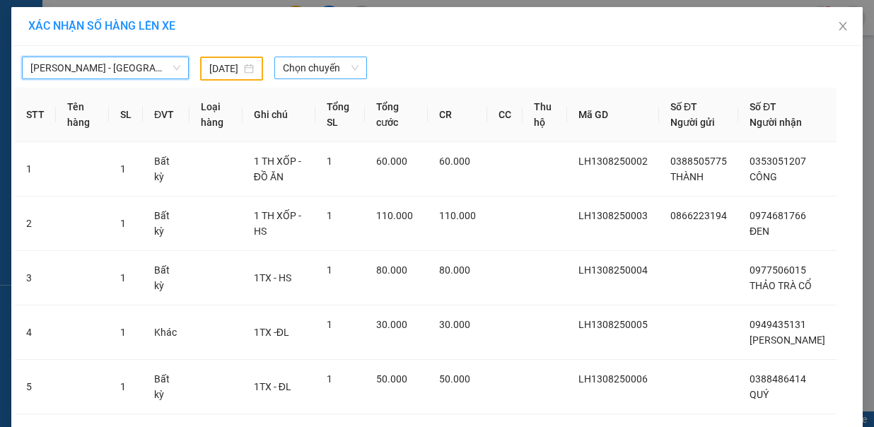
drag, startPoint x: 206, startPoint y: 74, endPoint x: 269, endPoint y: 76, distance: 63.0
click at [209, 74] on input "[DATE]" at bounding box center [225, 69] width 32 height 16
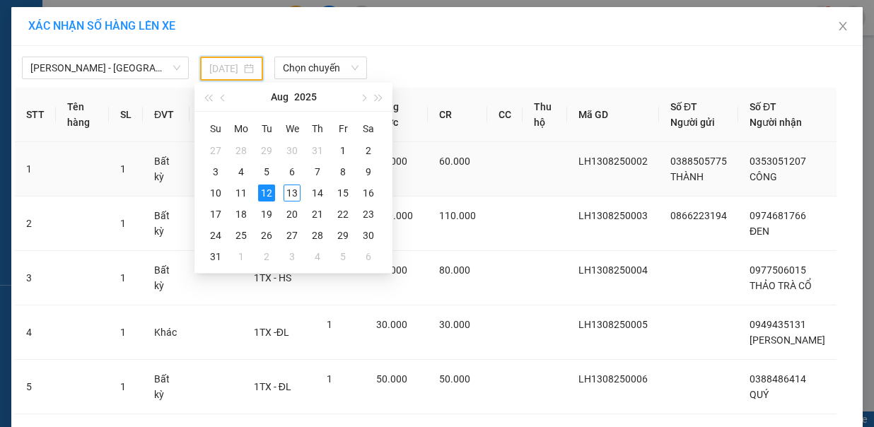
drag, startPoint x: 299, startPoint y: 190, endPoint x: 298, endPoint y: 182, distance: 7.9
click at [298, 188] on div "13" at bounding box center [292, 193] width 17 height 17
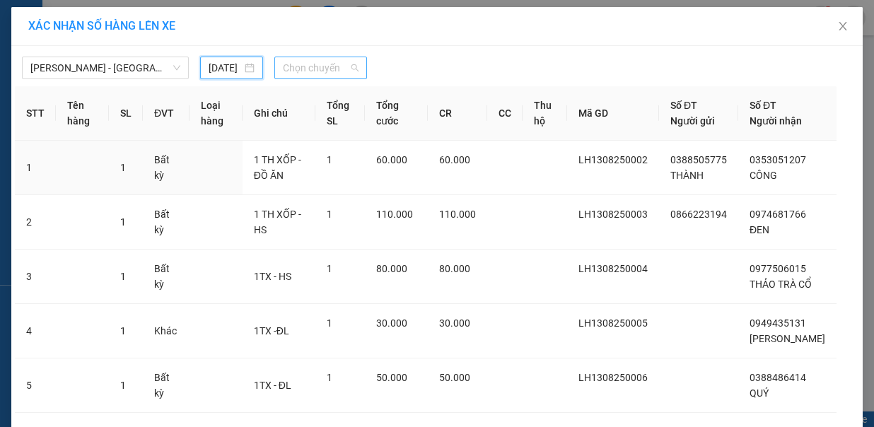
click at [327, 59] on span "Chọn chuyến" at bounding box center [321, 67] width 76 height 21
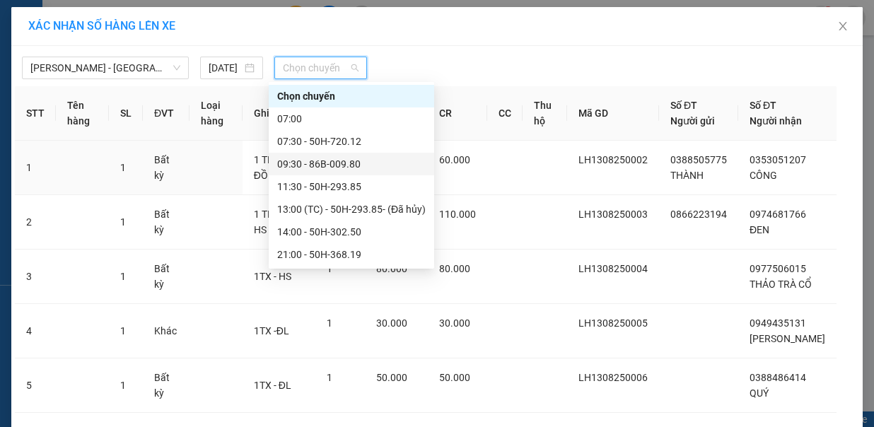
click at [360, 163] on div "09:30 - 86B-009.80" at bounding box center [351, 164] width 149 height 16
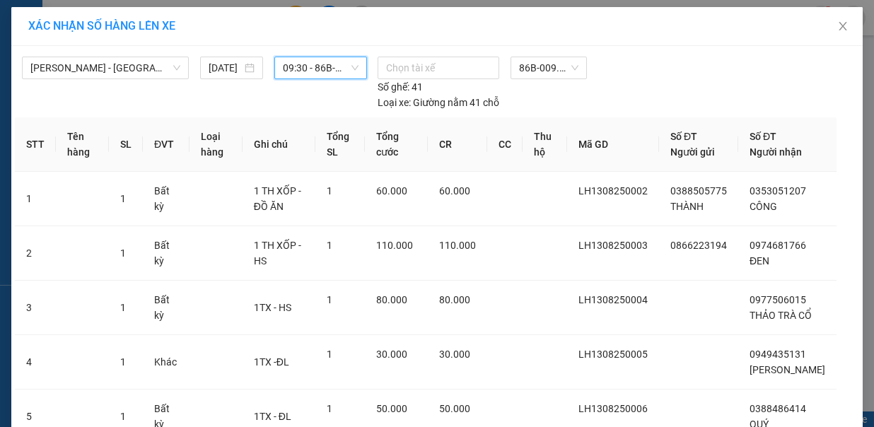
scroll to position [353, 0]
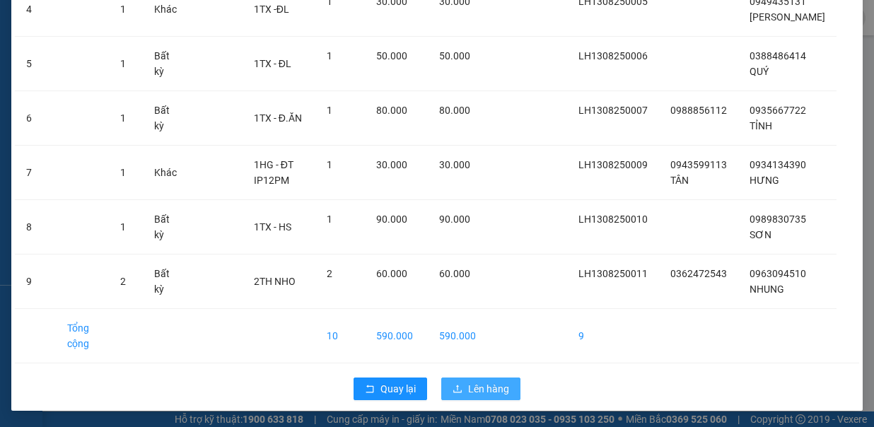
click at [484, 388] on span "Lên hàng" at bounding box center [488, 389] width 41 height 16
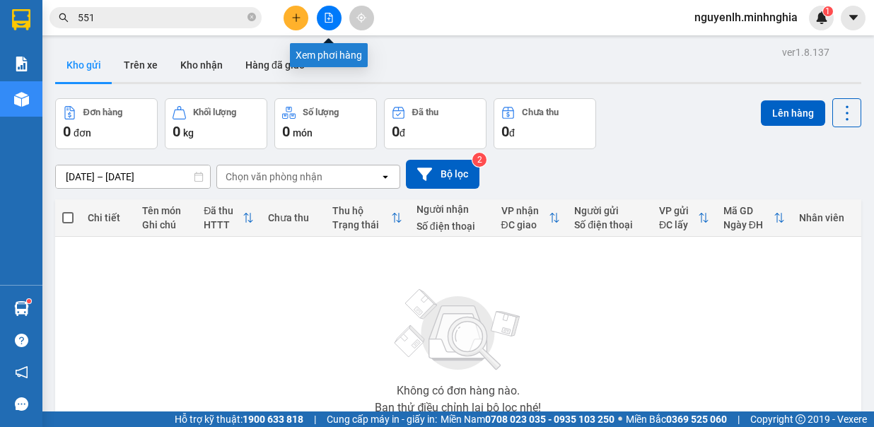
click at [325, 18] on icon "file-add" at bounding box center [329, 18] width 10 height 10
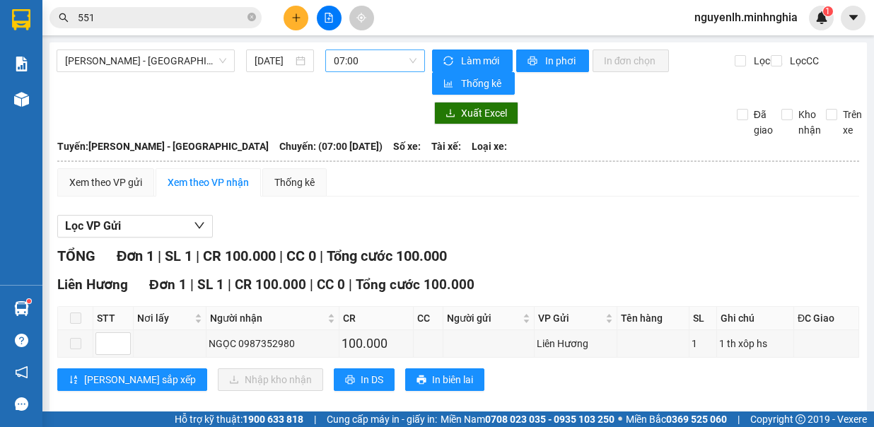
click at [368, 51] on span "07:00" at bounding box center [375, 60] width 83 height 21
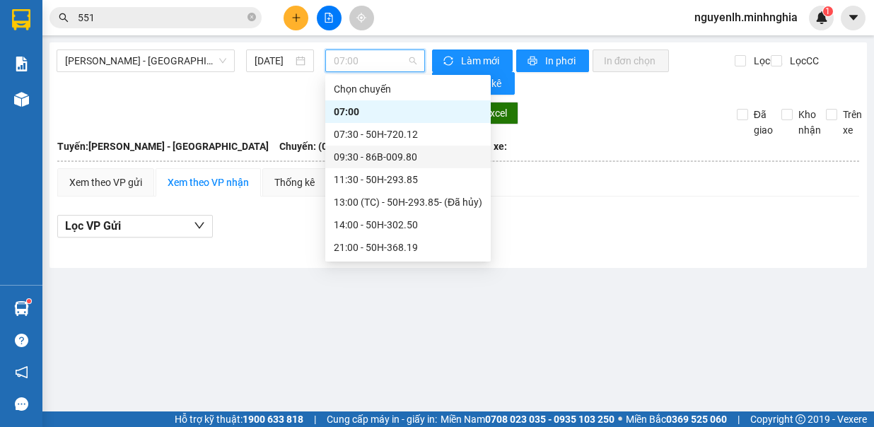
click at [414, 153] on div "09:30 - 86B-009.80" at bounding box center [408, 157] width 149 height 16
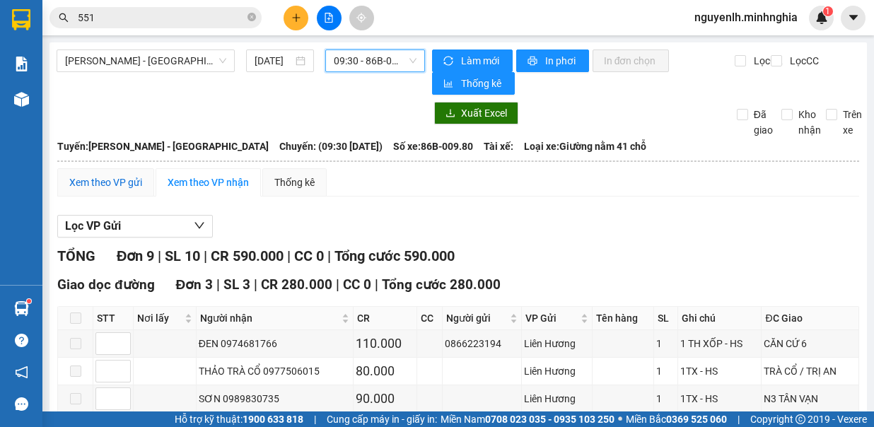
click at [119, 180] on div "Xem theo VP gửi" at bounding box center [105, 183] width 73 height 16
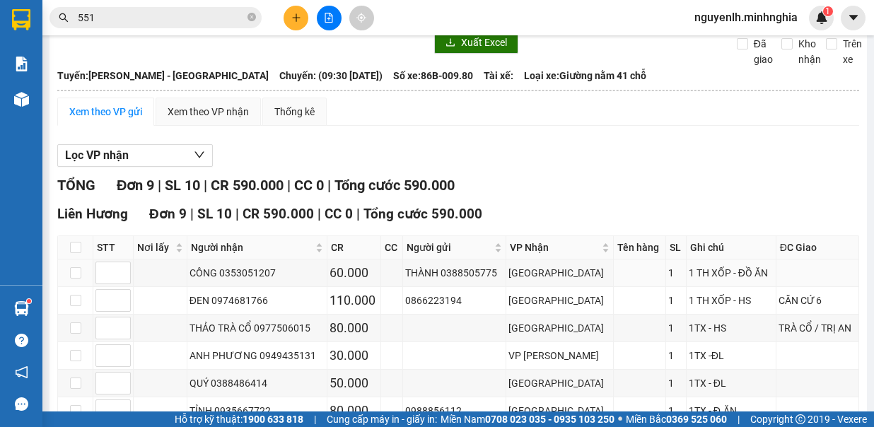
scroll to position [227, 0]
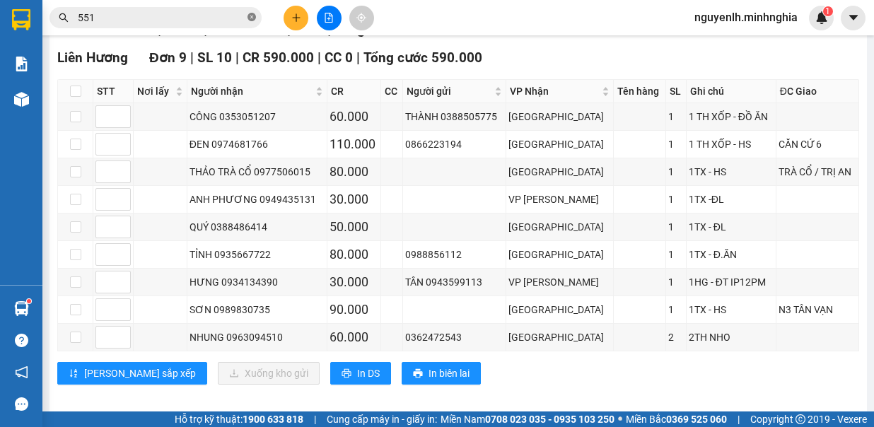
click at [254, 14] on icon "close-circle" at bounding box center [252, 17] width 8 height 8
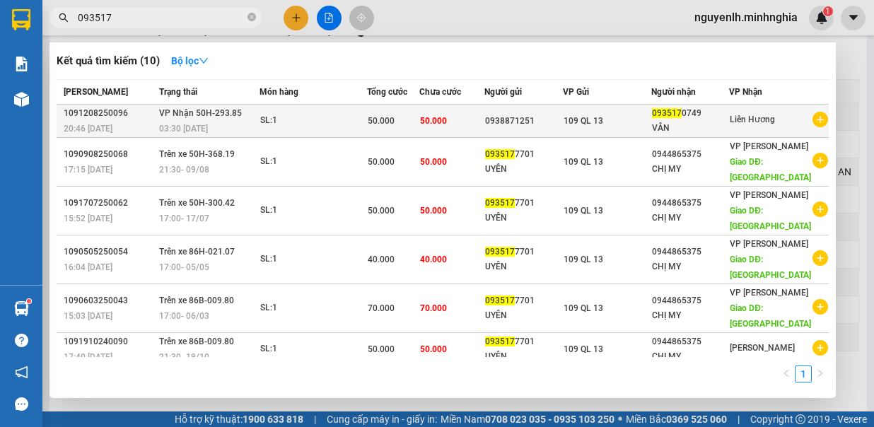
click at [554, 120] on div "0938871251" at bounding box center [523, 121] width 76 height 15
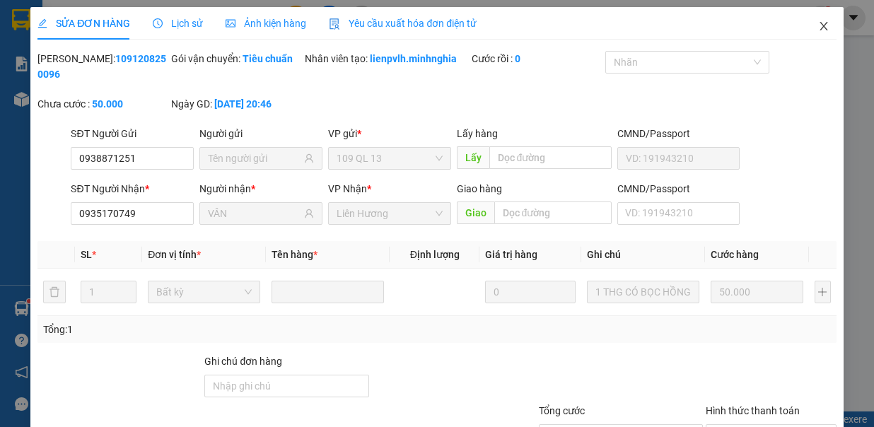
drag, startPoint x: 806, startPoint y: 21, endPoint x: 789, endPoint y: 34, distance: 21.6
click at [804, 23] on span "Close" at bounding box center [824, 27] width 40 height 40
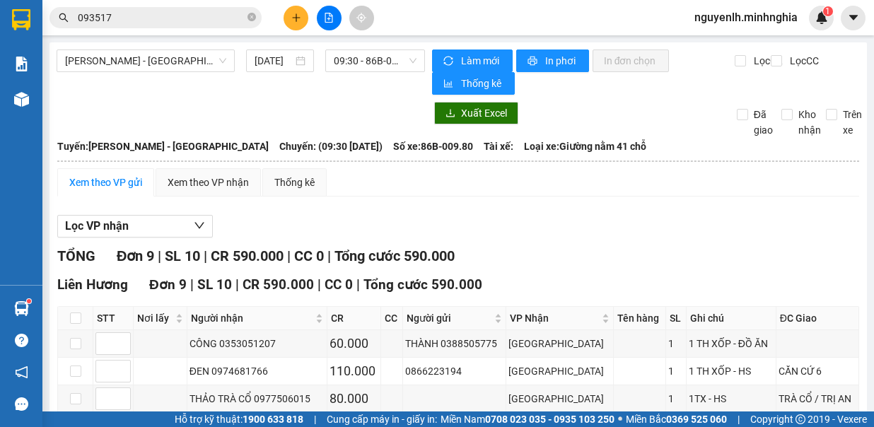
scroll to position [227, 0]
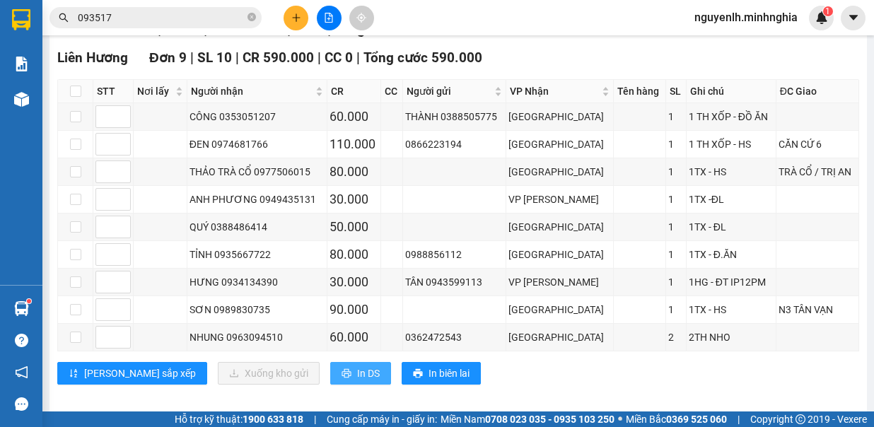
drag, startPoint x: 306, startPoint y: 365, endPoint x: 317, endPoint y: 337, distance: 30.5
click at [357, 366] on span "In DS" at bounding box center [368, 374] width 23 height 16
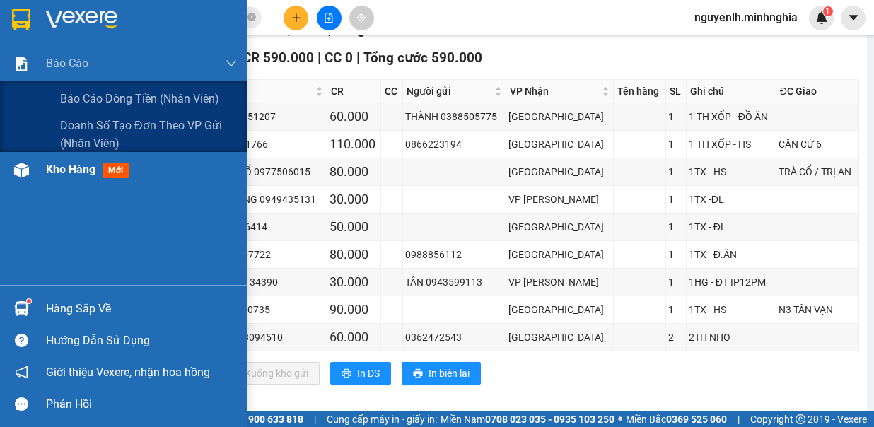
drag, startPoint x: 99, startPoint y: 56, endPoint x: 62, endPoint y: 156, distance: 106.3
click at [99, 59] on div "Báo cáo" at bounding box center [141, 63] width 191 height 35
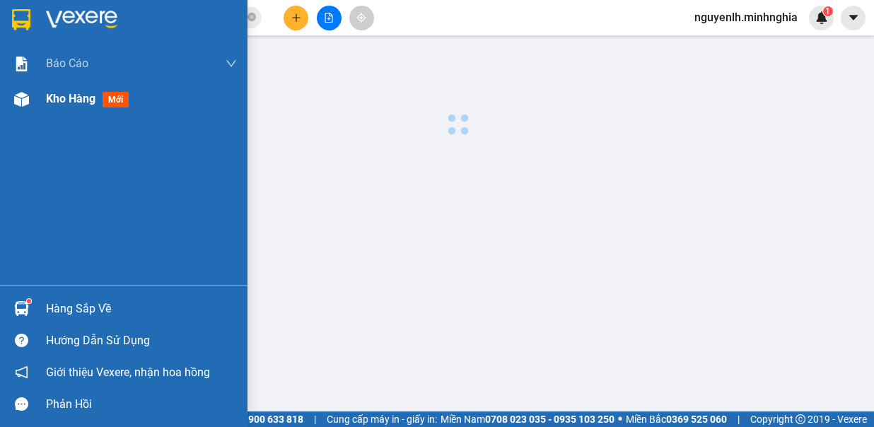
click at [74, 105] on span "Kho hàng" at bounding box center [71, 98] width 50 height 13
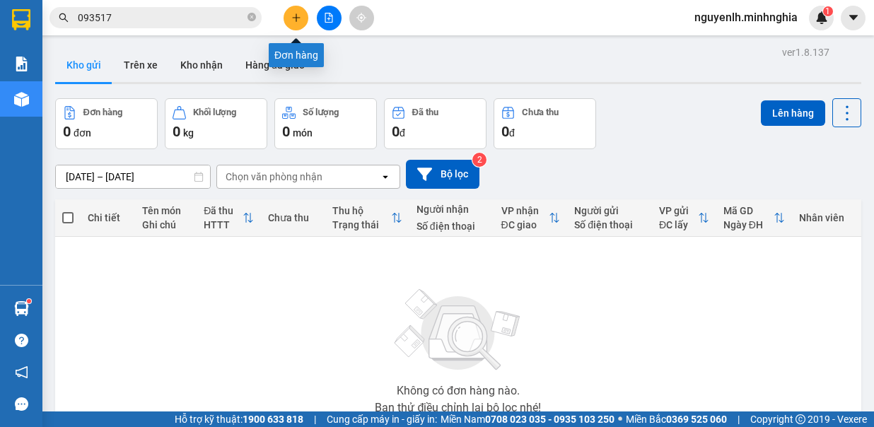
click at [291, 14] on icon "plus" at bounding box center [296, 18] width 10 height 10
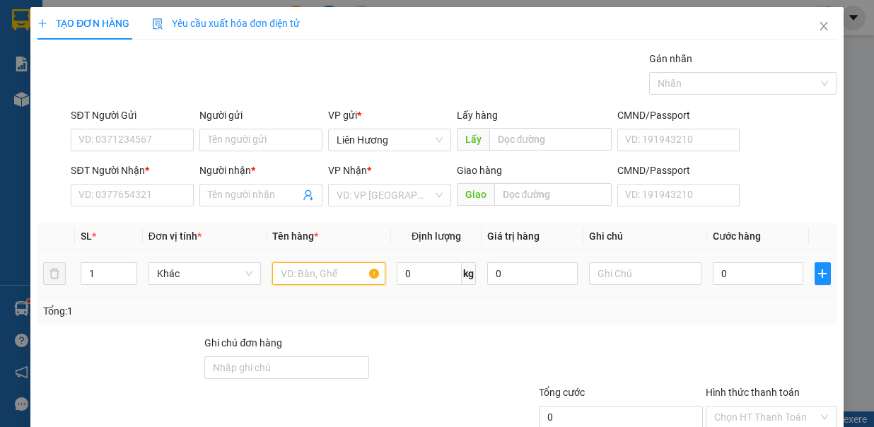
click at [308, 267] on input "text" at bounding box center [328, 273] width 113 height 23
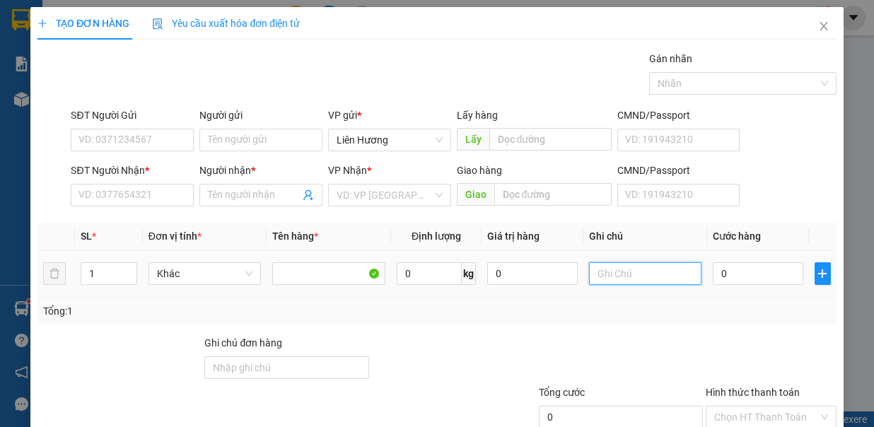
click at [611, 270] on input "text" at bounding box center [645, 273] width 113 height 23
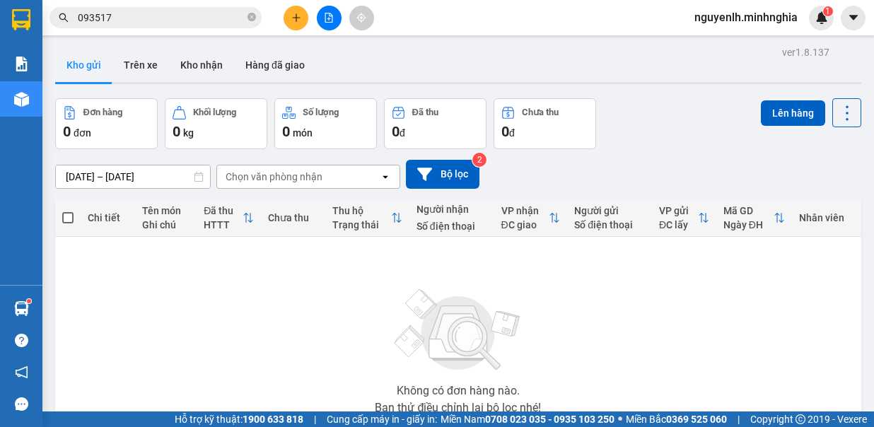
click at [296, 25] on button at bounding box center [296, 18] width 25 height 25
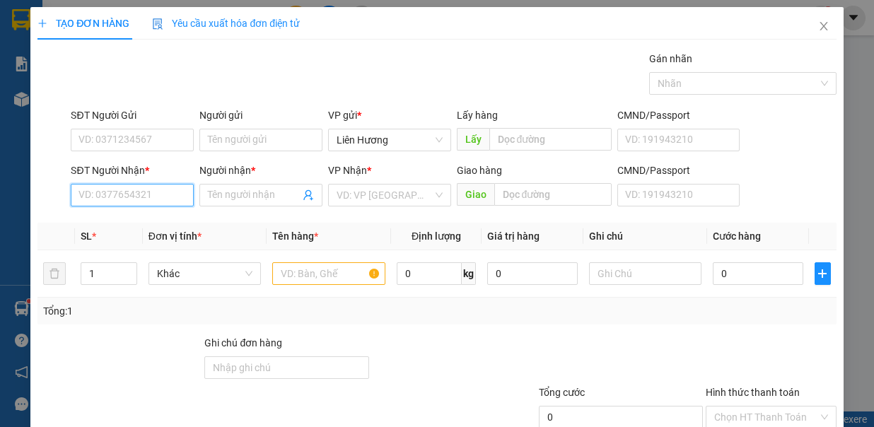
click at [139, 194] on input "SĐT Người Nhận *" at bounding box center [132, 195] width 123 height 23
click at [88, 192] on input "0263384736" at bounding box center [132, 195] width 123 height 23
click at [144, 195] on input "0363384736" at bounding box center [132, 195] width 123 height 23
click at [228, 192] on input "Người nhận *" at bounding box center [254, 195] width 92 height 16
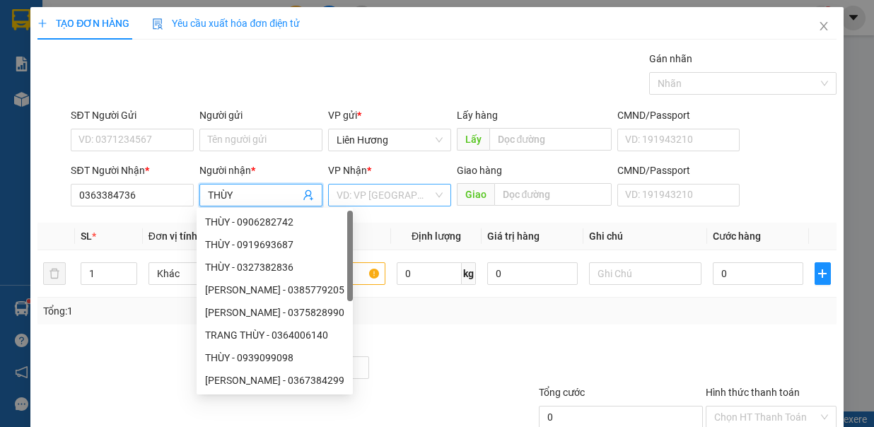
click at [361, 187] on input "search" at bounding box center [385, 195] width 96 height 21
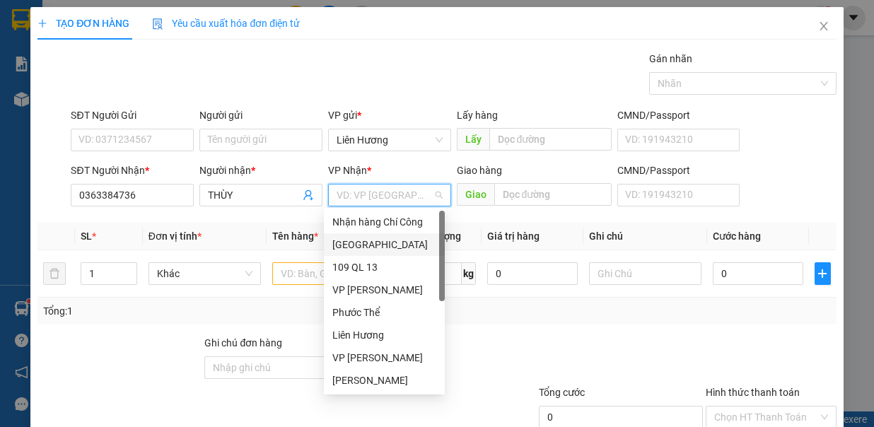
click at [393, 245] on div "[GEOGRAPHIC_DATA]" at bounding box center [384, 245] width 104 height 16
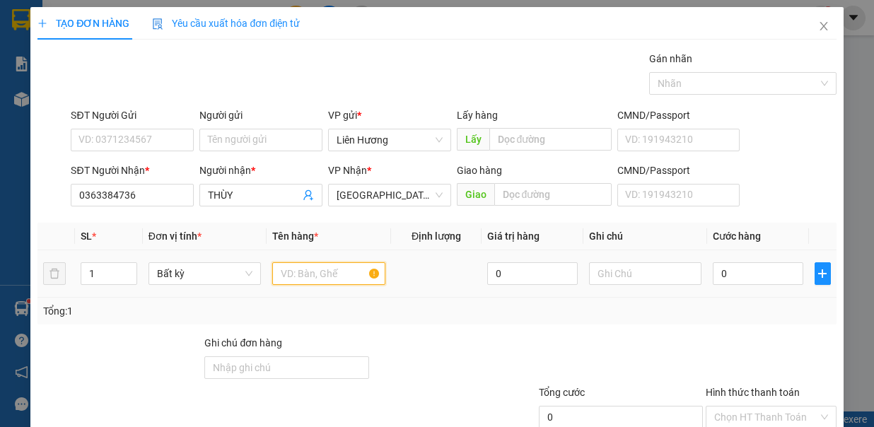
click at [303, 271] on input "text" at bounding box center [328, 273] width 113 height 23
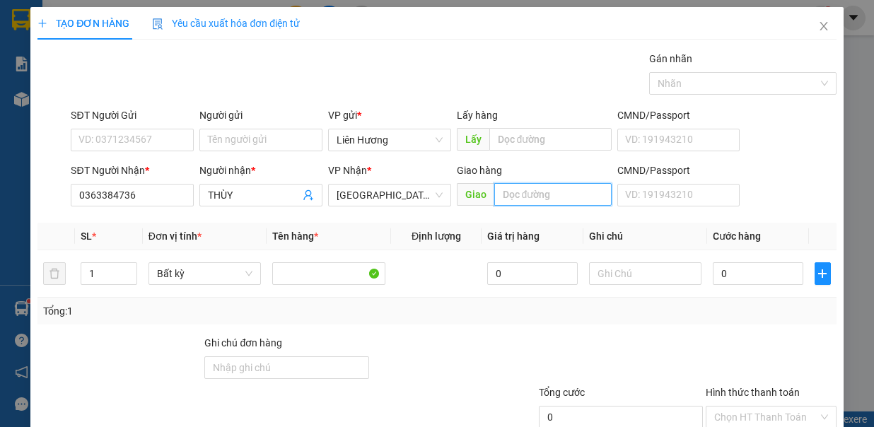
click at [552, 192] on input "text" at bounding box center [552, 194] width 117 height 23
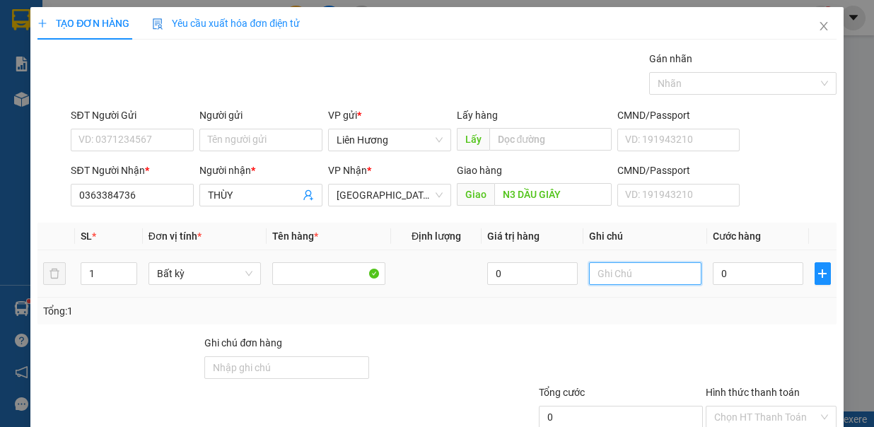
click at [620, 269] on input "text" at bounding box center [645, 273] width 113 height 23
click at [713, 275] on input "0" at bounding box center [758, 273] width 91 height 23
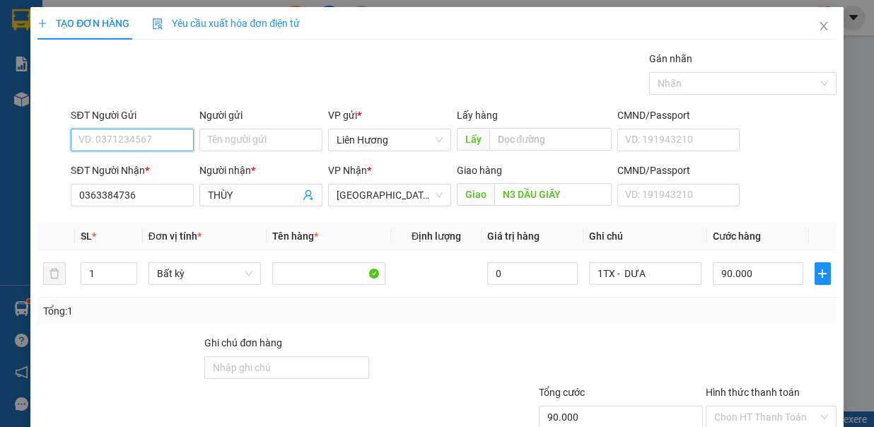
click at [148, 139] on input "SĐT Người Gửi" at bounding box center [132, 140] width 123 height 23
click at [140, 160] on div "0379951831" at bounding box center [131, 167] width 104 height 16
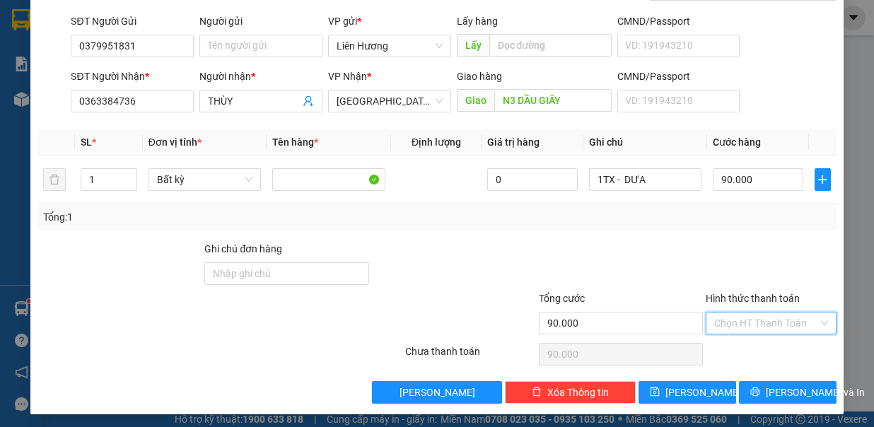
click at [774, 313] on input "Hình thức thanh toán" at bounding box center [766, 323] width 104 height 21
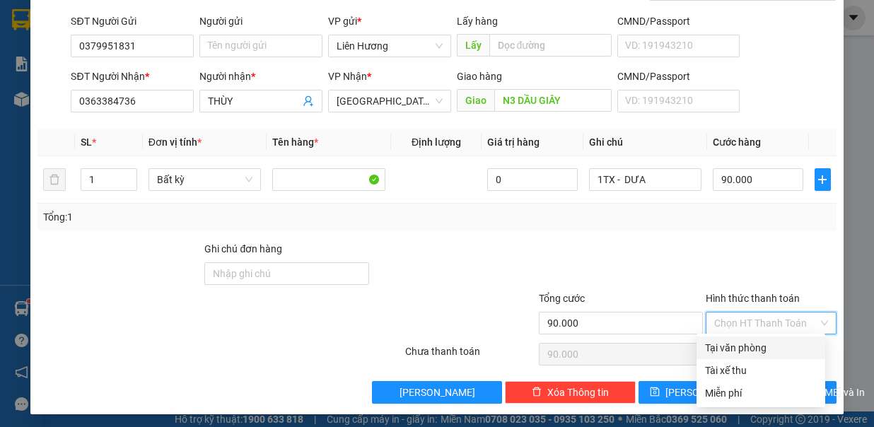
click at [781, 348] on div "Tại văn phòng" at bounding box center [761, 348] width 112 height 16
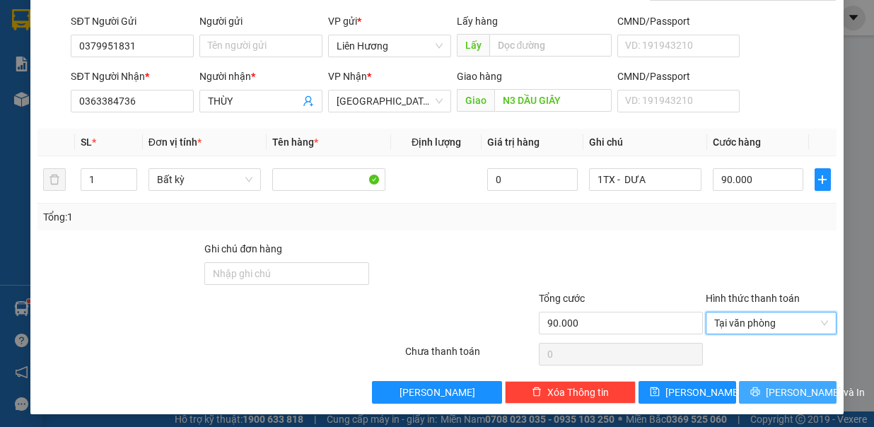
click at [782, 381] on button "[PERSON_NAME] và In" at bounding box center [788, 392] width 98 height 23
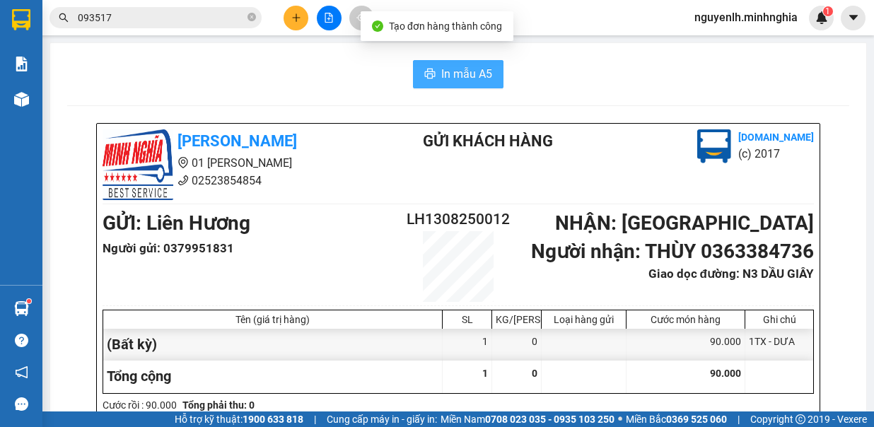
click at [441, 71] on span "In mẫu A5" at bounding box center [466, 74] width 51 height 18
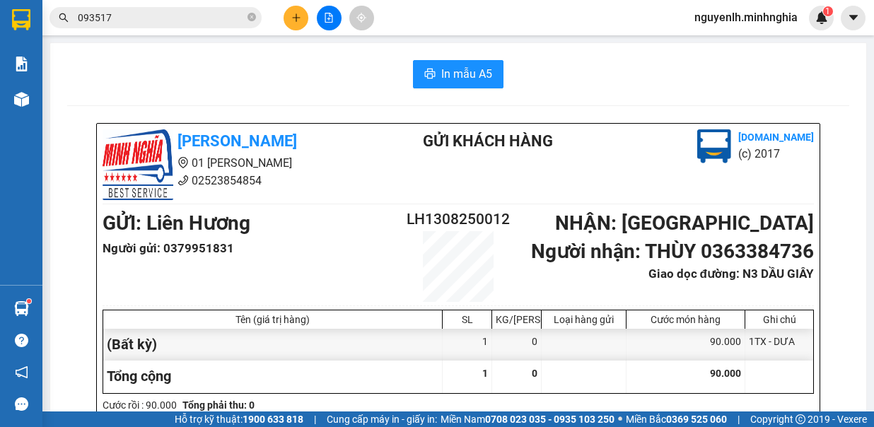
drag, startPoint x: 744, startPoint y: 274, endPoint x: 772, endPoint y: 292, distance: 33.4
click at [772, 292] on div "GỬI : Liên Hương Người gửi : 0379951831 LH1308250012 NHẬN : [GEOGRAPHIC_DATA] N…" at bounding box center [458, 255] width 711 height 94
click at [250, 18] on icon "close-circle" at bounding box center [252, 17] width 8 height 8
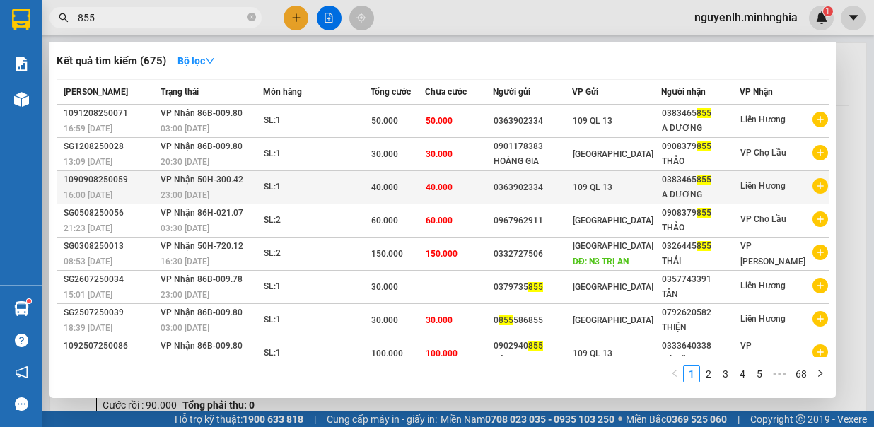
click at [494, 190] on td "40.000" at bounding box center [459, 187] width 69 height 33
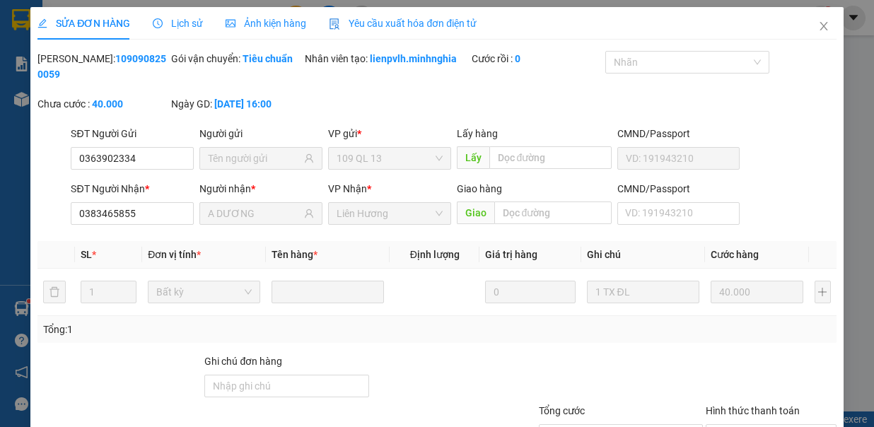
click at [181, 39] on div "Lịch sử" at bounding box center [178, 23] width 50 height 33
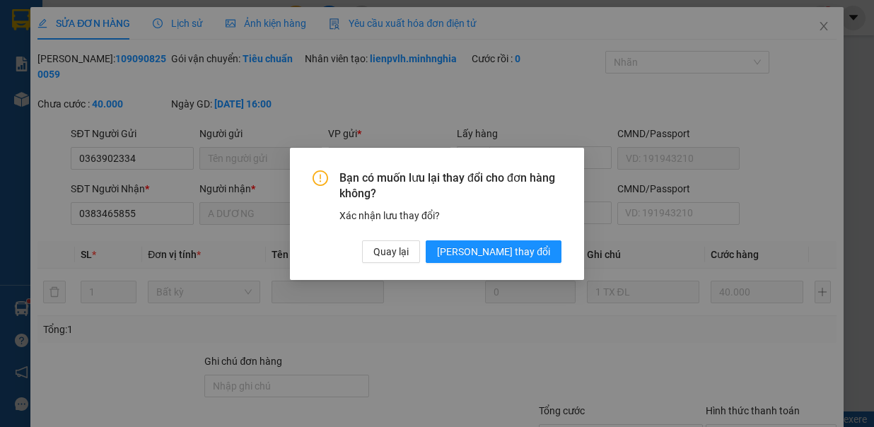
click at [181, 28] on div "Bạn có muốn lưu lại thay đổi cho đơn hàng không? Xác nhận lưu thay đổi? Quay lạ…" at bounding box center [437, 213] width 874 height 427
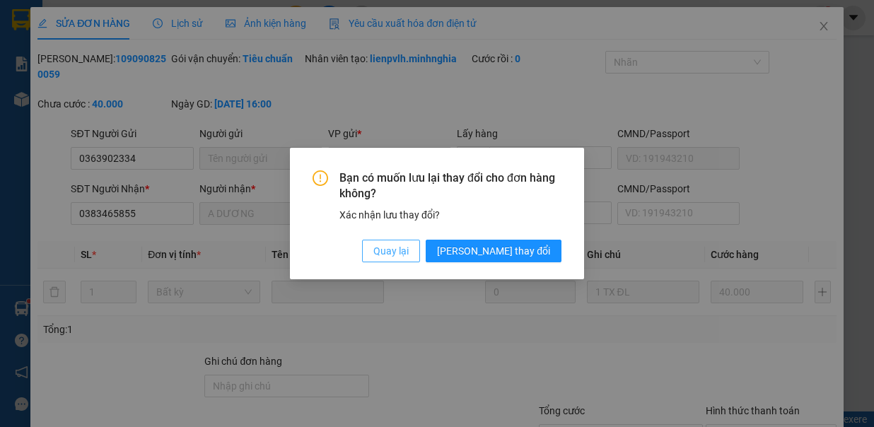
click at [409, 249] on span "Quay lại" at bounding box center [390, 251] width 35 height 16
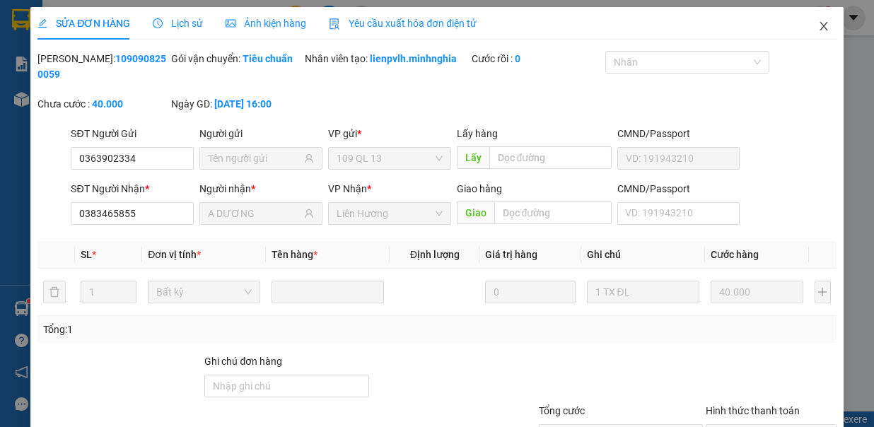
click at [820, 26] on span "Close" at bounding box center [824, 27] width 40 height 40
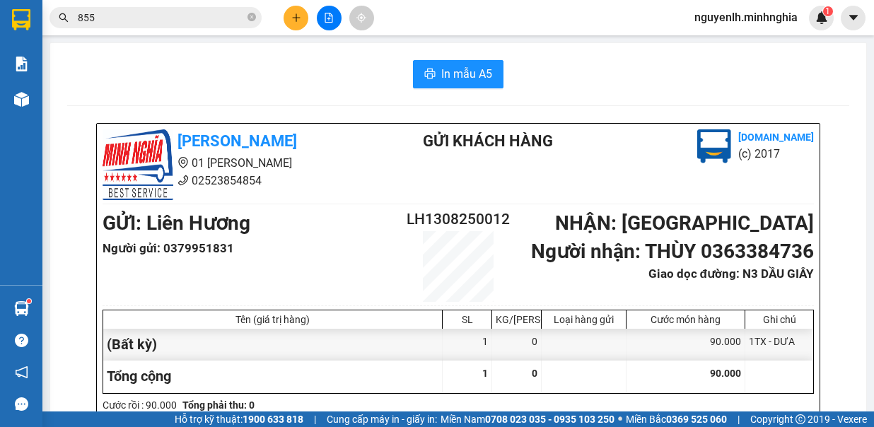
click at [221, 23] on input "855" at bounding box center [161, 18] width 167 height 16
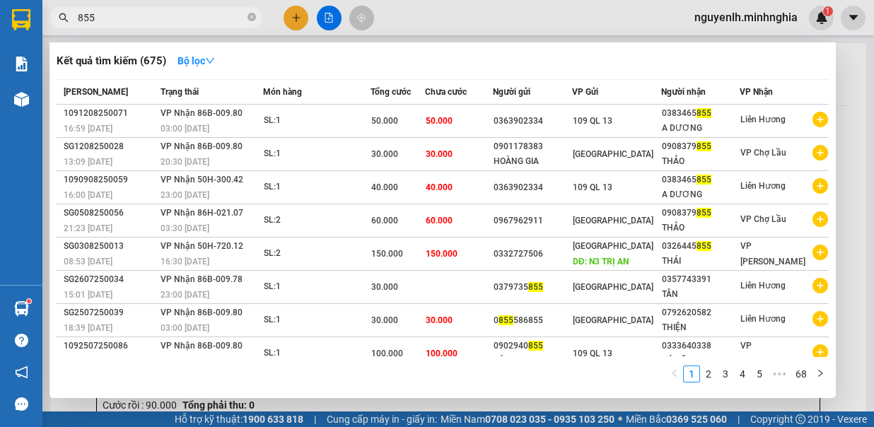
click at [428, 16] on div at bounding box center [437, 213] width 874 height 427
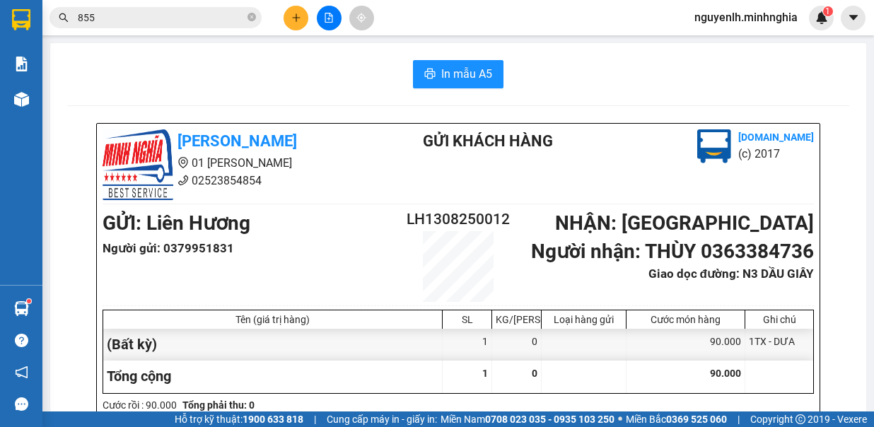
click at [289, 16] on button at bounding box center [296, 18] width 25 height 25
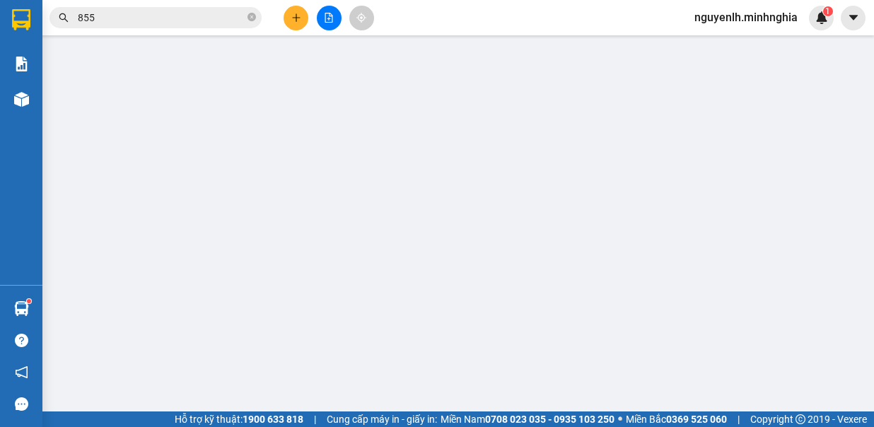
click at [291, 8] on div "Yêu cầu xuất hóa đơn điện tử" at bounding box center [226, 23] width 148 height 33
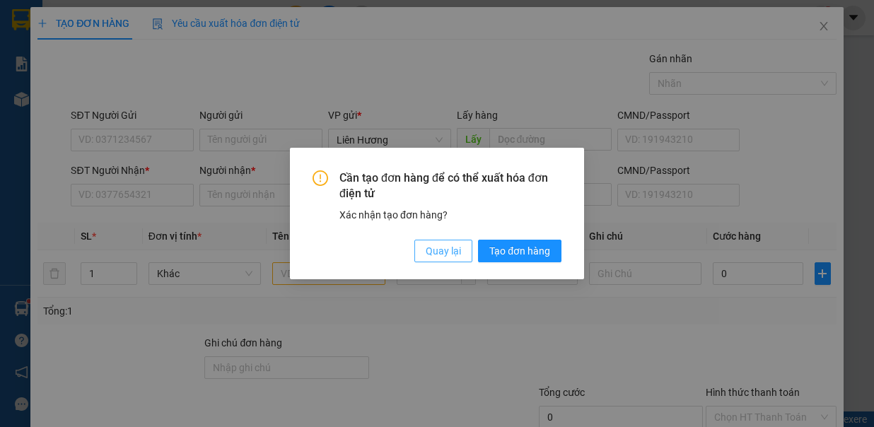
click at [438, 239] on div "Cần tạo đơn hàng để có thể xuất hóa đơn điện tử Xác nhận tạo đơn hàng? Quay lại…" at bounding box center [437, 216] width 249 height 93
click at [448, 252] on span "Quay lại" at bounding box center [443, 251] width 35 height 16
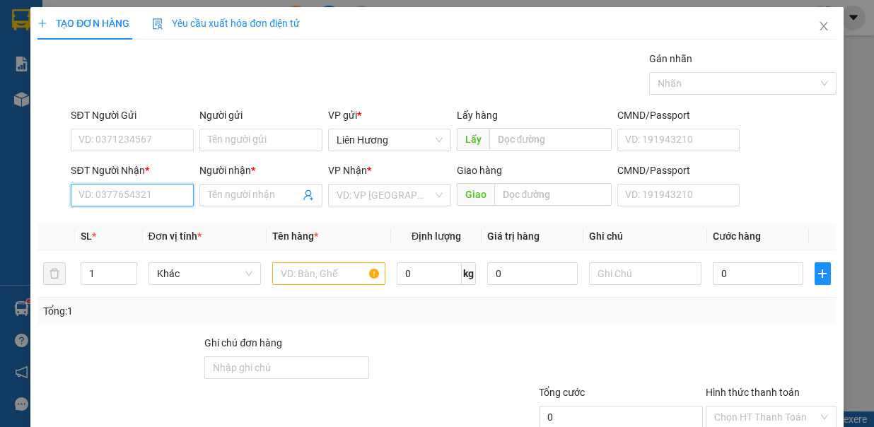
drag, startPoint x: 133, startPoint y: 196, endPoint x: 161, endPoint y: 197, distance: 27.6
click at [132, 195] on input "SĐT Người Nhận *" at bounding box center [132, 195] width 123 height 23
click at [139, 219] on div "0937761630 - NGÀ" at bounding box center [131, 222] width 104 height 16
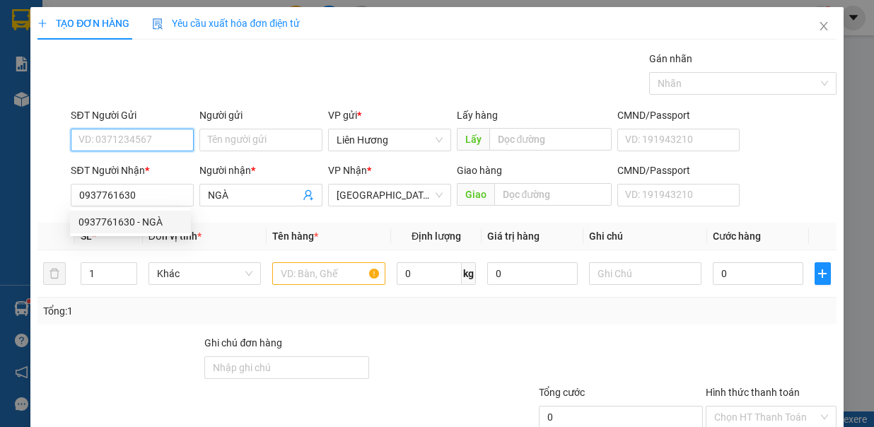
click at [149, 141] on input "SĐT Người Gửi" at bounding box center [132, 140] width 123 height 23
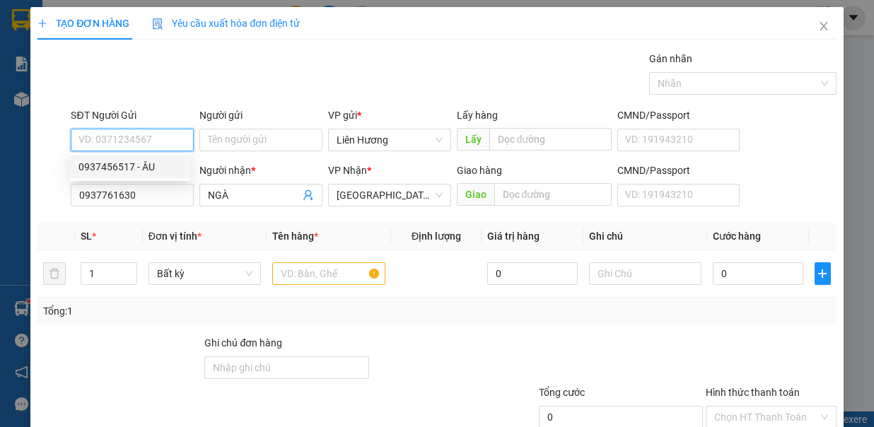
click at [144, 169] on div "0937456517 - ÂU" at bounding box center [131, 167] width 104 height 16
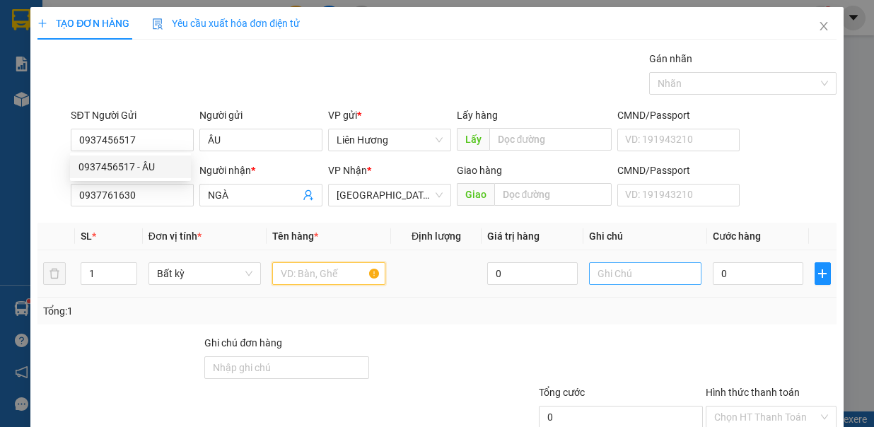
click at [311, 267] on input "text" at bounding box center [328, 273] width 113 height 23
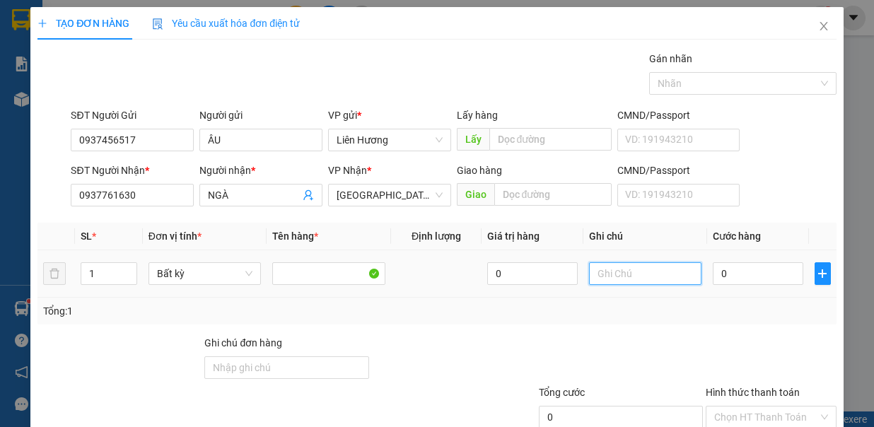
click at [605, 268] on input "text" at bounding box center [645, 273] width 113 height 23
click at [746, 277] on input "0" at bounding box center [758, 273] width 91 height 23
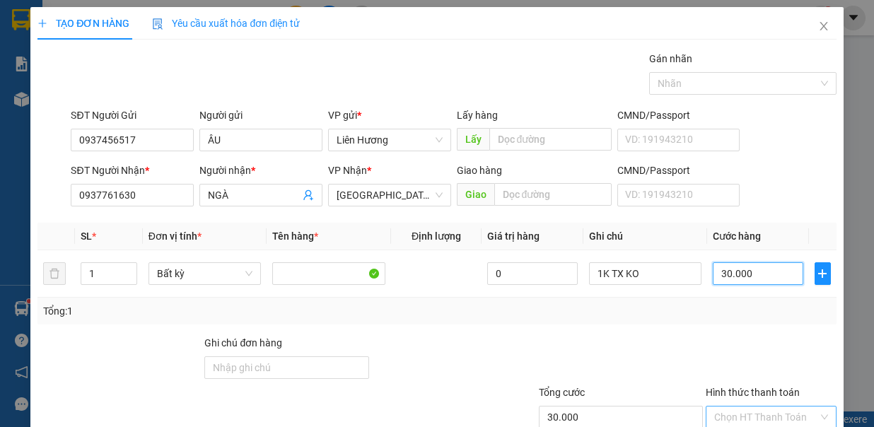
scroll to position [94, 0]
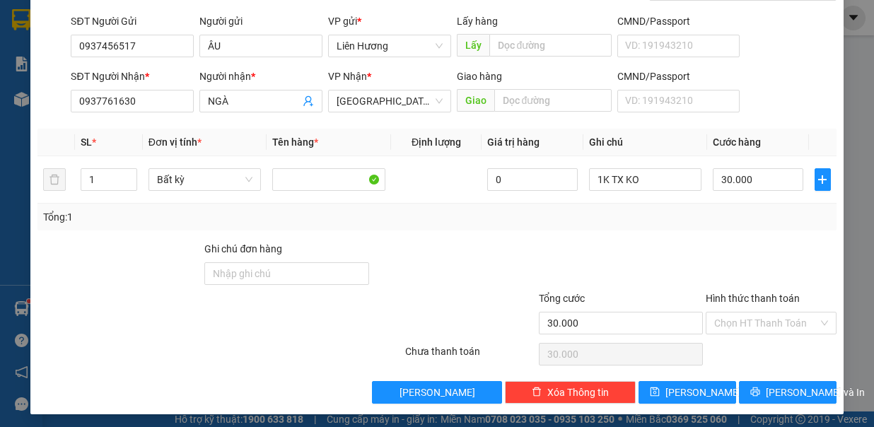
click at [781, 322] on input "Hình thức thanh toán" at bounding box center [766, 323] width 104 height 21
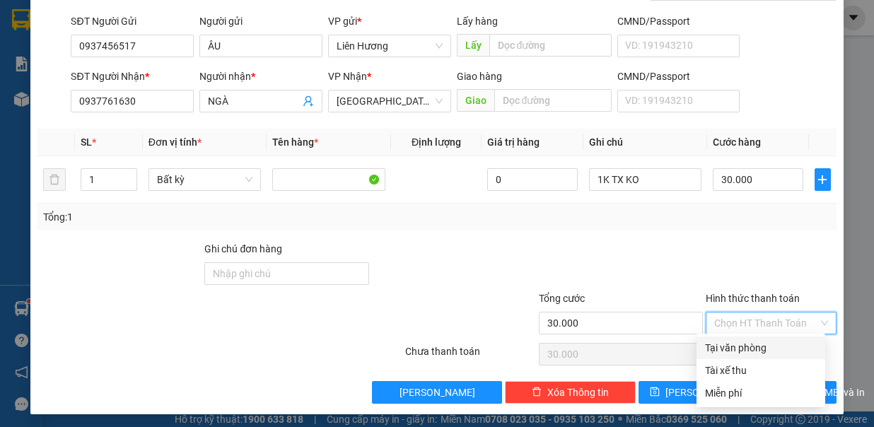
click at [781, 347] on div "Tại văn phòng" at bounding box center [761, 348] width 112 height 16
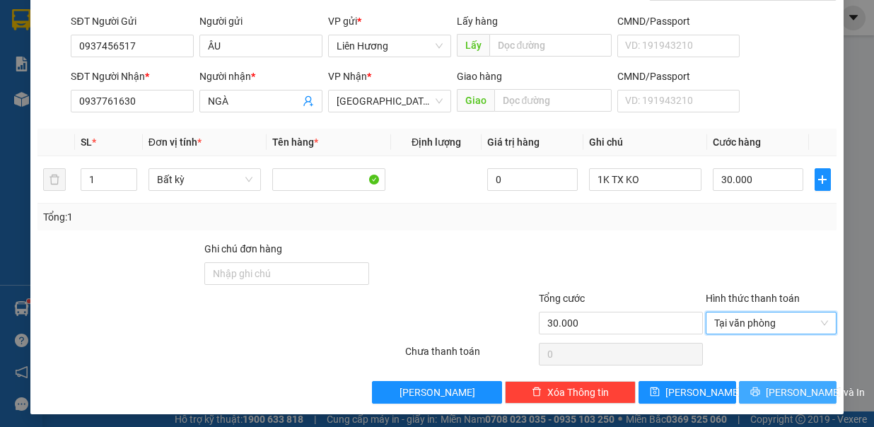
drag, startPoint x: 781, startPoint y: 395, endPoint x: 777, endPoint y: 383, distance: 12.5
click at [781, 395] on span "[PERSON_NAME] và In" at bounding box center [815, 393] width 99 height 16
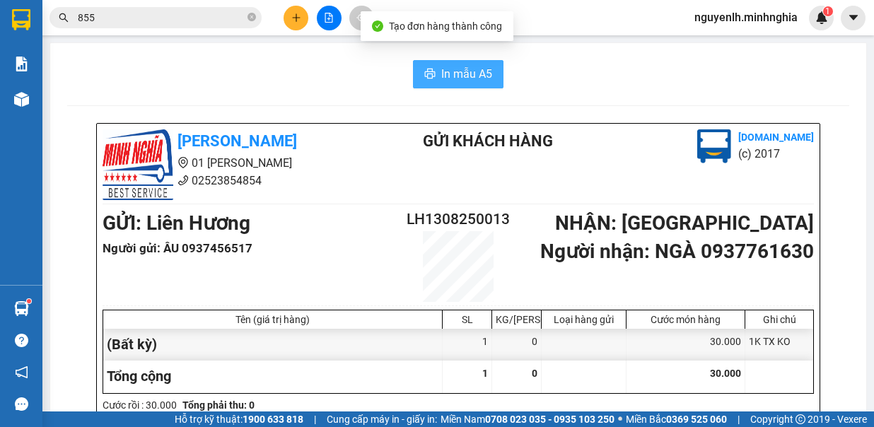
drag, startPoint x: 444, startPoint y: 71, endPoint x: 453, endPoint y: 66, distance: 10.4
click at [446, 71] on span "In mẫu A5" at bounding box center [466, 74] width 51 height 18
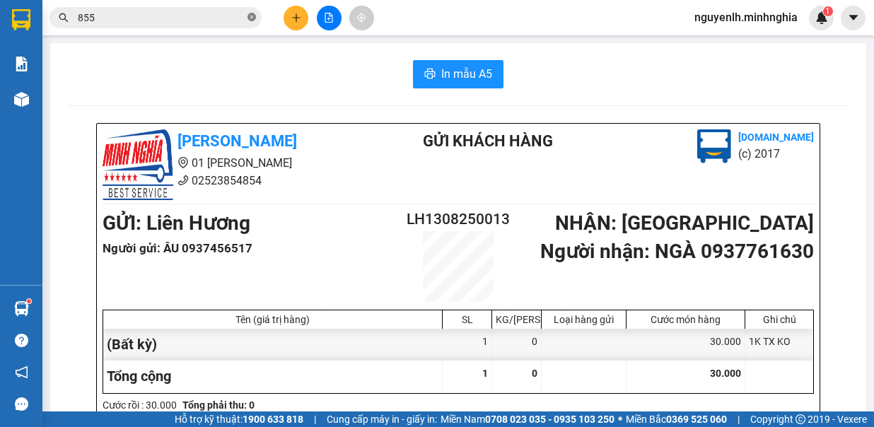
click at [255, 16] on icon "close-circle" at bounding box center [252, 17] width 8 height 8
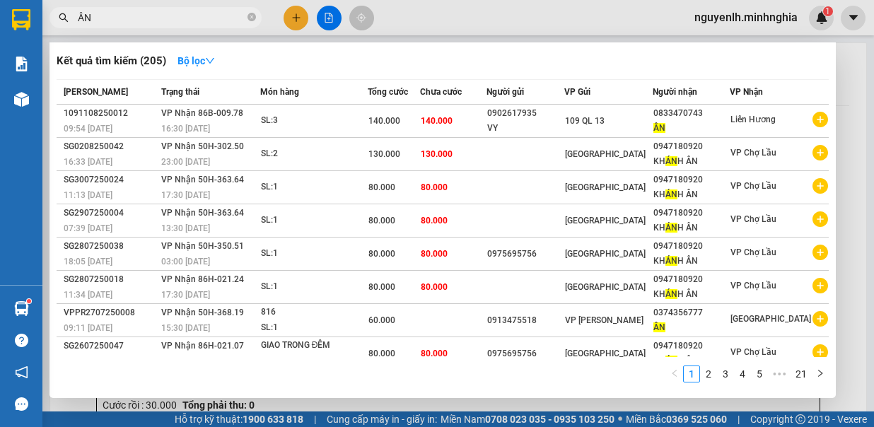
click at [337, 17] on div at bounding box center [437, 213] width 874 height 427
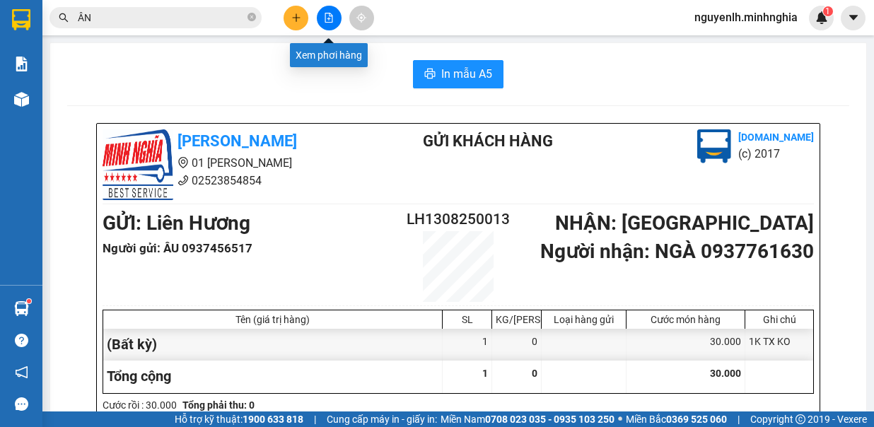
click at [334, 18] on button at bounding box center [329, 18] width 25 height 25
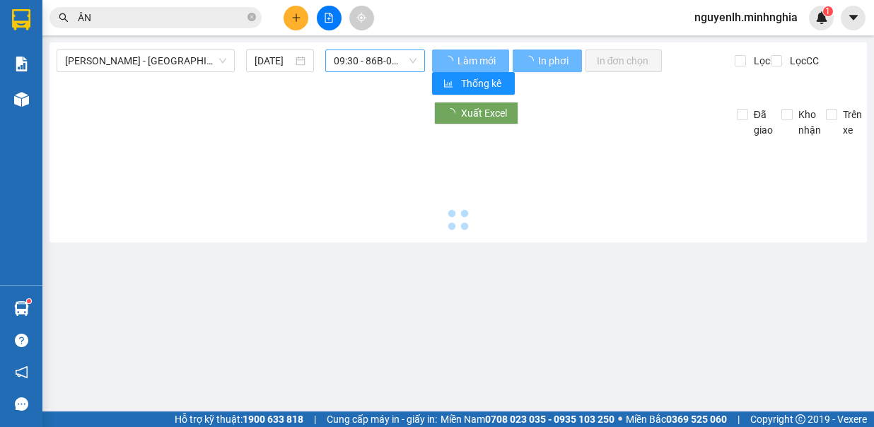
click at [395, 65] on span "09:30 - 86B-009.80" at bounding box center [375, 60] width 83 height 21
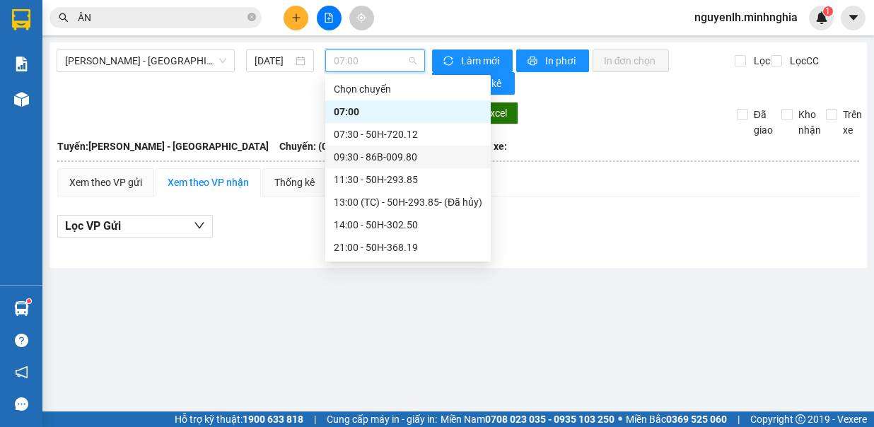
click at [403, 156] on div "09:30 - 86B-009.80" at bounding box center [408, 157] width 149 height 16
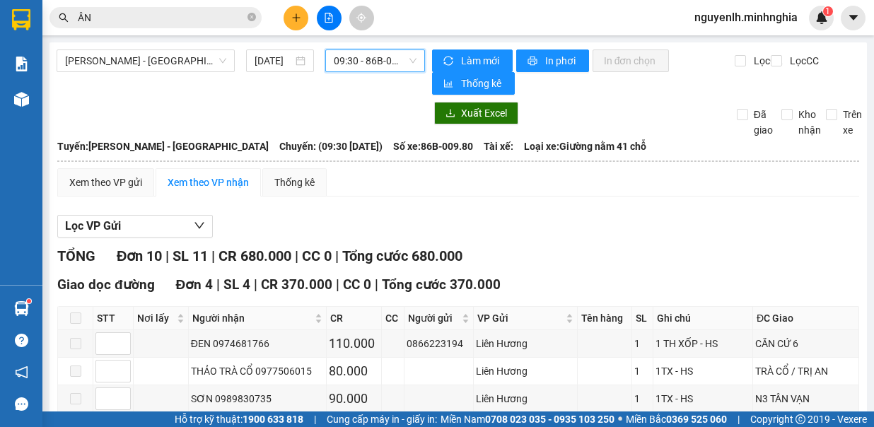
click at [368, 54] on span "09:30 - 86B-009.80" at bounding box center [375, 60] width 83 height 21
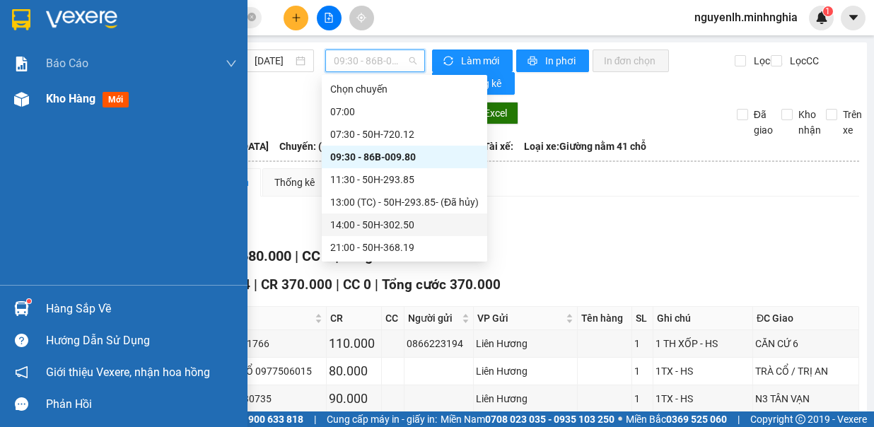
click at [53, 100] on span "Kho hàng" at bounding box center [71, 98] width 50 height 13
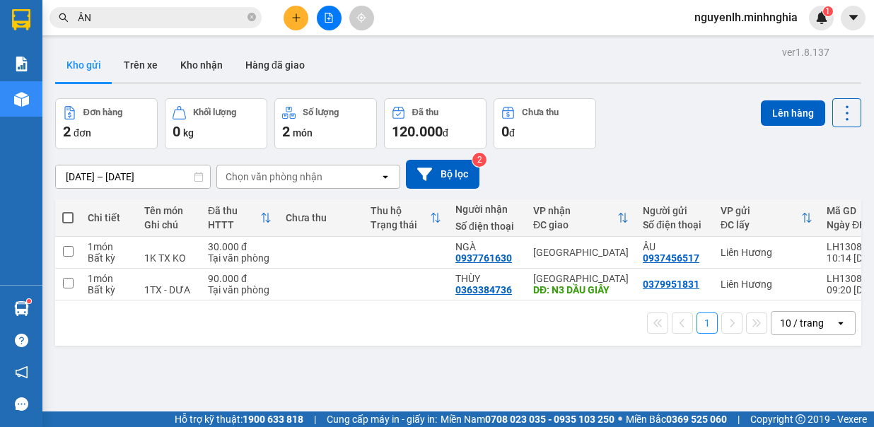
click at [66, 217] on span at bounding box center [67, 217] width 11 height 11
click at [68, 211] on input "checkbox" at bounding box center [68, 211] width 0 height 0
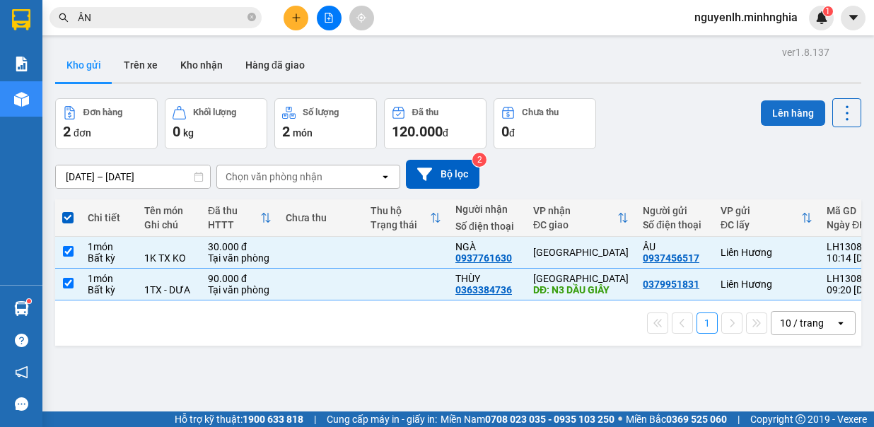
click at [779, 111] on button "Lên hàng" at bounding box center [793, 112] width 64 height 25
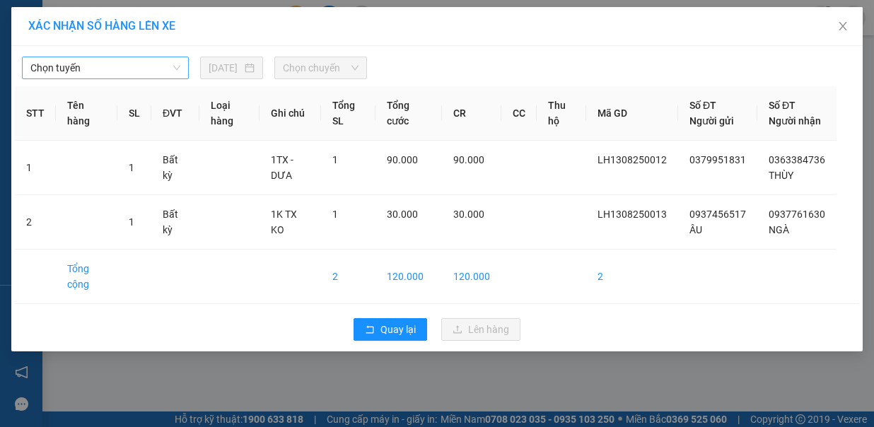
click at [150, 68] on span "Chọn tuyến" at bounding box center [105, 67] width 150 height 21
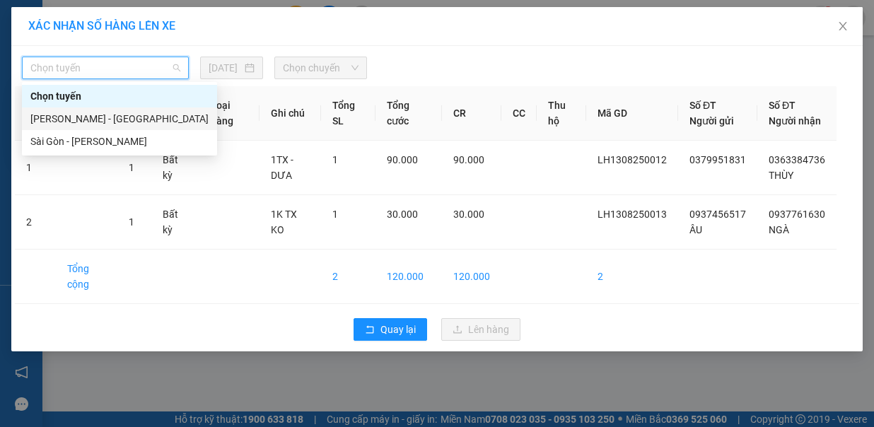
click at [141, 117] on div "[PERSON_NAME] - [GEOGRAPHIC_DATA]" at bounding box center [119, 119] width 178 height 16
click at [327, 71] on span "Chọn chuyến" at bounding box center [321, 67] width 76 height 21
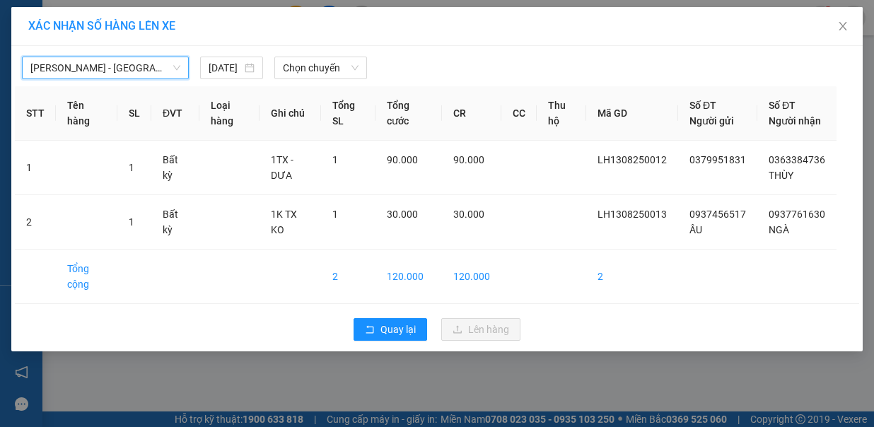
click at [350, 74] on span "Chọn chuyến" at bounding box center [321, 67] width 76 height 21
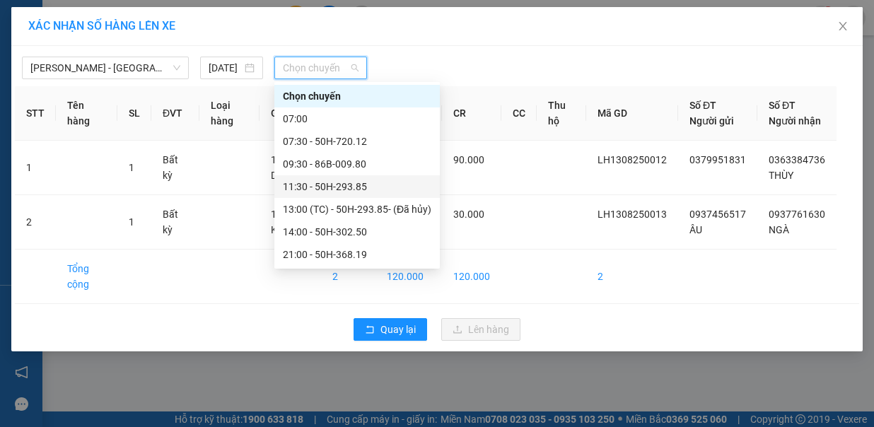
click at [348, 190] on div "11:30 - 50H-293.85" at bounding box center [357, 187] width 149 height 16
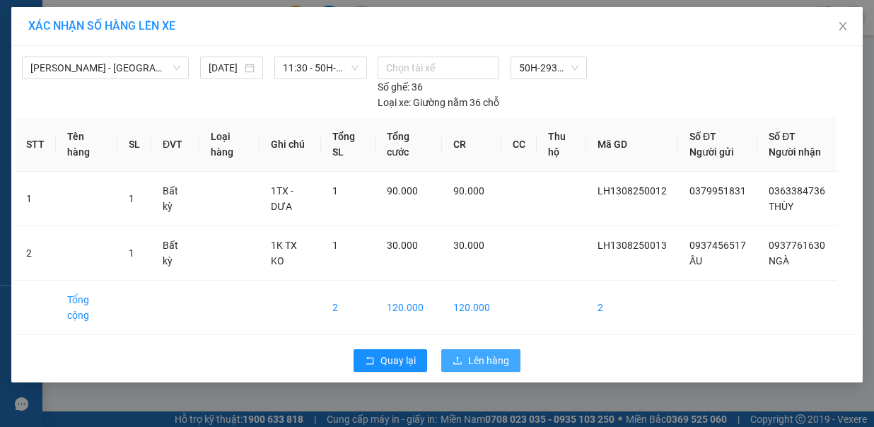
click at [467, 349] on button "Lên hàng" at bounding box center [480, 360] width 79 height 23
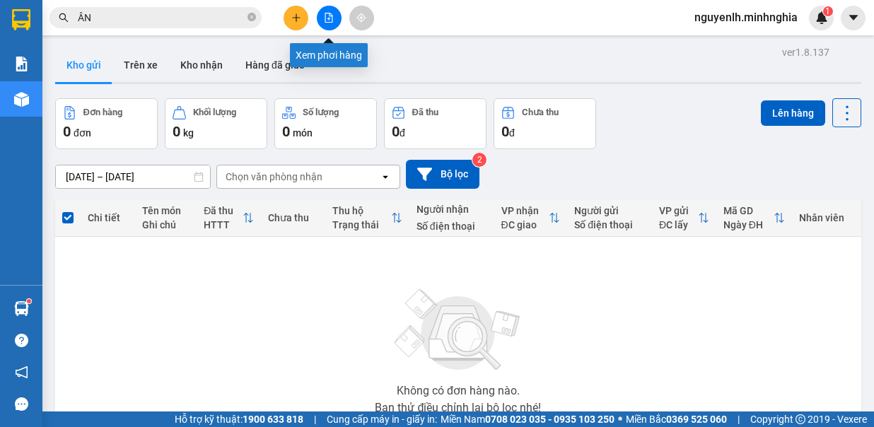
click at [318, 13] on button at bounding box center [329, 18] width 25 height 25
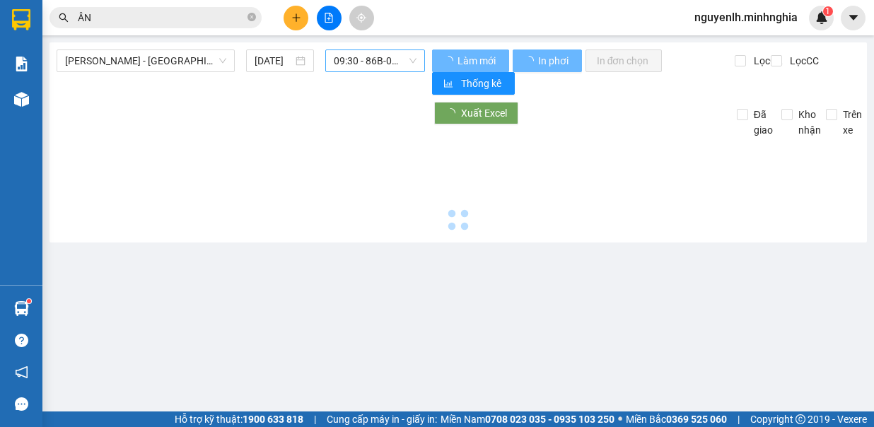
click at [370, 57] on span "09:30 - 86B-009.80" at bounding box center [375, 60] width 83 height 21
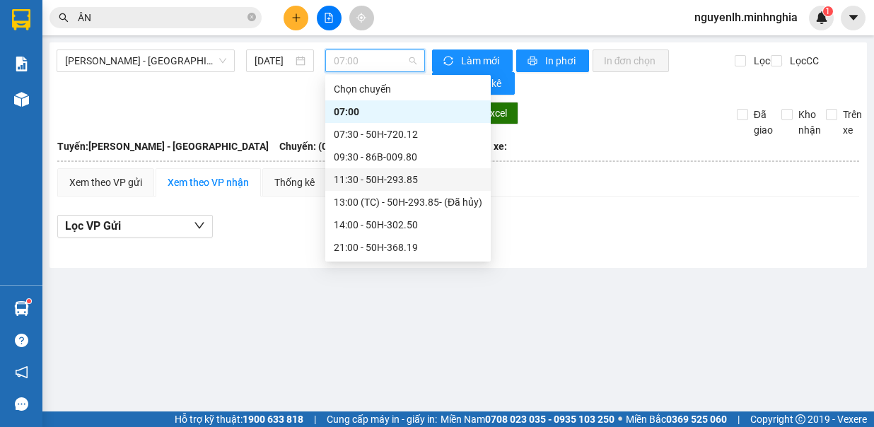
click at [419, 187] on div "11:30 - 50H-293.85" at bounding box center [407, 179] width 165 height 23
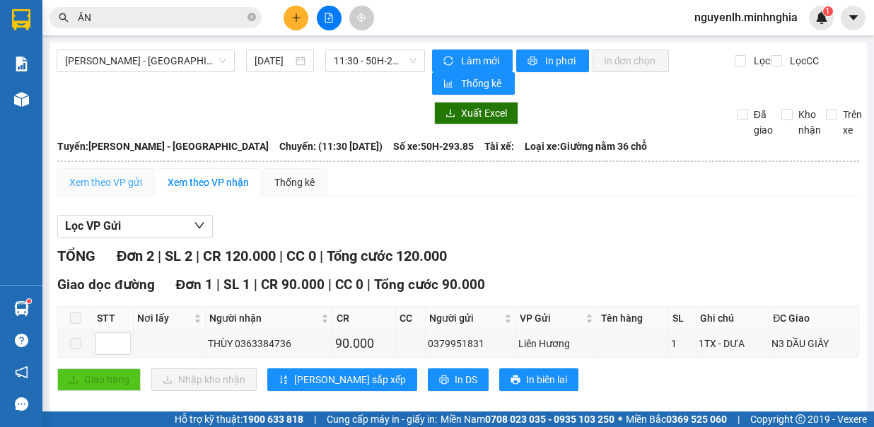
click at [130, 190] on div "Xem theo VP gửi" at bounding box center [105, 182] width 97 height 28
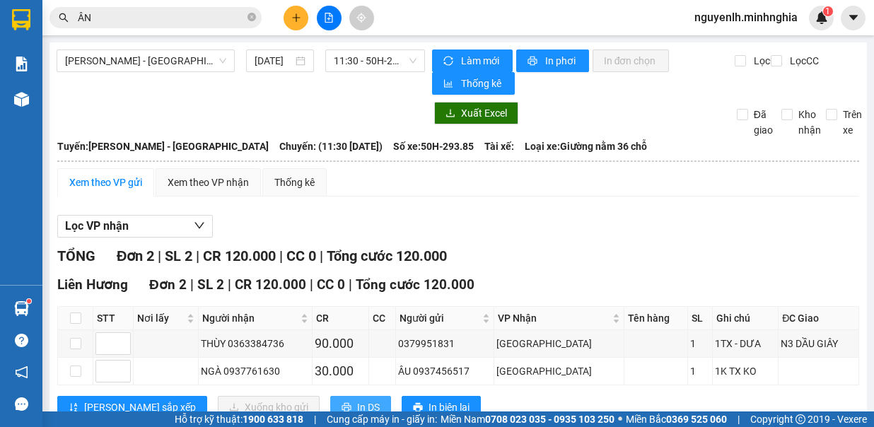
click at [357, 400] on span "In DS" at bounding box center [368, 408] width 23 height 16
click at [289, 11] on button at bounding box center [296, 18] width 25 height 25
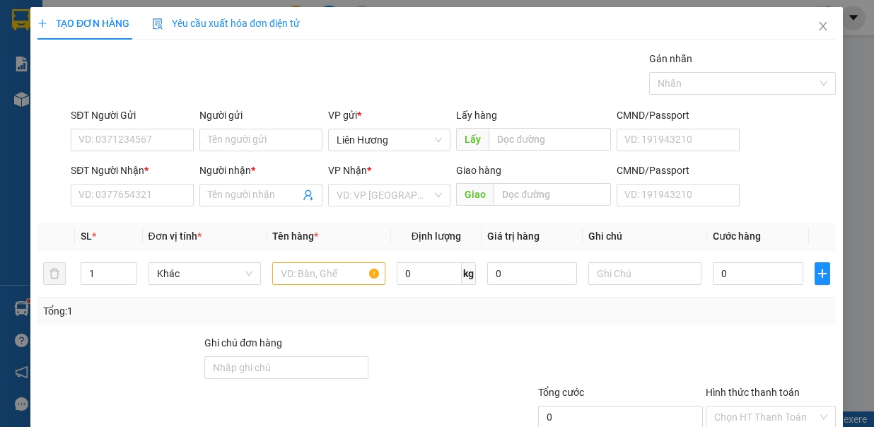
click at [328, 272] on div "TẠO ĐƠN HÀNG Yêu cầu xuất hóa đơn điện tử Transit Pickup Surcharge Ids Transit …" at bounding box center [436, 257] width 813 height 501
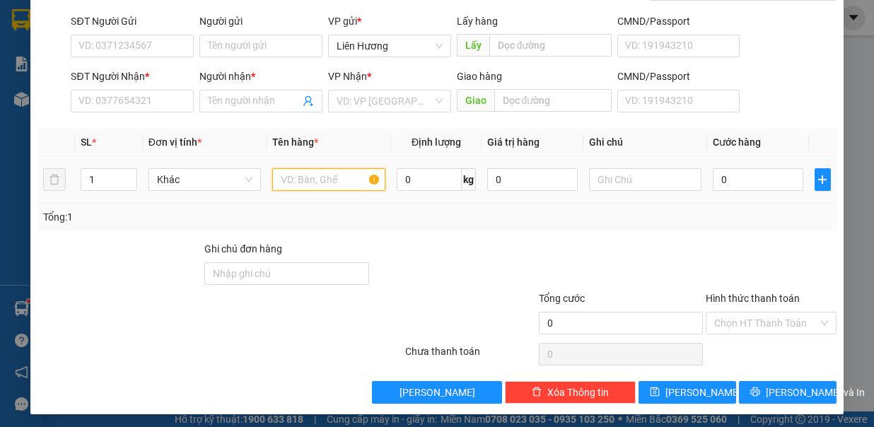
click at [283, 180] on input "text" at bounding box center [328, 179] width 113 height 23
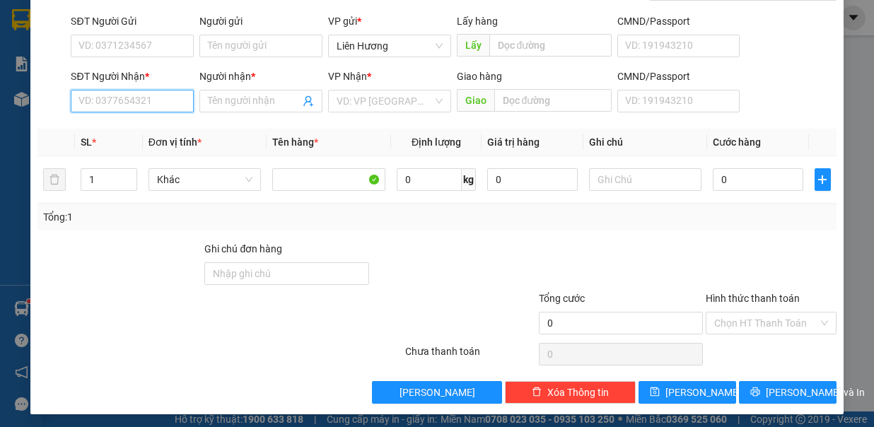
click at [129, 96] on input "SĐT Người Nhận *" at bounding box center [132, 101] width 123 height 23
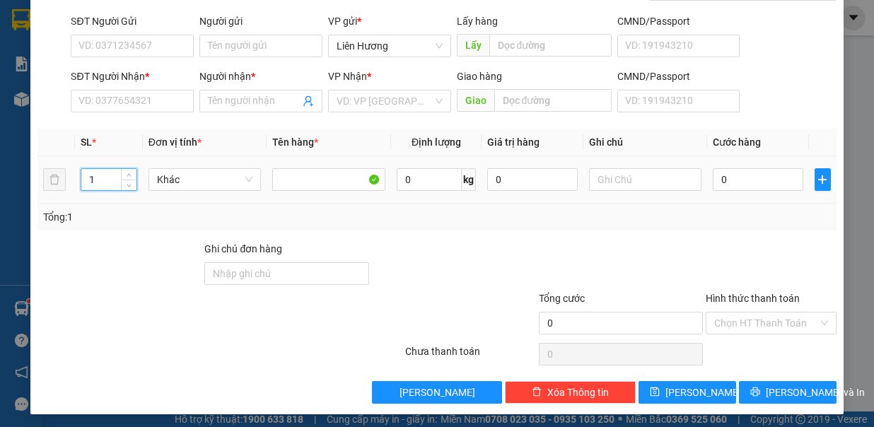
click at [88, 181] on input "1" at bounding box center [108, 179] width 55 height 21
click at [94, 180] on input "1" at bounding box center [108, 179] width 55 height 21
click at [612, 175] on input "text" at bounding box center [645, 179] width 113 height 23
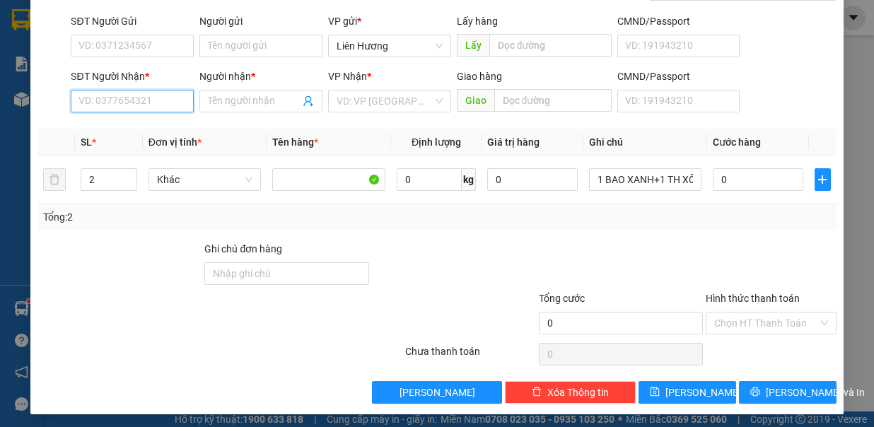
click at [155, 102] on input "SĐT Người Nhận *" at bounding box center [132, 101] width 123 height 23
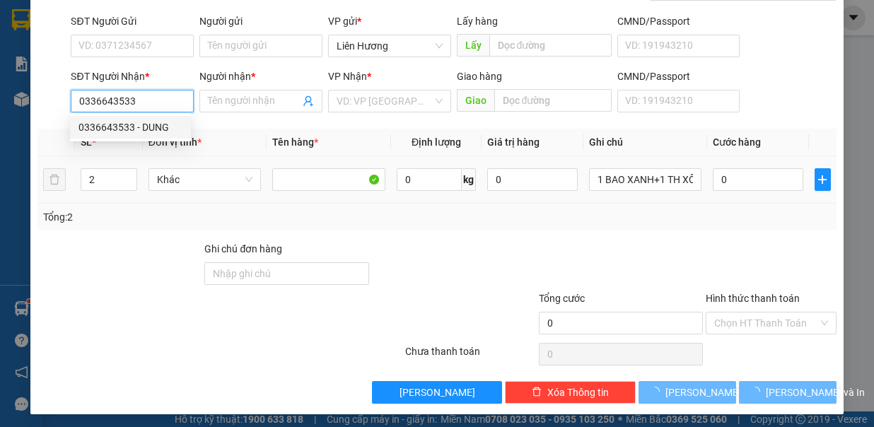
click at [170, 127] on div "0336643533 - DUNG" at bounding box center [131, 128] width 104 height 16
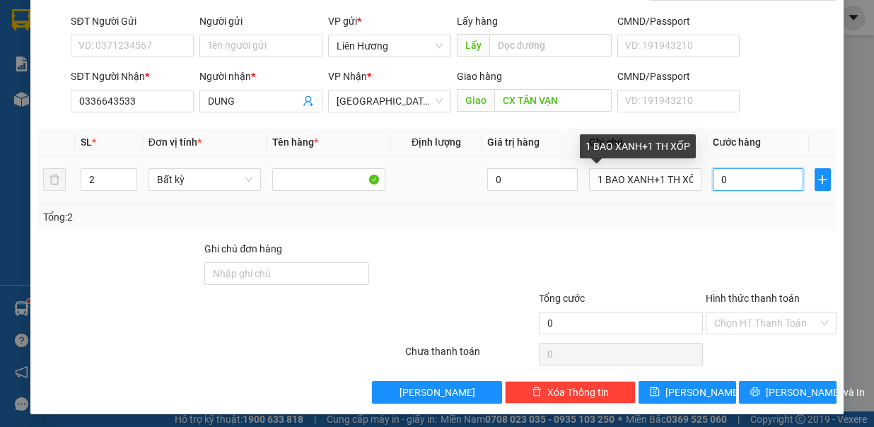
click at [719, 179] on input "0" at bounding box center [758, 179] width 91 height 23
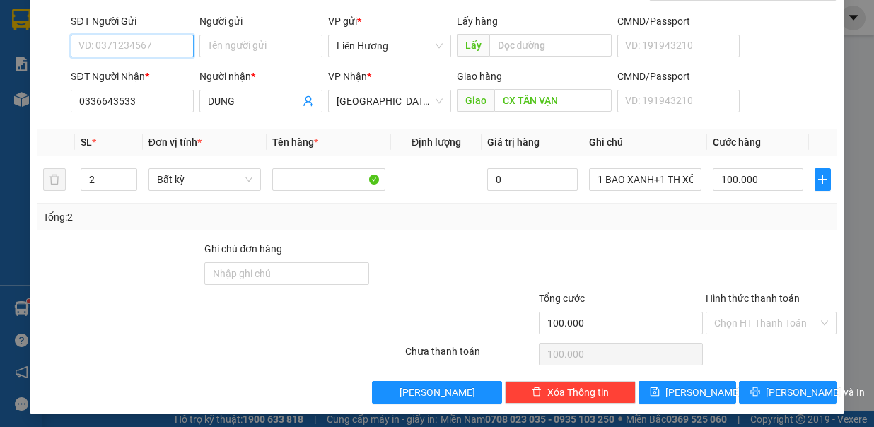
click at [163, 45] on input "SĐT Người Gửi" at bounding box center [132, 46] width 123 height 23
click at [716, 315] on input "Hình thức thanh toán" at bounding box center [766, 323] width 104 height 21
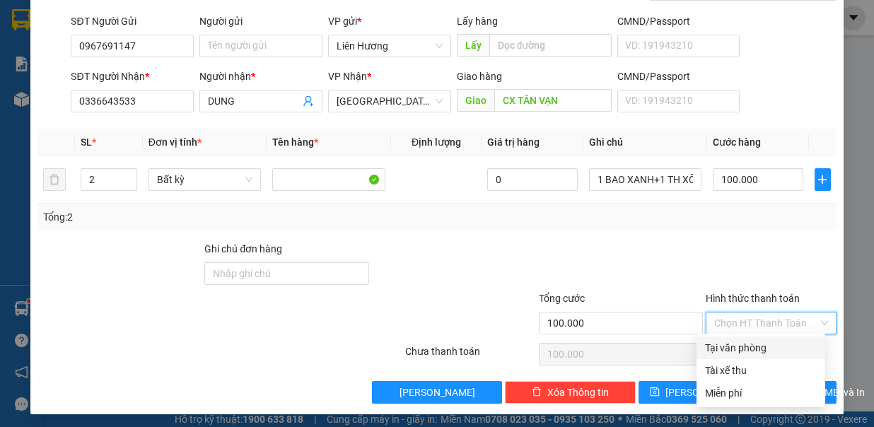
click at [731, 345] on div "Tại văn phòng" at bounding box center [761, 348] width 112 height 16
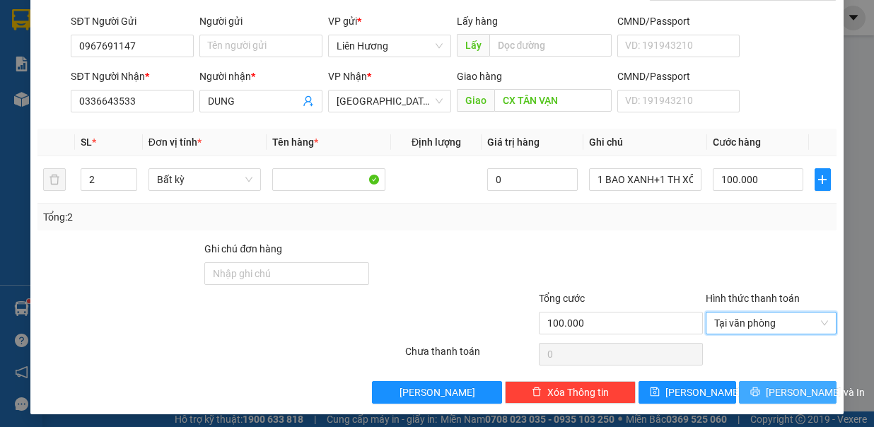
click at [750, 381] on button "[PERSON_NAME] và In" at bounding box center [788, 392] width 98 height 23
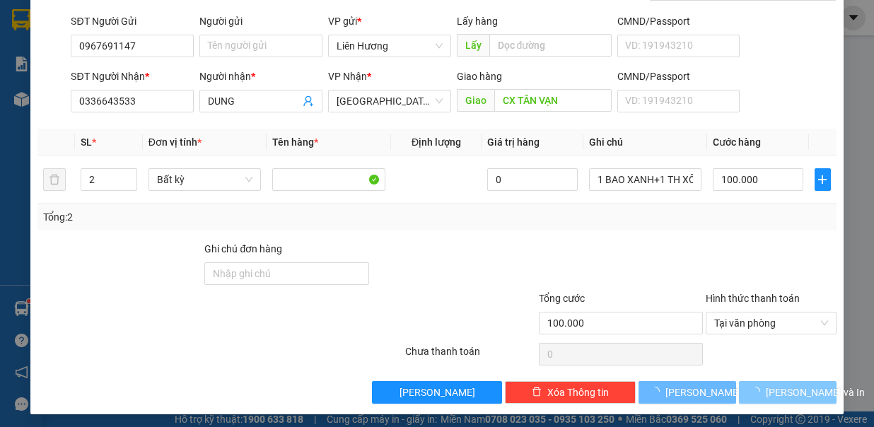
scroll to position [0, 0]
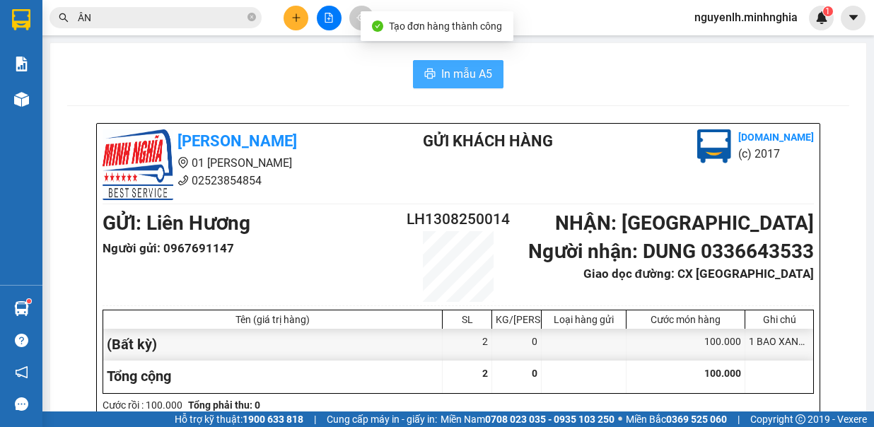
click at [469, 71] on span "In mẫu A5" at bounding box center [466, 74] width 51 height 18
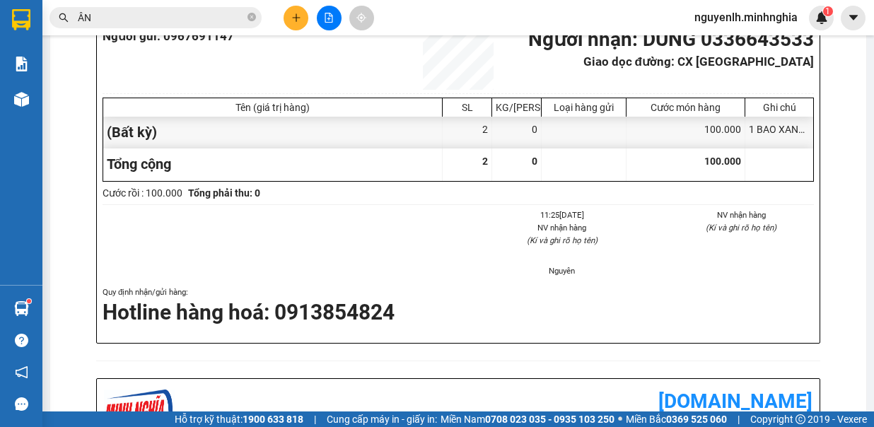
scroll to position [71, 0]
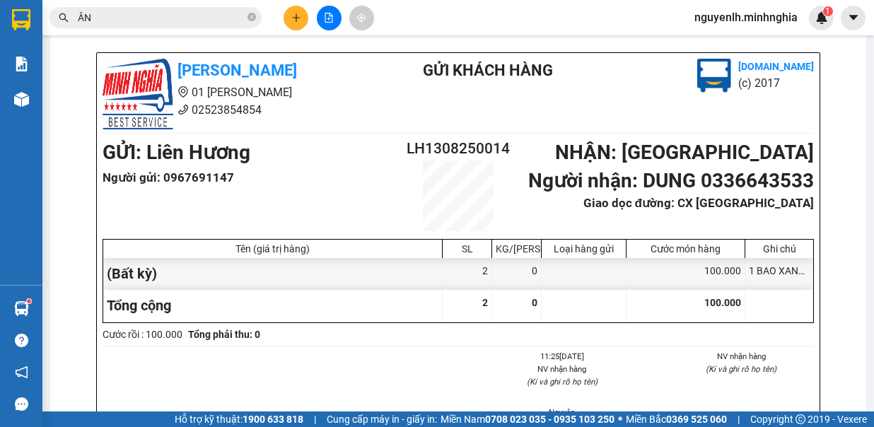
click at [155, 22] on input "ÂN" at bounding box center [161, 18] width 167 height 16
